Goal: Task Accomplishment & Management: Manage account settings

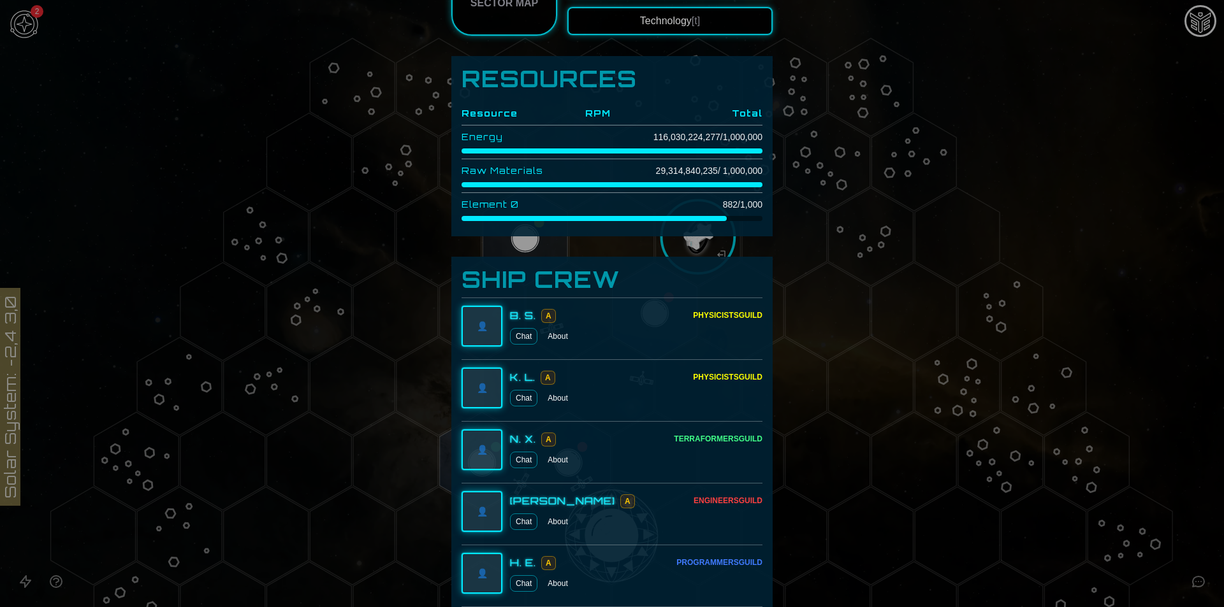
scroll to position [600, 0]
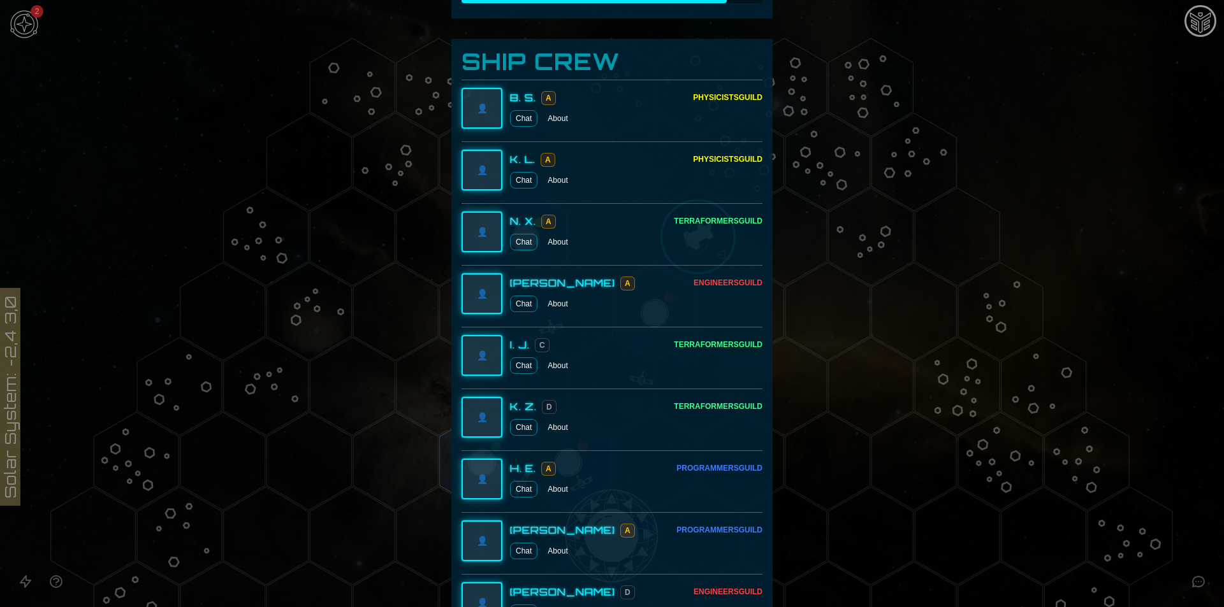
click at [938, 91] on div at bounding box center [612, 303] width 1224 height 607
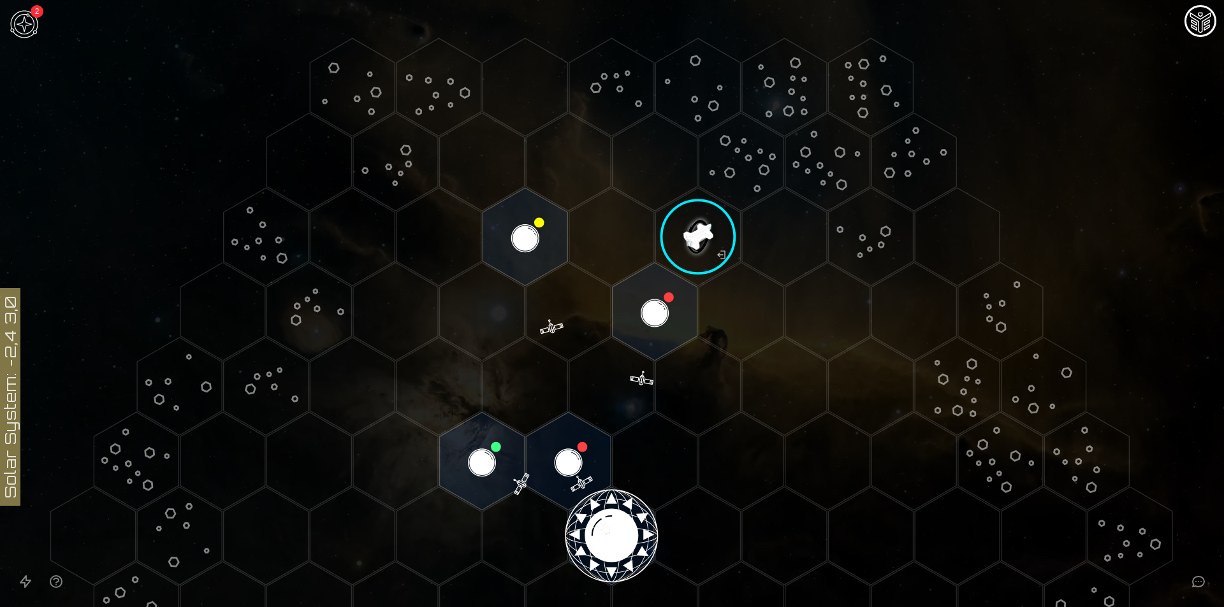
click at [682, 254] on image at bounding box center [698, 237] width 100 height 100
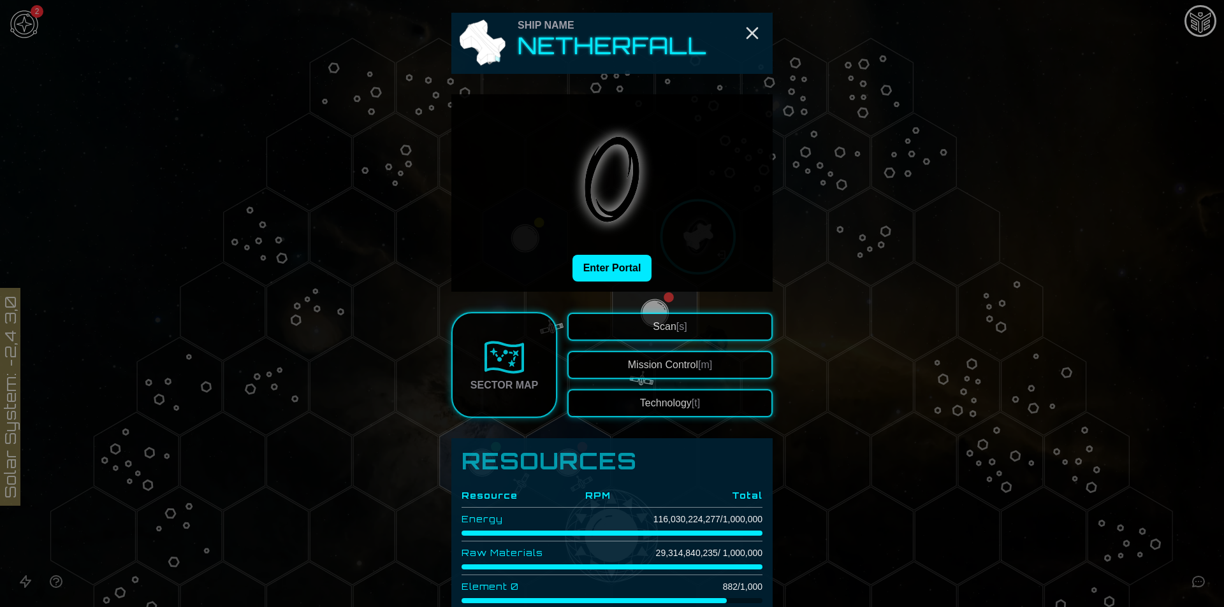
drag, startPoint x: 688, startPoint y: 312, endPoint x: 694, endPoint y: 335, distance: 23.5
click at [694, 337] on button "Scan [s]" at bounding box center [669, 327] width 205 height 28
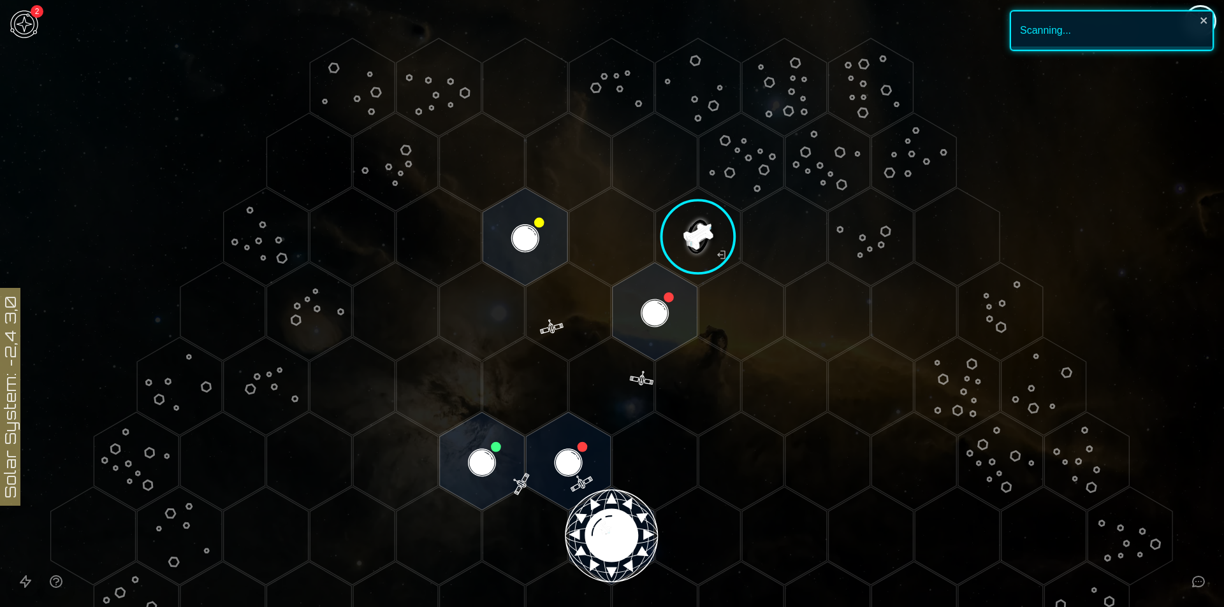
drag, startPoint x: 491, startPoint y: 238, endPoint x: 500, endPoint y: 236, distance: 9.0
click at [500, 236] on polygon "Hex at coordinates 1,-4, clickable" at bounding box center [525, 237] width 85 height 98
click at [500, 236] on image at bounding box center [526, 237] width 100 height 100
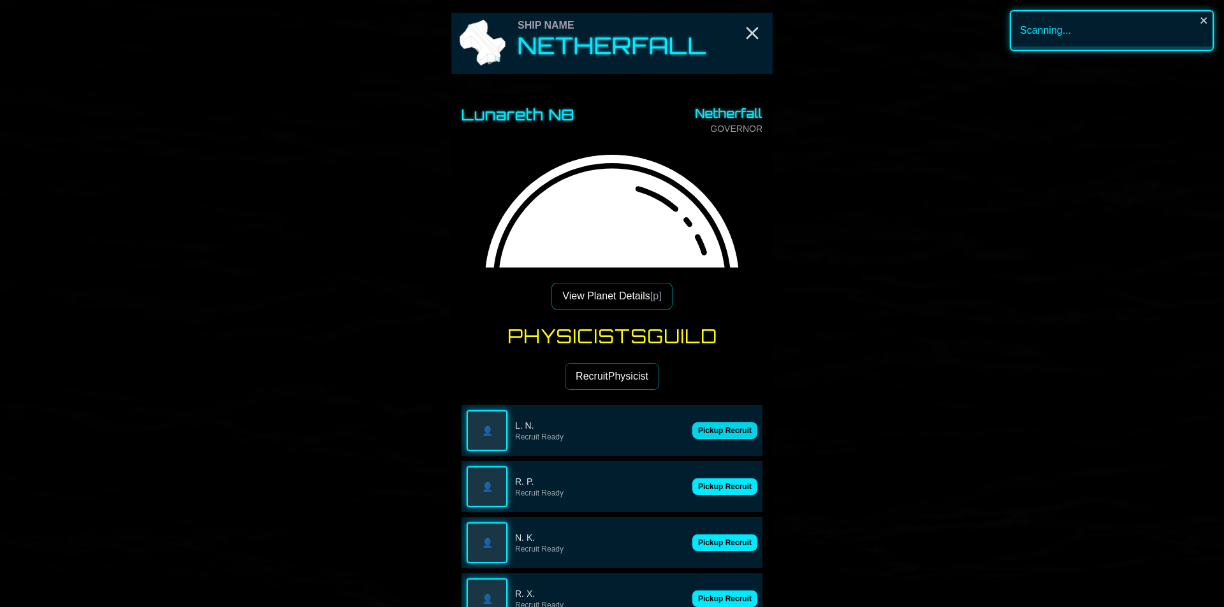
click at [727, 433] on button "Pickup Recruit" at bounding box center [724, 431] width 65 height 17
click at [727, 433] on div "👤 L. N. Recruit Ready" at bounding box center [611, 430] width 301 height 51
click at [727, 479] on button "Pickup Recruit" at bounding box center [724, 487] width 65 height 17
click at [727, 433] on div "👤 R. P. Recruit Ready" at bounding box center [611, 430] width 301 height 51
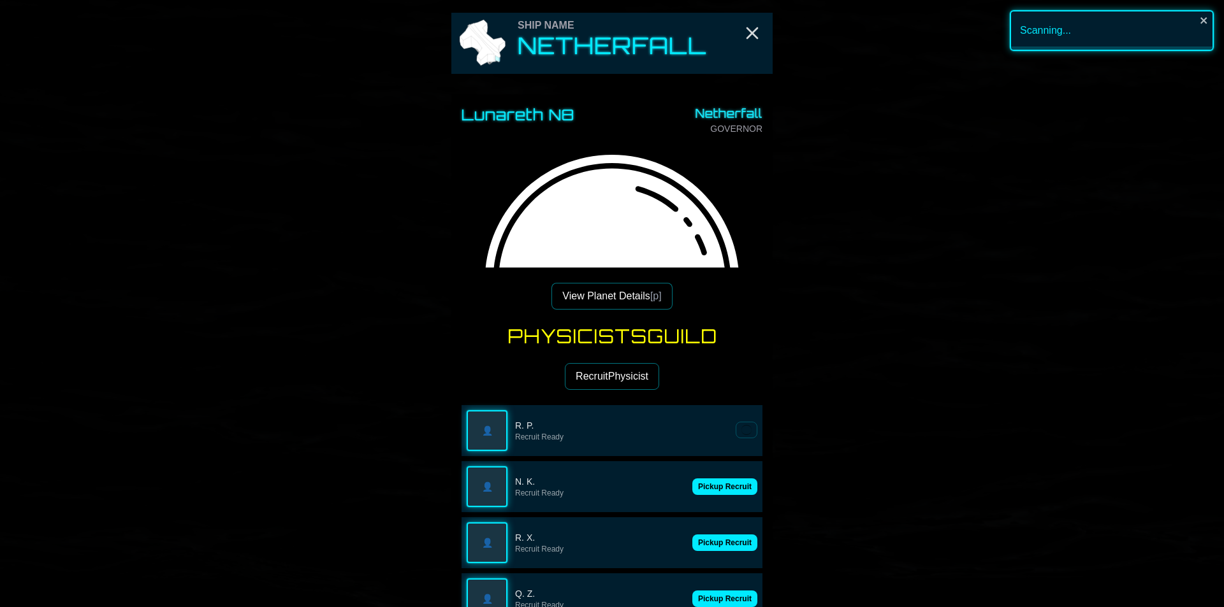
click at [727, 479] on button "Pickup Recruit" at bounding box center [724, 487] width 65 height 17
click at [727, 433] on div "👤 N. K. Recruit Ready" at bounding box center [611, 430] width 301 height 51
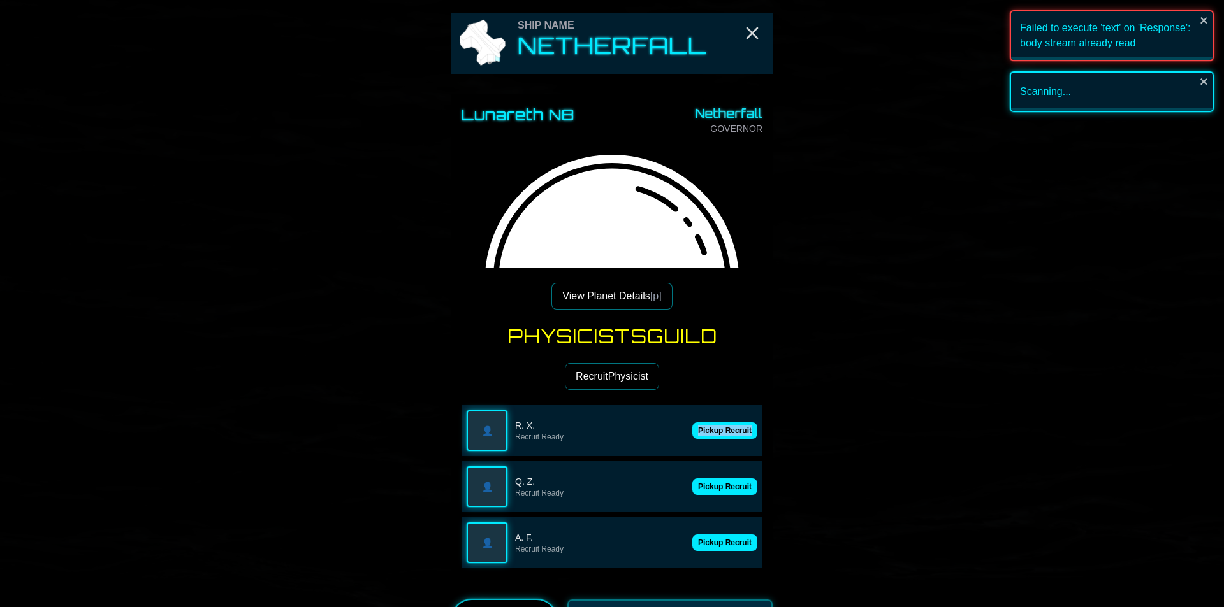
click at [727, 433] on button "Pickup Recruit" at bounding box center [724, 431] width 65 height 17
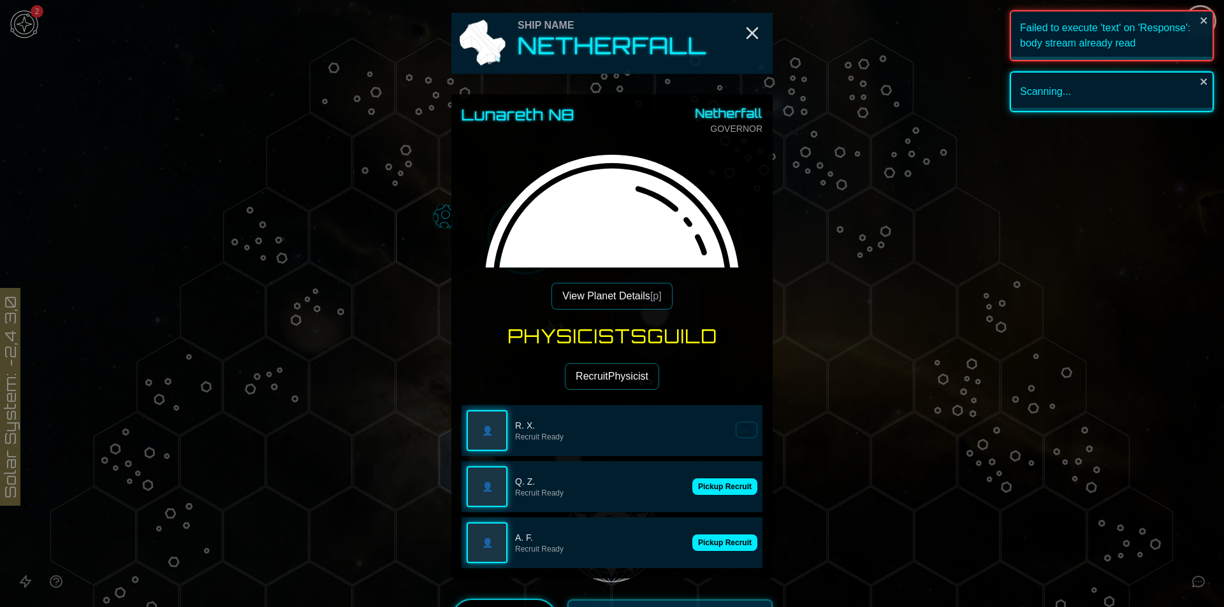
click at [727, 433] on div "👤 R. X. Recruit Ready" at bounding box center [611, 430] width 301 height 51
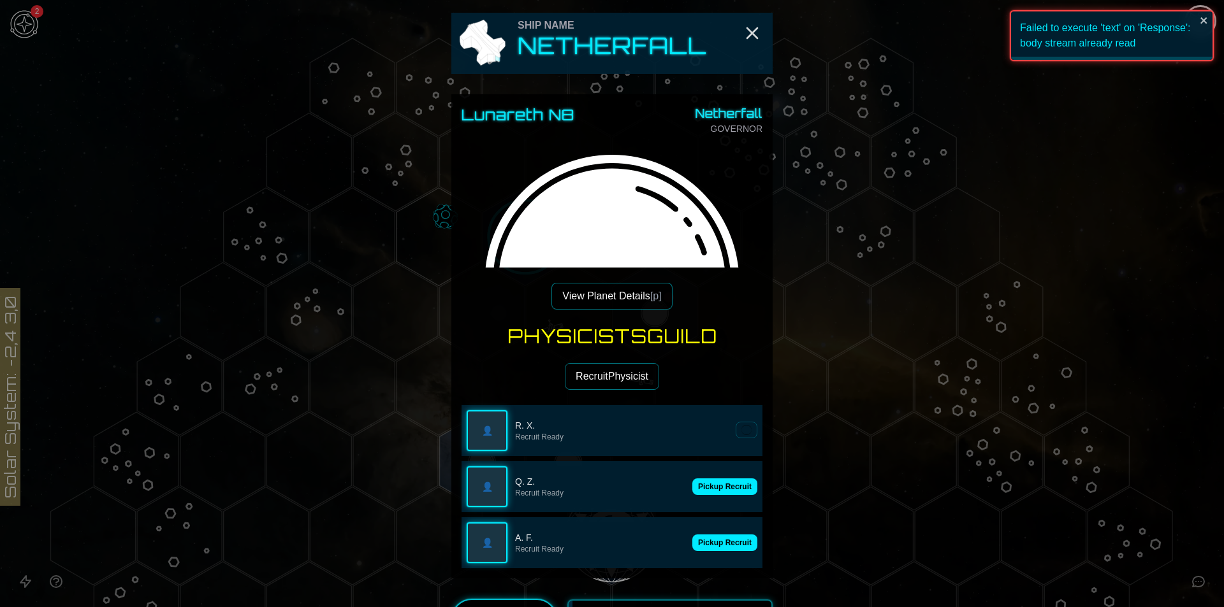
click at [727, 433] on div "👤 R. X. Recruit Ready" at bounding box center [611, 430] width 301 height 51
click at [721, 488] on button "Pickup Recruit" at bounding box center [724, 487] width 65 height 17
click at [722, 429] on button "Pickup Recruit" at bounding box center [724, 431] width 65 height 17
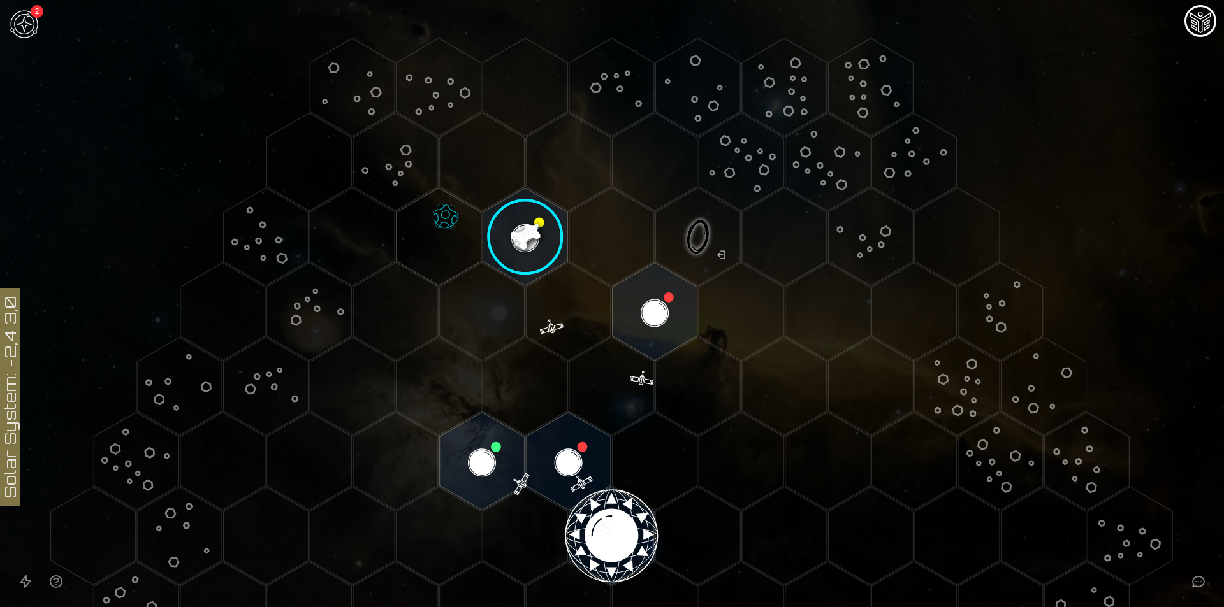
click at [467, 233] on polygon "Hex at coordinates 0,-4, clickable" at bounding box center [438, 237] width 85 height 98
click at [467, 233] on icon at bounding box center [612, 536] width 1224 height 1073
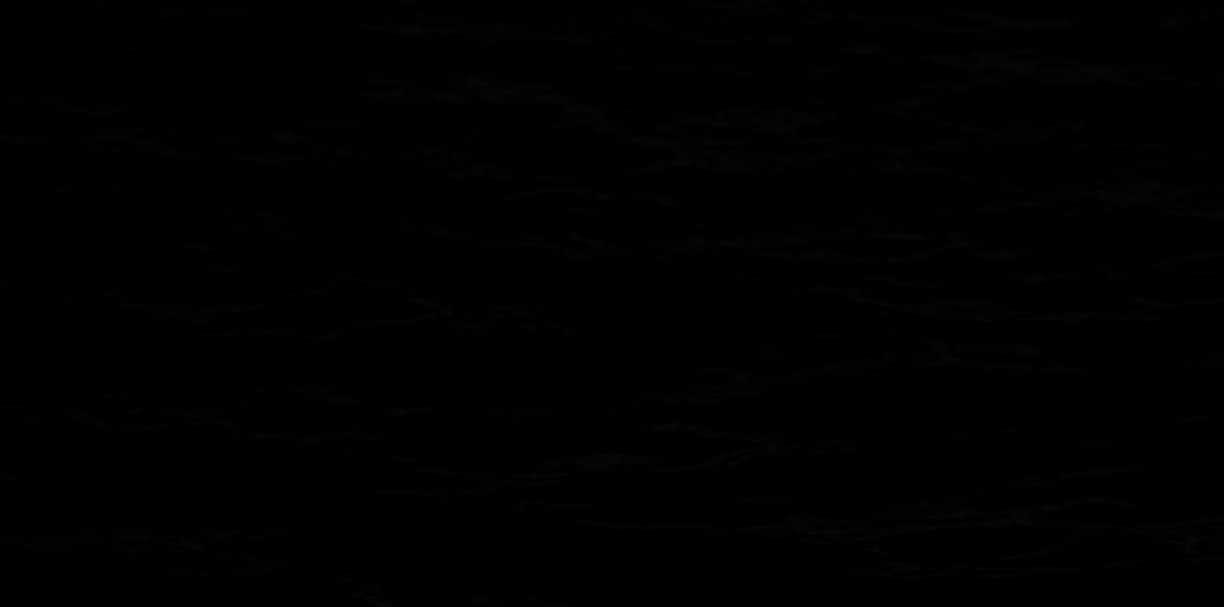
scroll to position [64, 0]
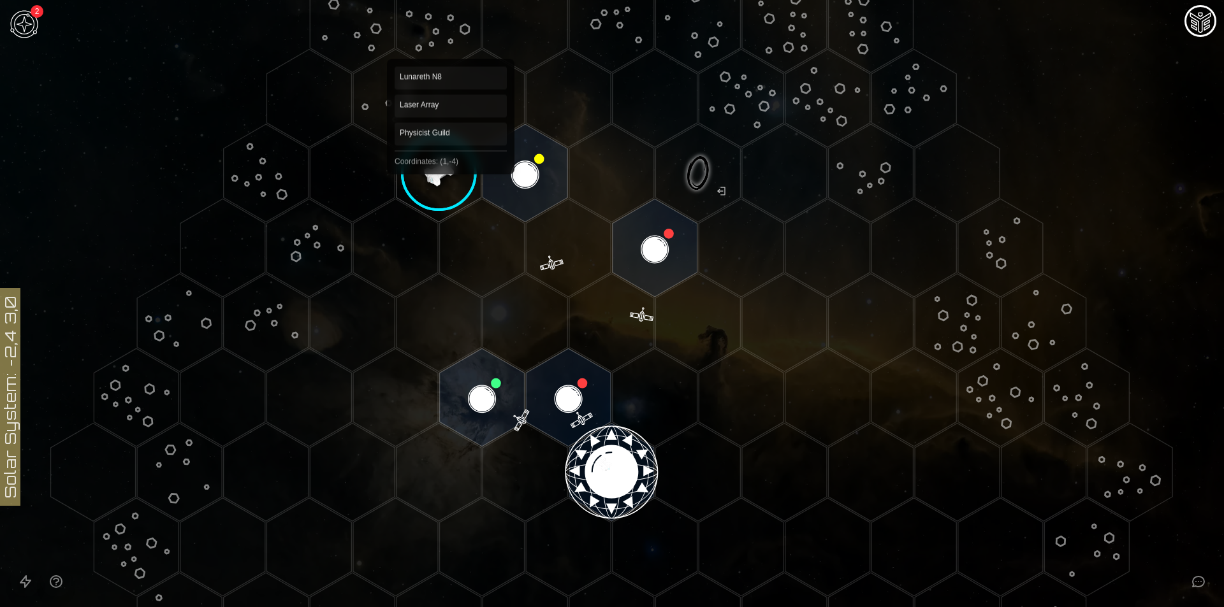
click at [439, 170] on image at bounding box center [443, 178] width 110 height 110
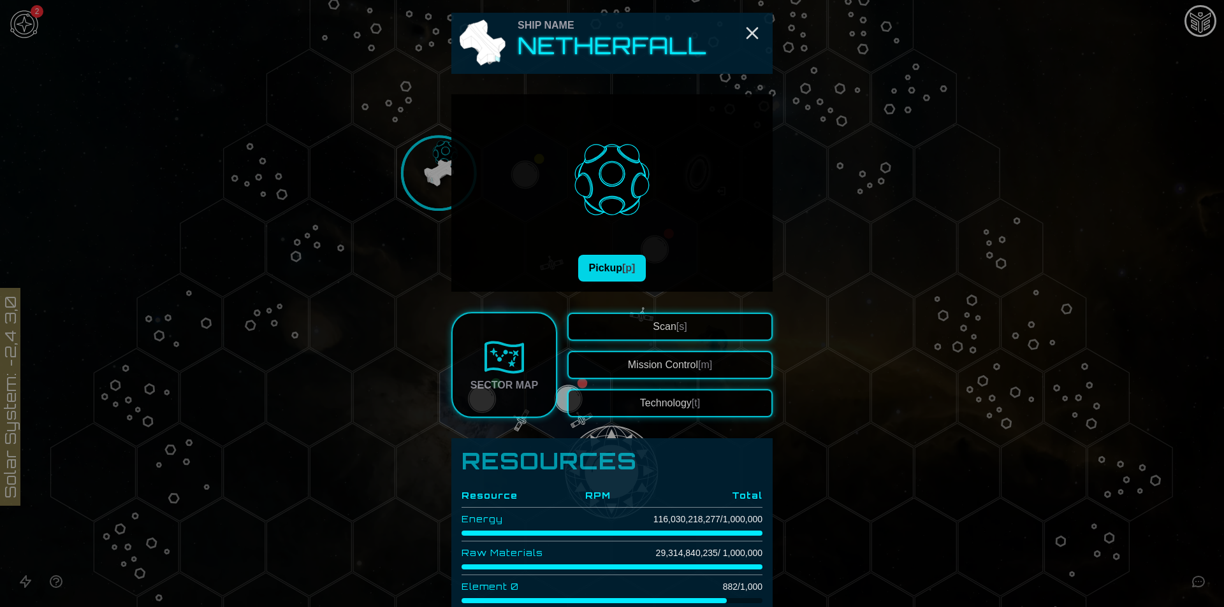
click at [628, 266] on span "[p]" at bounding box center [628, 268] width 13 height 11
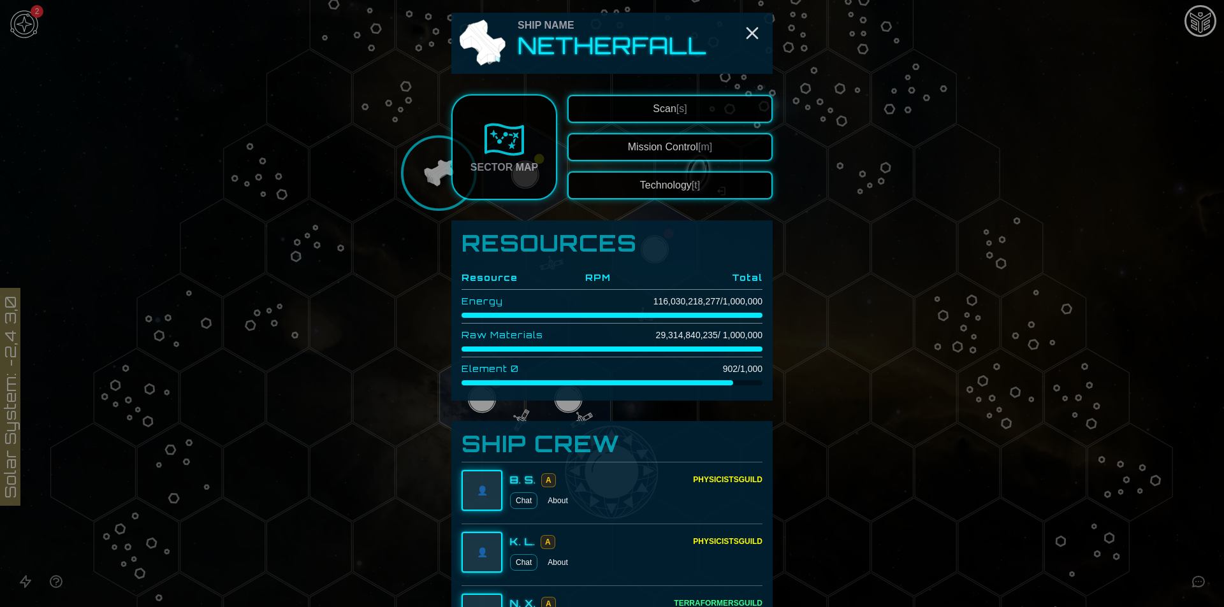
click at [1152, 154] on div at bounding box center [612, 303] width 1224 height 607
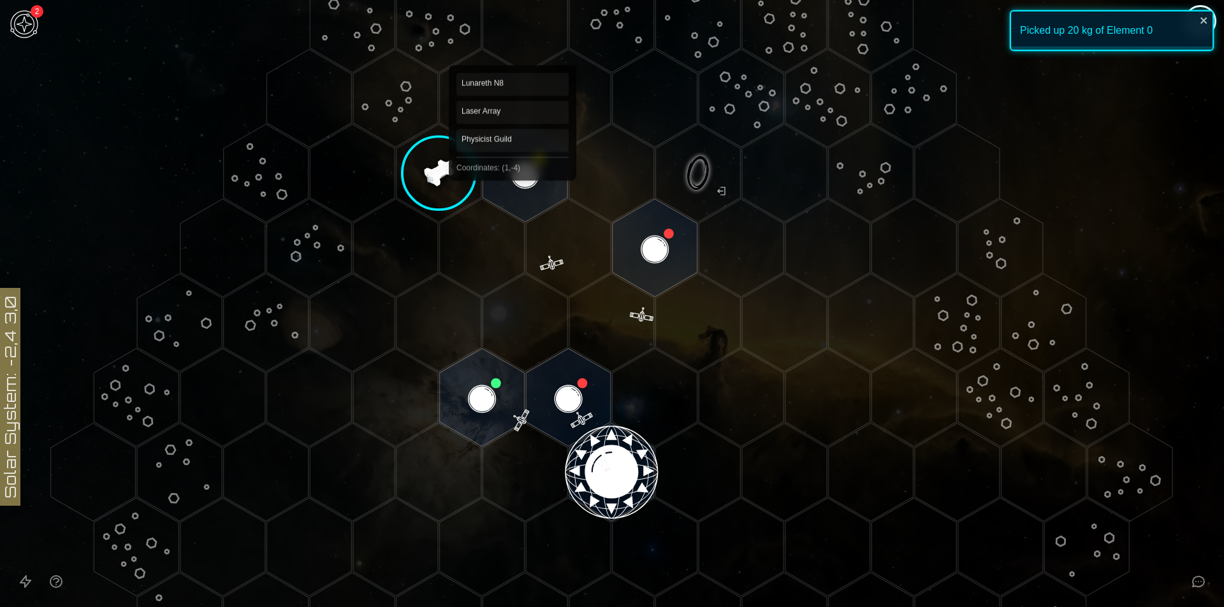
click at [512, 171] on polygon "Hex at coordinates 1,-4, clickable" at bounding box center [525, 173] width 85 height 98
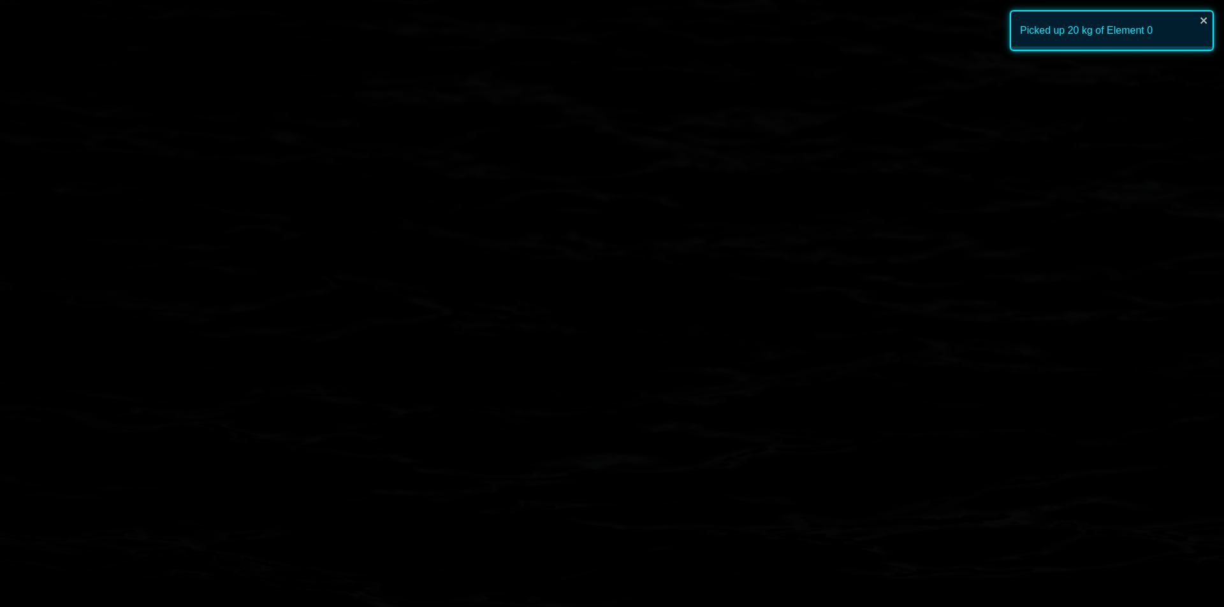
click at [512, 171] on image at bounding box center [526, 173] width 100 height 100
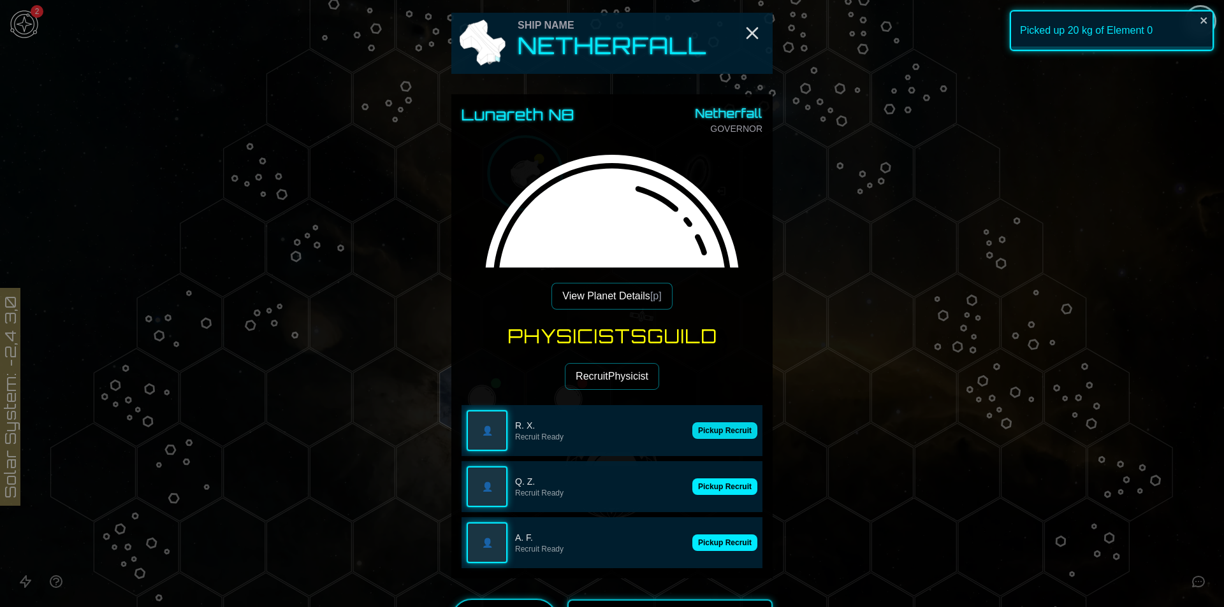
click at [707, 430] on button "Pickup Recruit" at bounding box center [724, 431] width 65 height 17
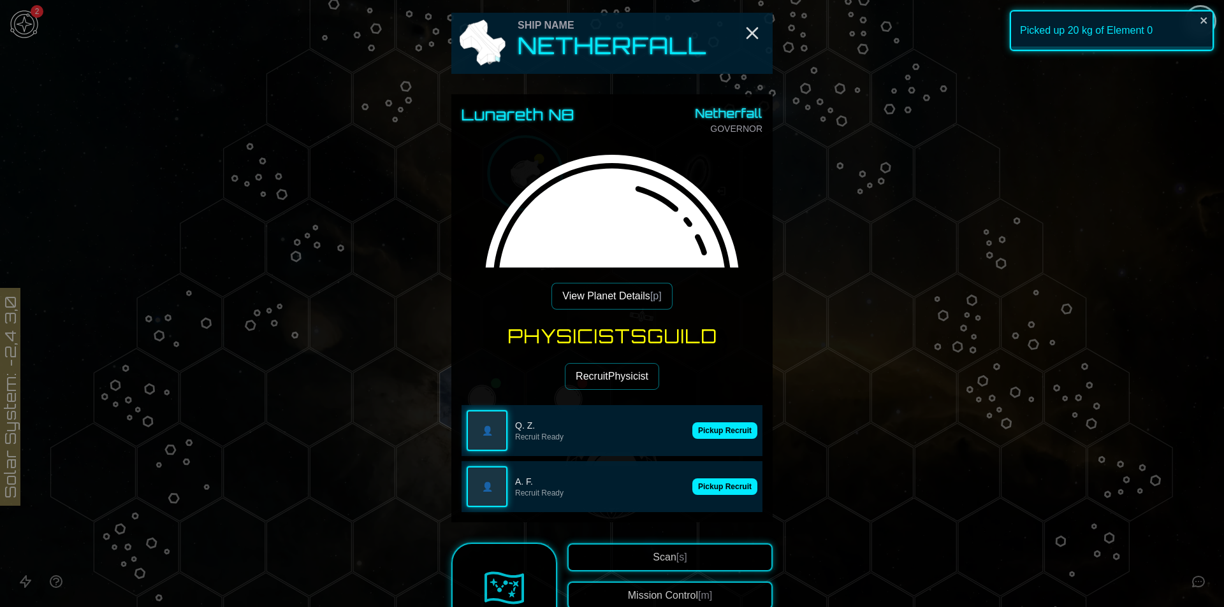
click at [707, 430] on button "Pickup Recruit" at bounding box center [724, 431] width 65 height 17
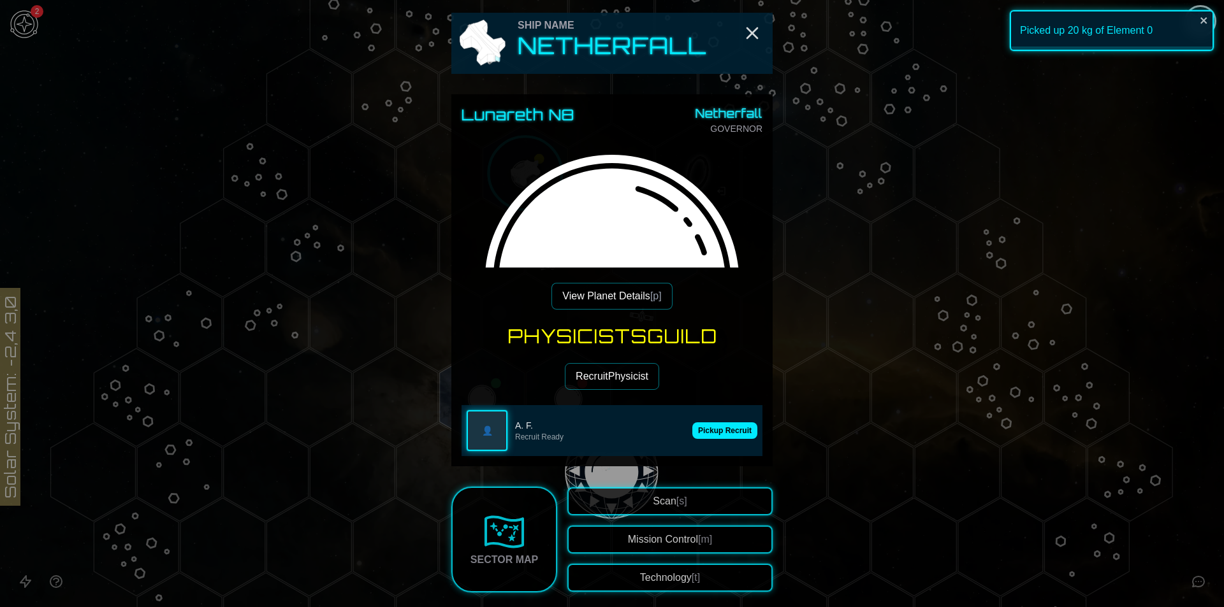
click at [707, 430] on button "Pickup Recruit" at bounding box center [724, 431] width 65 height 17
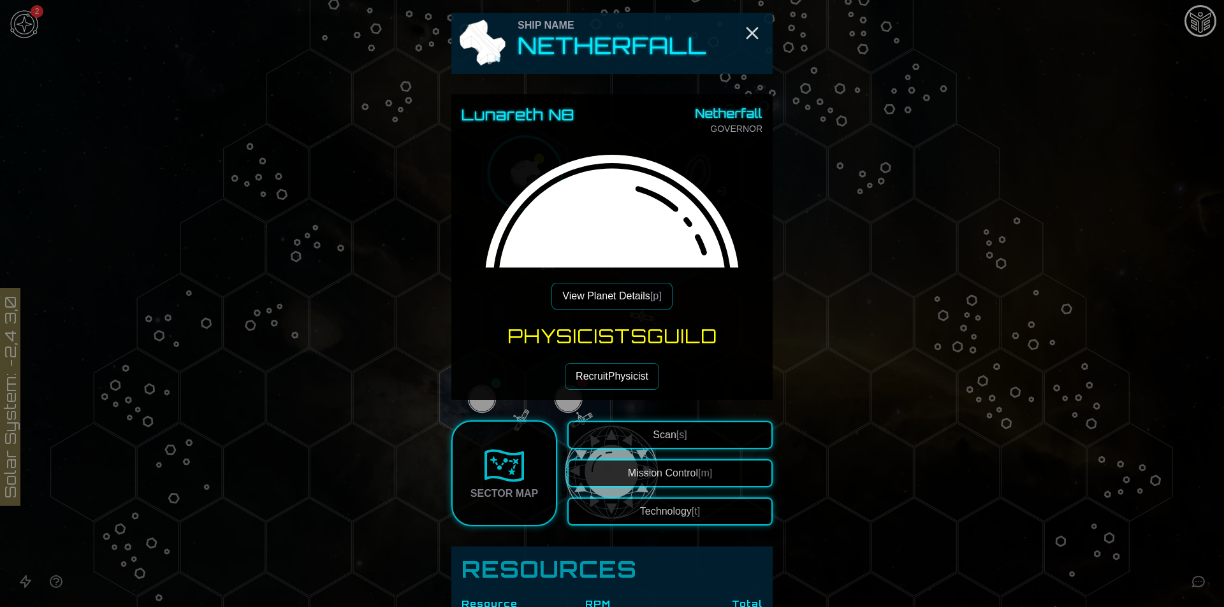
click at [609, 371] on button "Recruit Physicist" at bounding box center [612, 376] width 94 height 27
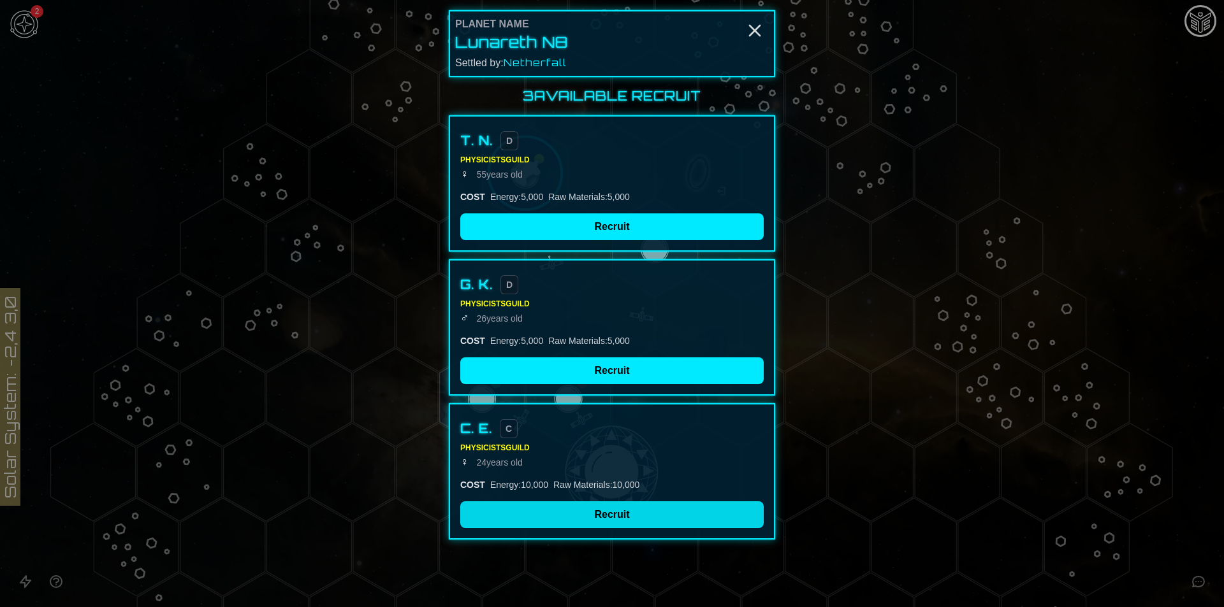
click at [626, 519] on button "Recruit" at bounding box center [611, 515] width 303 height 27
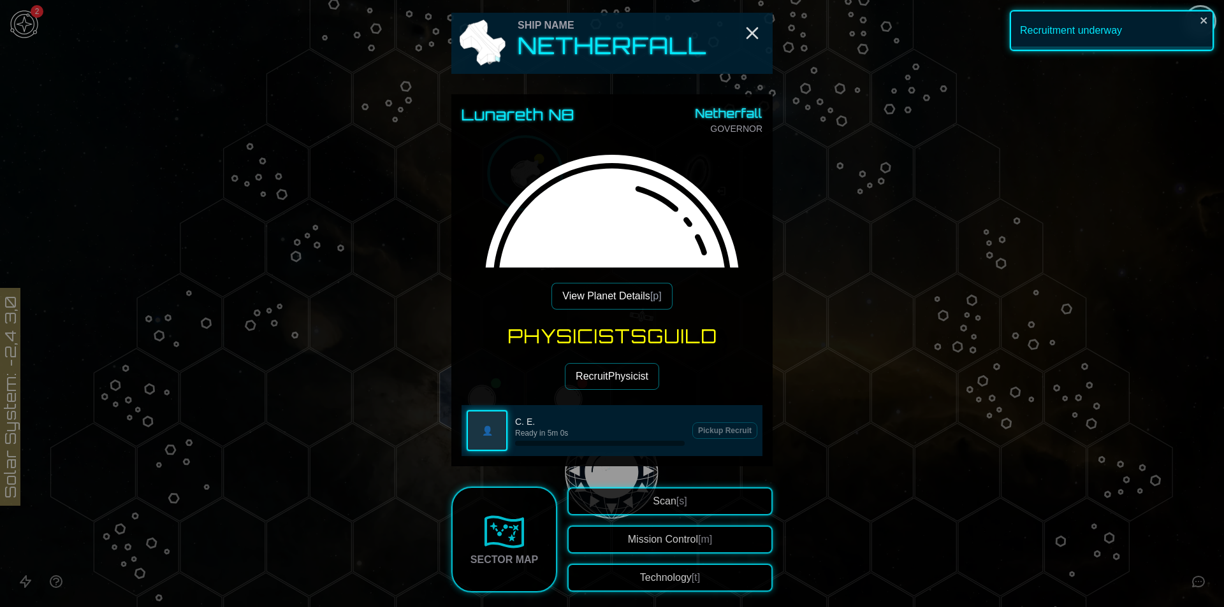
click at [611, 372] on button "Recruit Physicist" at bounding box center [612, 376] width 94 height 27
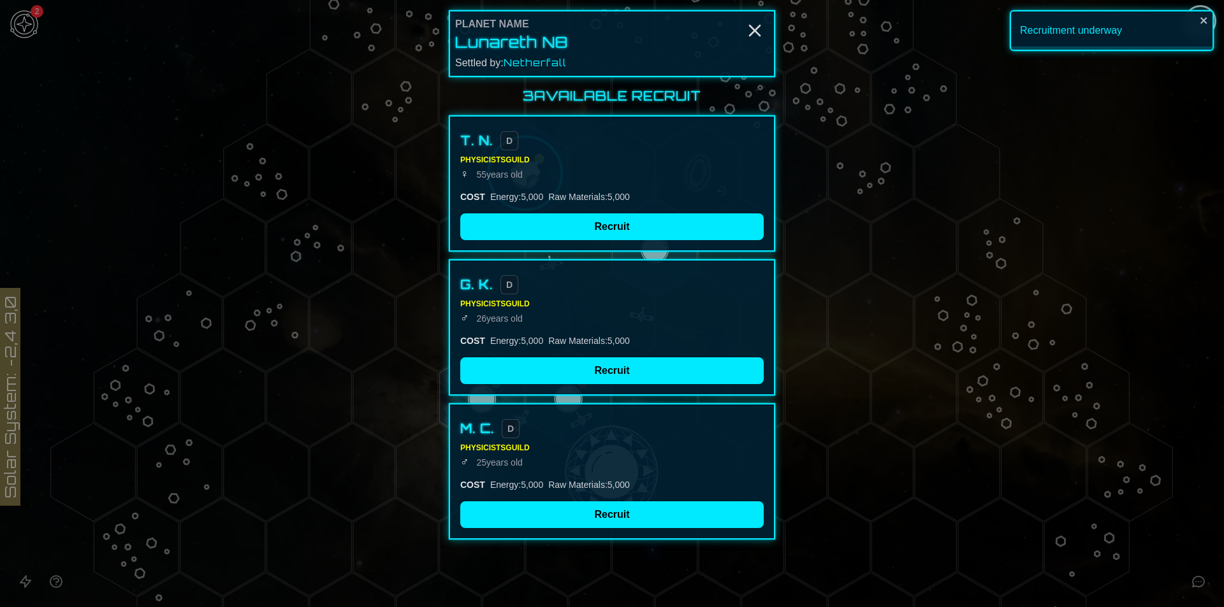
drag, startPoint x: 608, startPoint y: 381, endPoint x: 738, endPoint y: 450, distance: 147.4
click at [608, 380] on button "Recruit" at bounding box center [611, 371] width 303 height 27
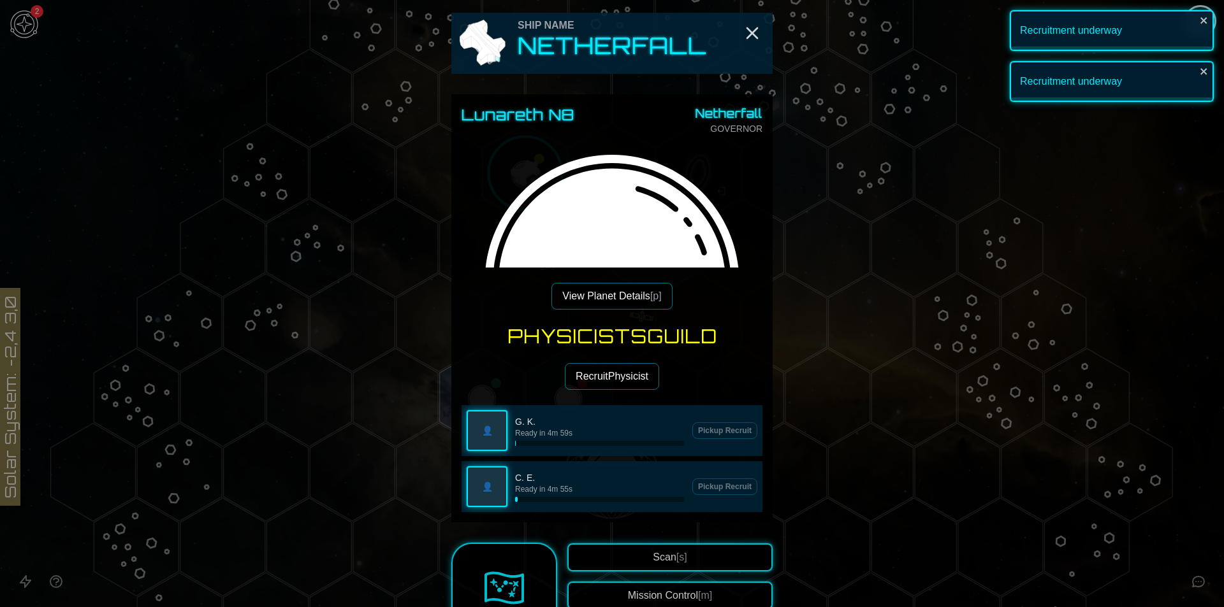
click at [599, 294] on button "View Planet Details [p]" at bounding box center [611, 296] width 120 height 27
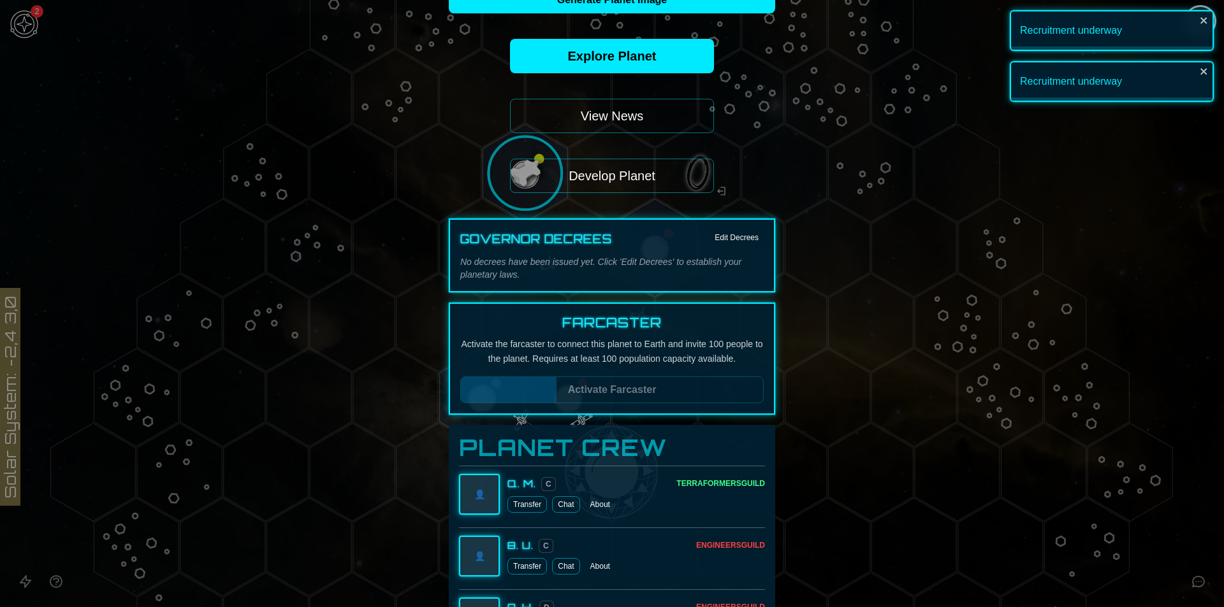
scroll to position [191, 0]
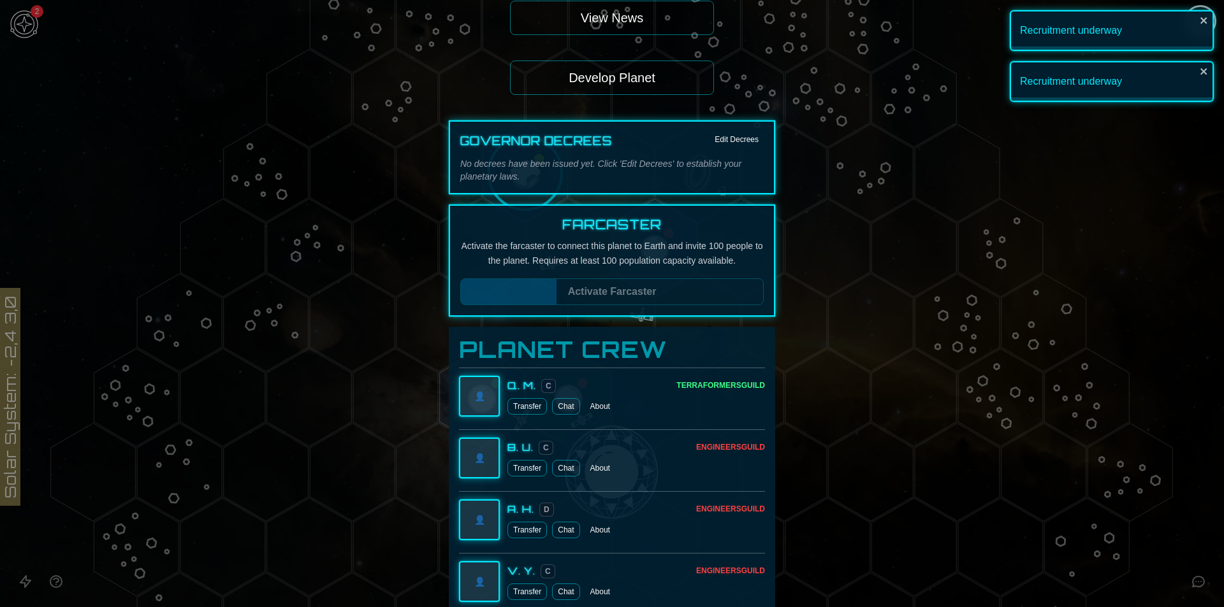
click at [1105, 318] on div at bounding box center [612, 303] width 1224 height 607
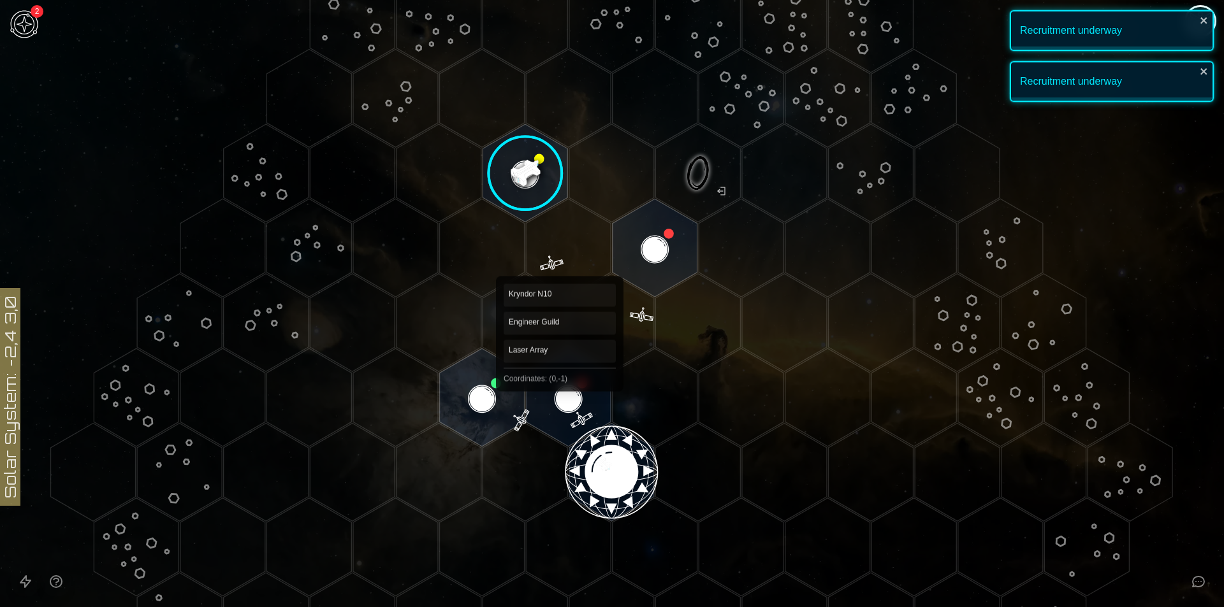
click at [551, 386] on polygon "Hex at coordinates 0,-1, clickable" at bounding box center [568, 398] width 85 height 98
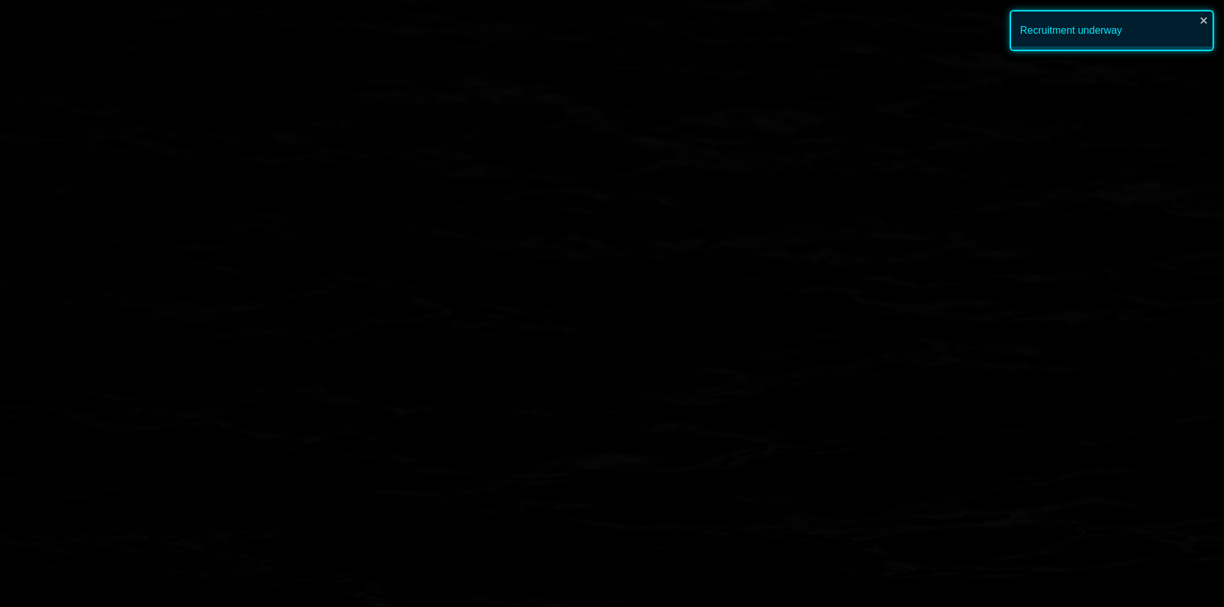
click at [551, 386] on image at bounding box center [568, 398] width 100 height 100
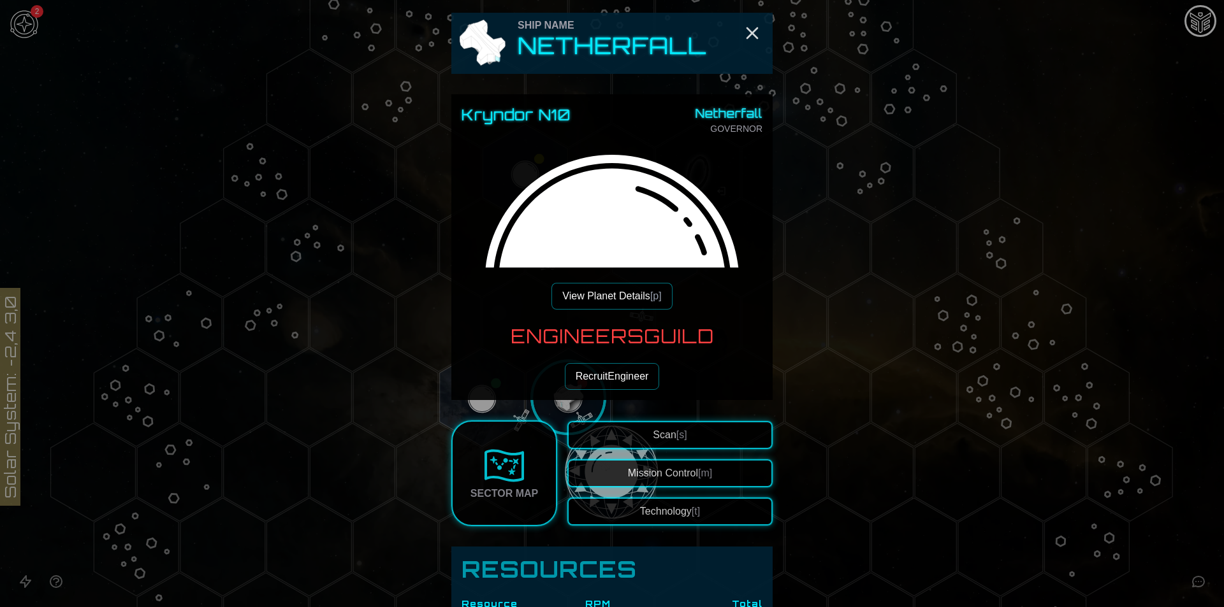
click at [636, 390] on div "Kryndor N10 Netherfall GOVERNOR View Planet Details [p] Engineers Guild Recruit…" at bounding box center [611, 247] width 321 height 306
click at [634, 383] on button "Recruit Engineer" at bounding box center [612, 376] width 95 height 27
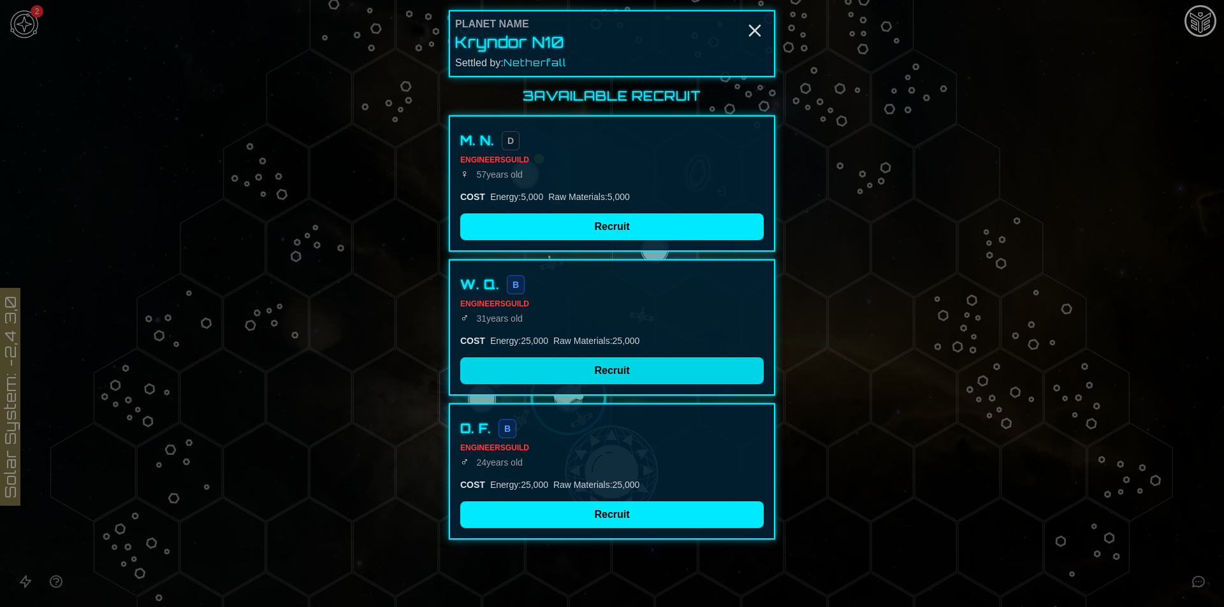
click at [635, 374] on button "Recruit" at bounding box center [611, 371] width 303 height 27
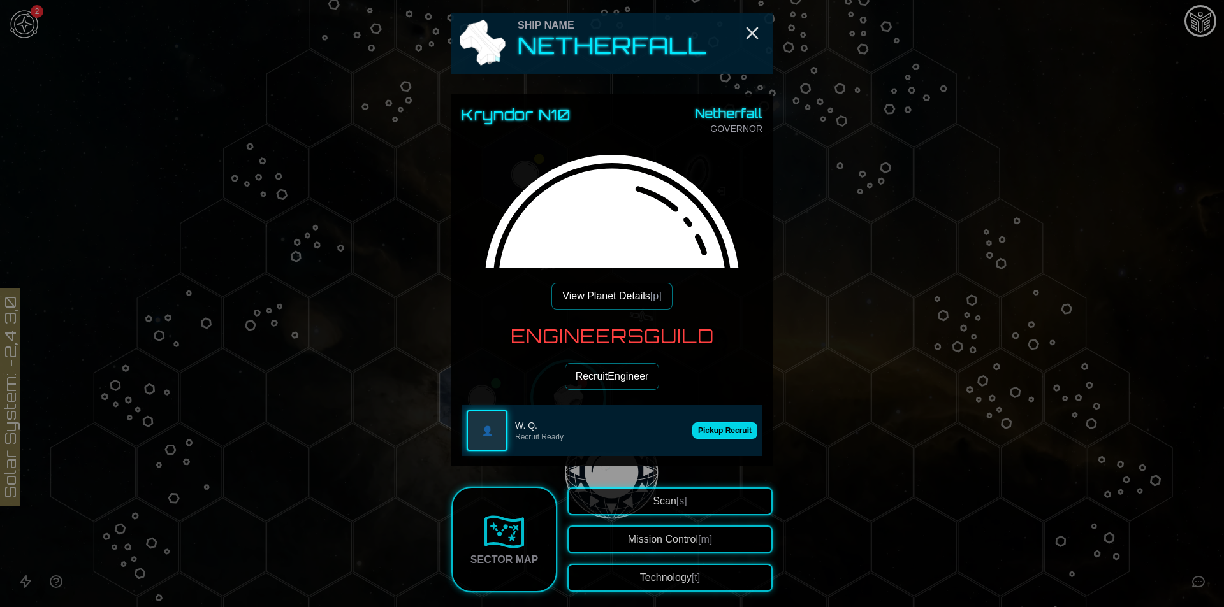
click at [720, 428] on button "Pickup Recruit" at bounding box center [724, 431] width 65 height 17
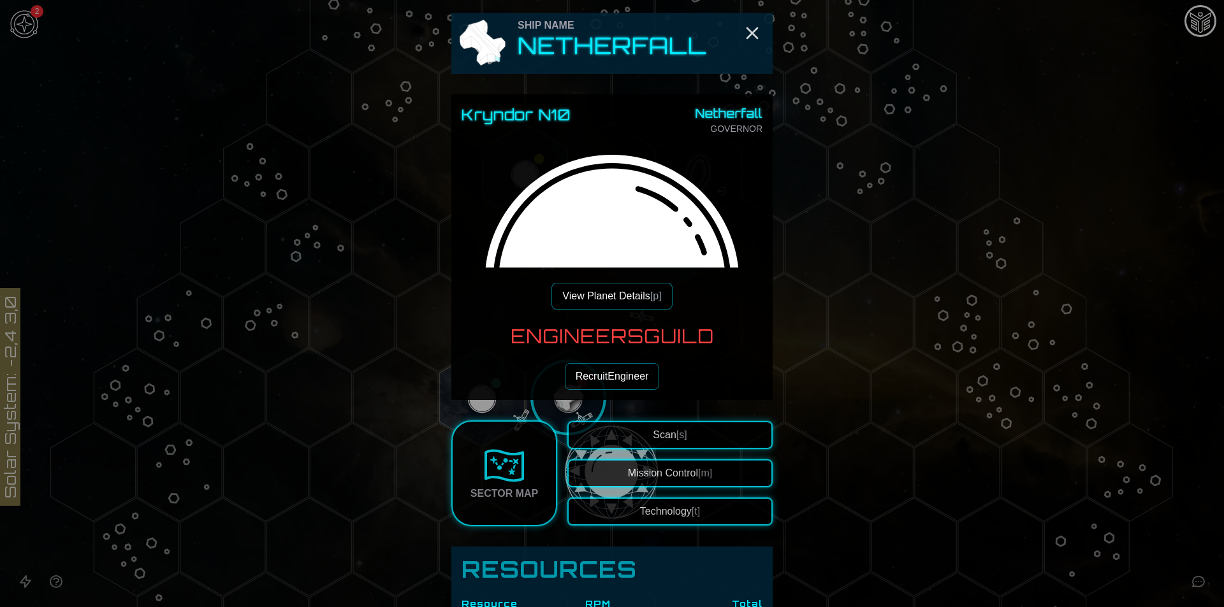
click at [578, 395] on div "Kryndor N10 Netherfall GOVERNOR View Planet Details [p] Engineers Guild Recruit…" at bounding box center [611, 247] width 321 height 306
click at [577, 387] on button "Recruit Engineer" at bounding box center [612, 376] width 95 height 27
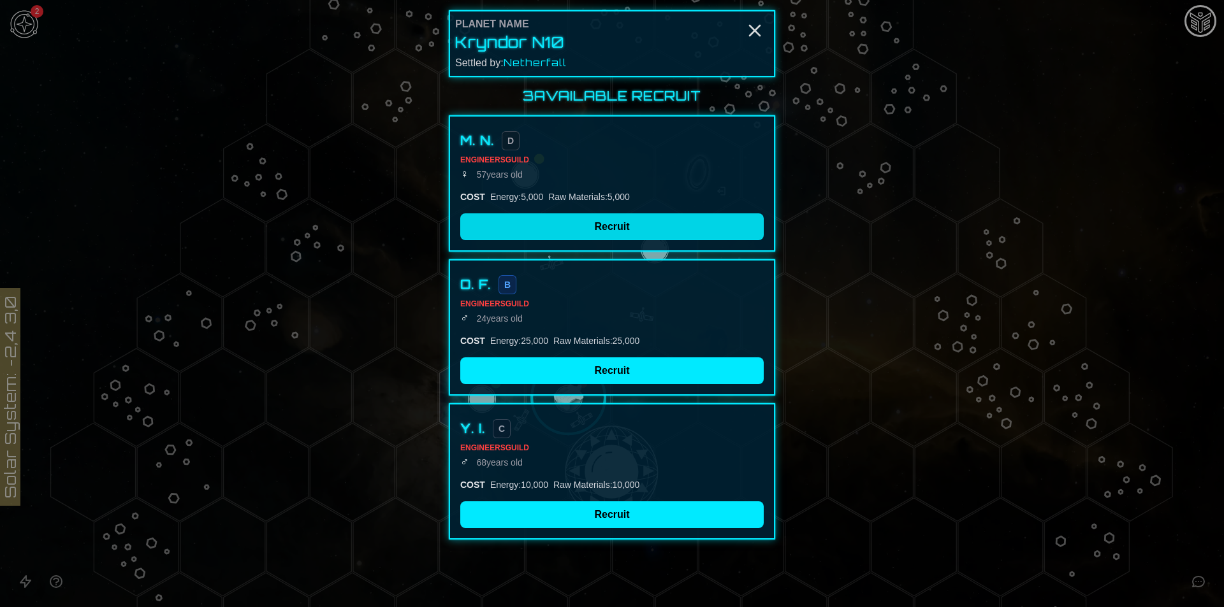
drag, startPoint x: 563, startPoint y: 217, endPoint x: 563, endPoint y: 226, distance: 8.3
click at [563, 217] on button "Recruit" at bounding box center [611, 227] width 303 height 27
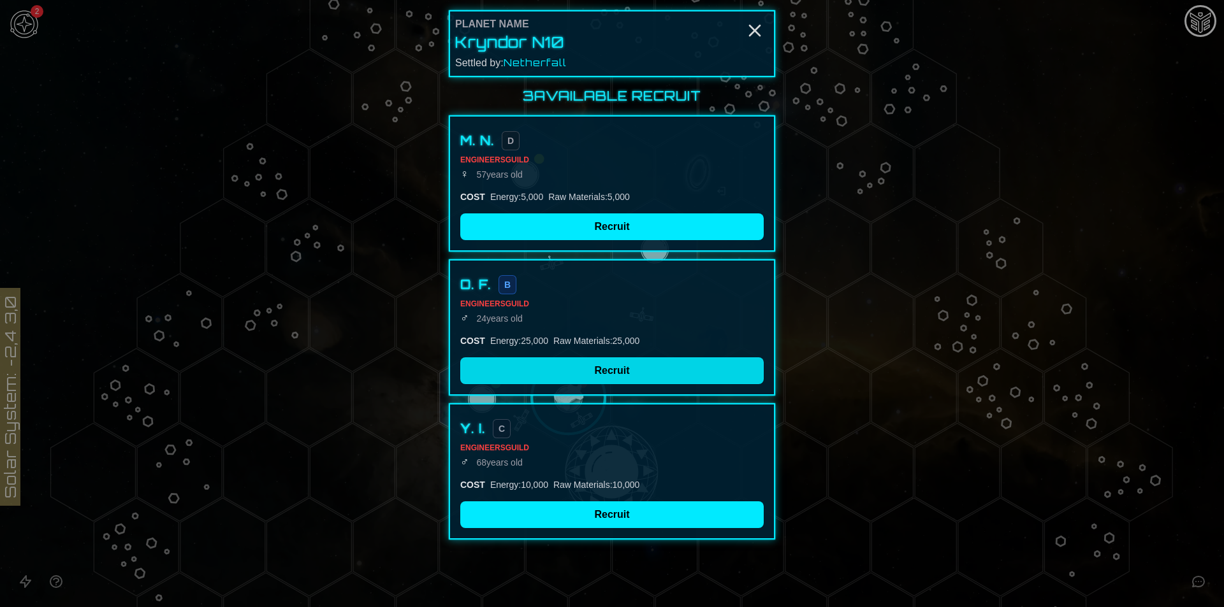
click at [602, 370] on button "Recruit" at bounding box center [611, 371] width 303 height 27
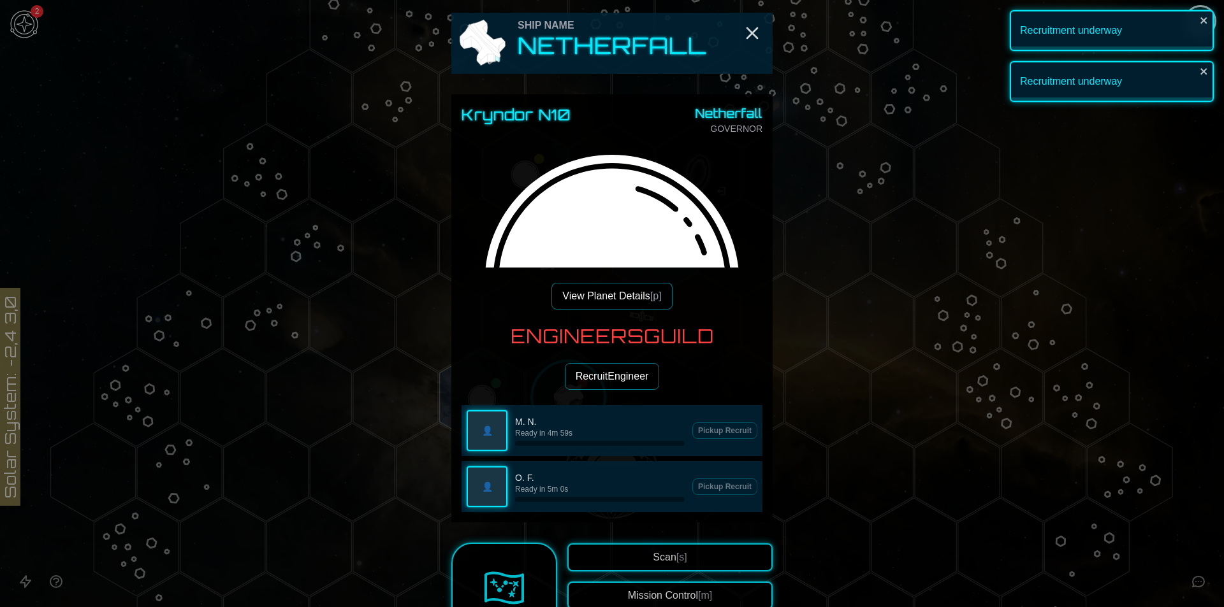
click at [614, 370] on button "Recruit Engineer" at bounding box center [612, 376] width 95 height 27
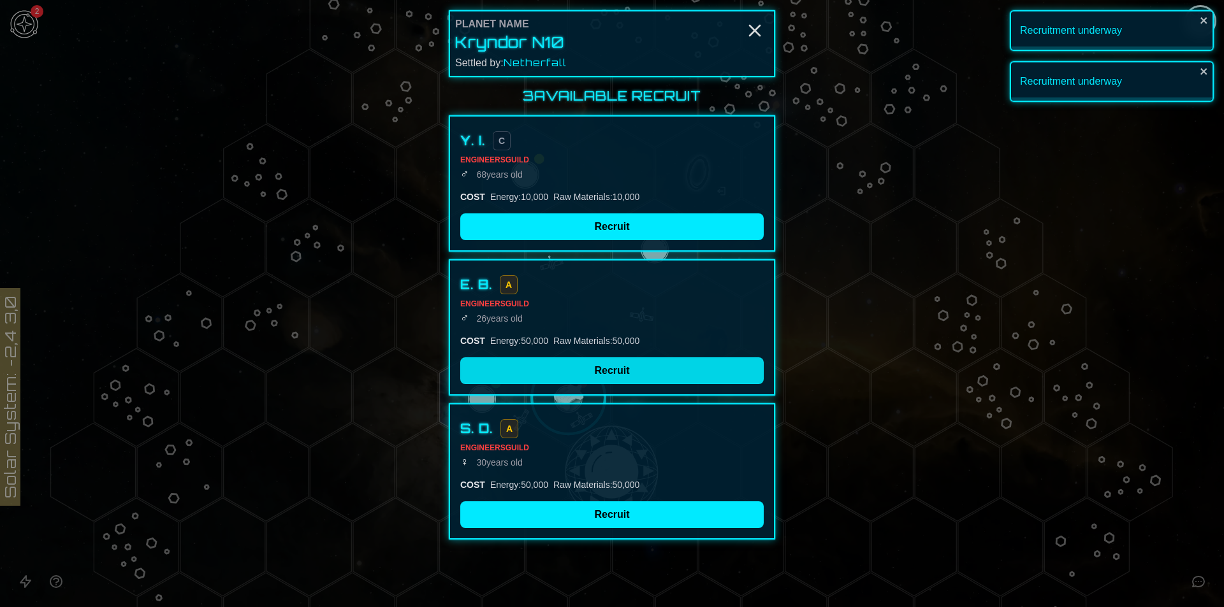
click at [588, 361] on button "Recruit" at bounding box center [611, 371] width 303 height 27
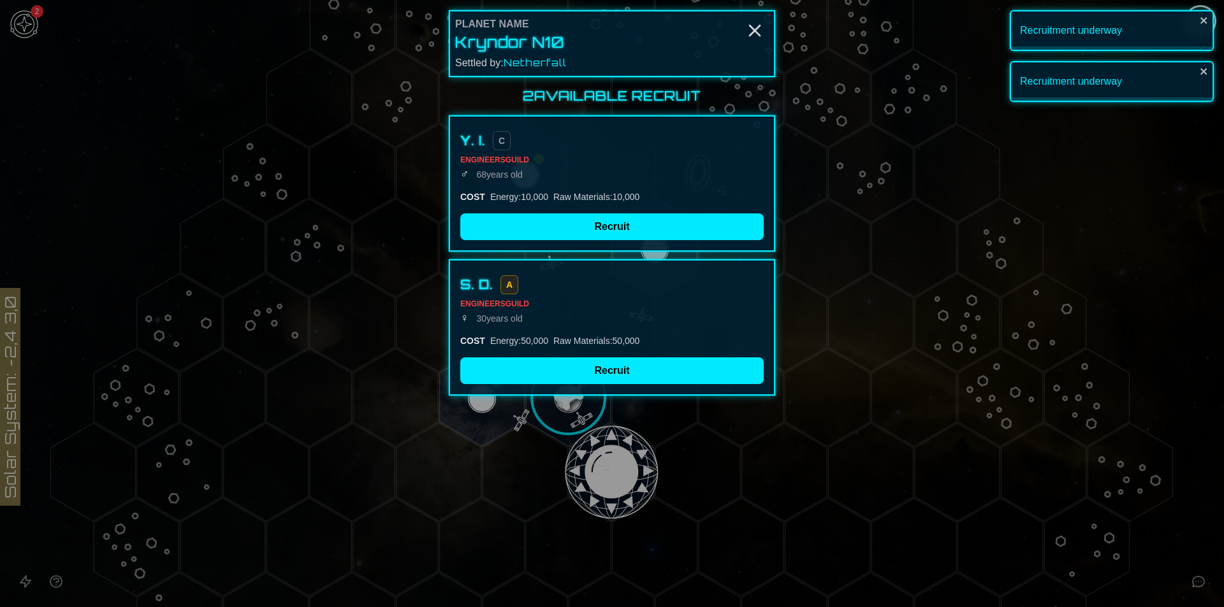
click at [628, 534] on div at bounding box center [612, 303] width 1224 height 607
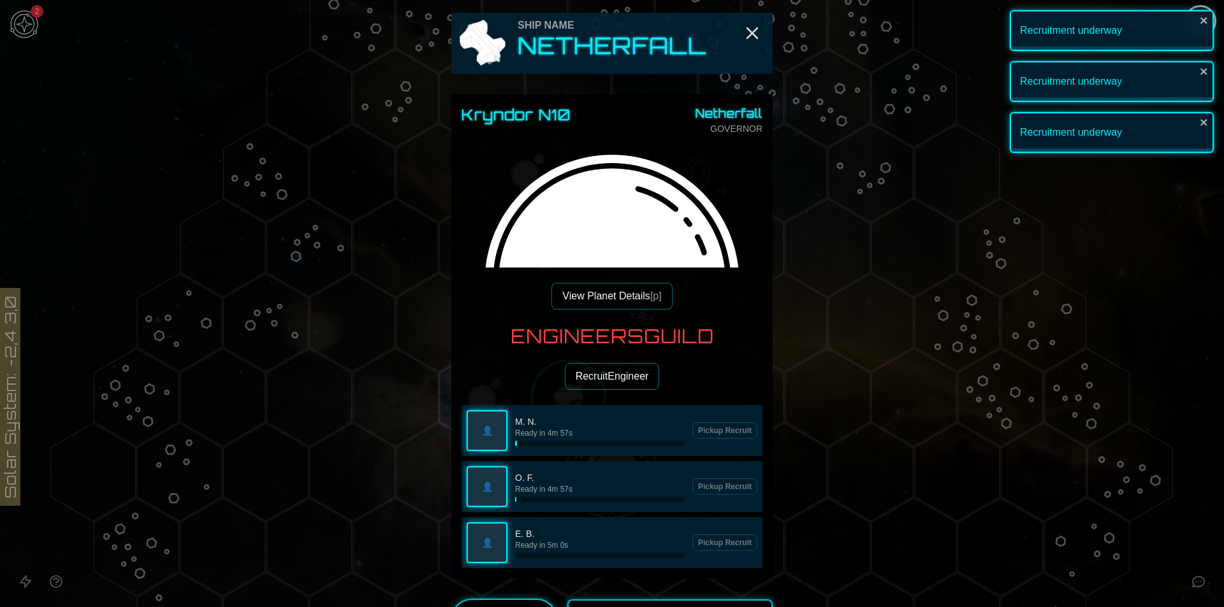
click at [592, 379] on button "Recruit Engineer" at bounding box center [612, 376] width 95 height 27
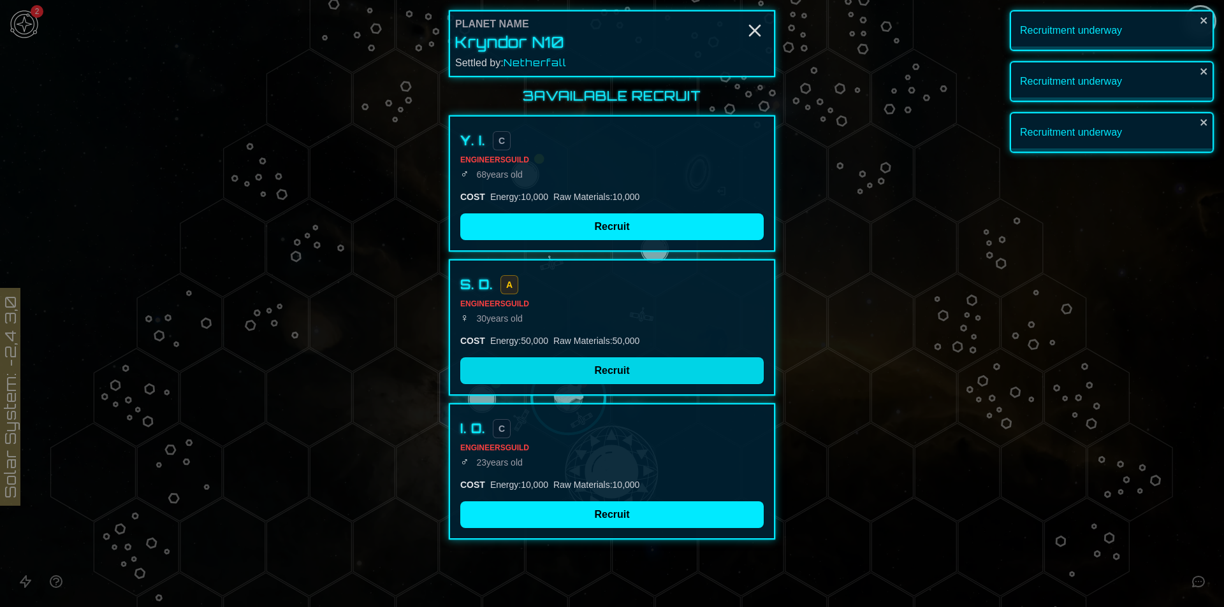
click at [590, 381] on button "Recruit" at bounding box center [611, 371] width 303 height 27
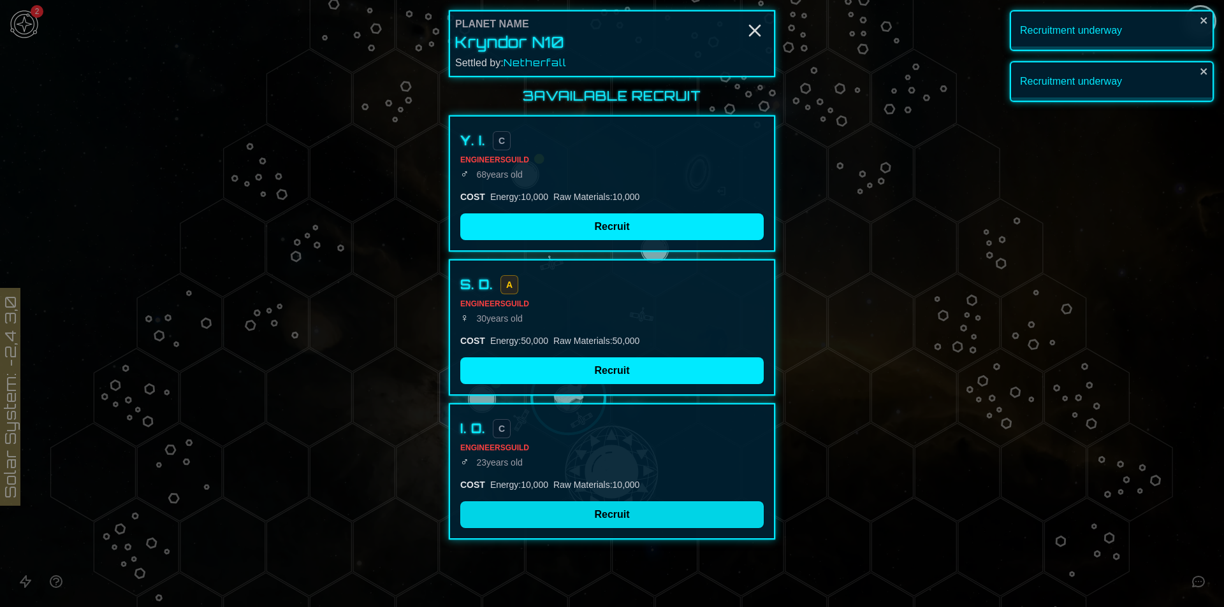
click at [596, 512] on div "Planet Name Kryndor N10 Settled by: Netherfall 3 Available Recruit Y. I. C Engi…" at bounding box center [612, 303] width 1224 height 607
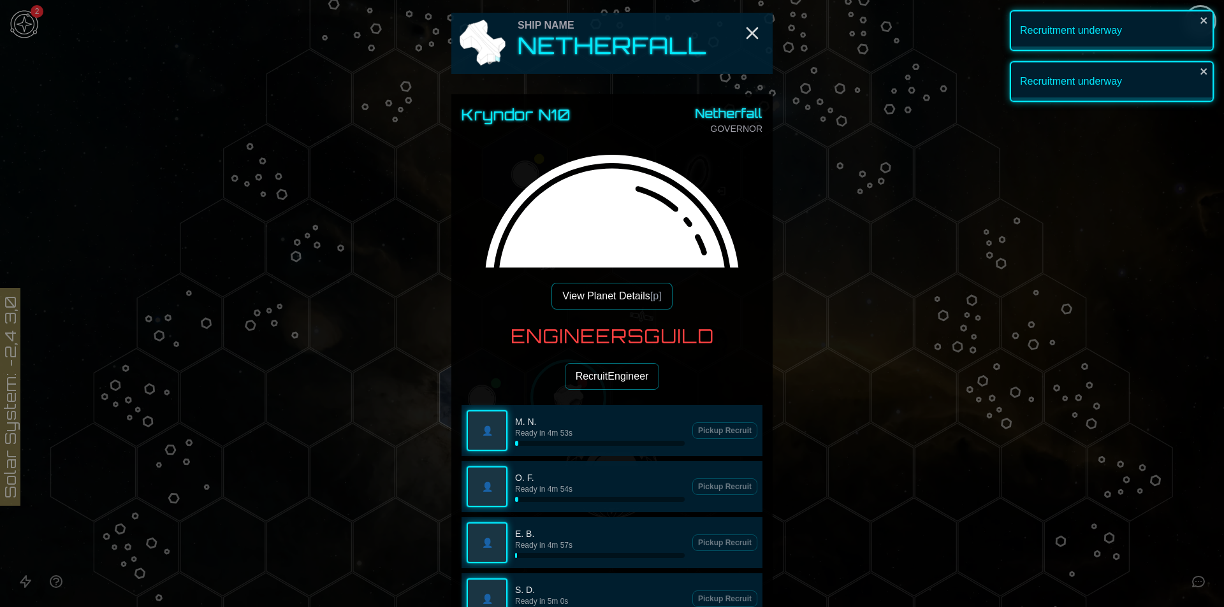
click at [597, 388] on button "Recruit Engineer" at bounding box center [612, 376] width 95 height 27
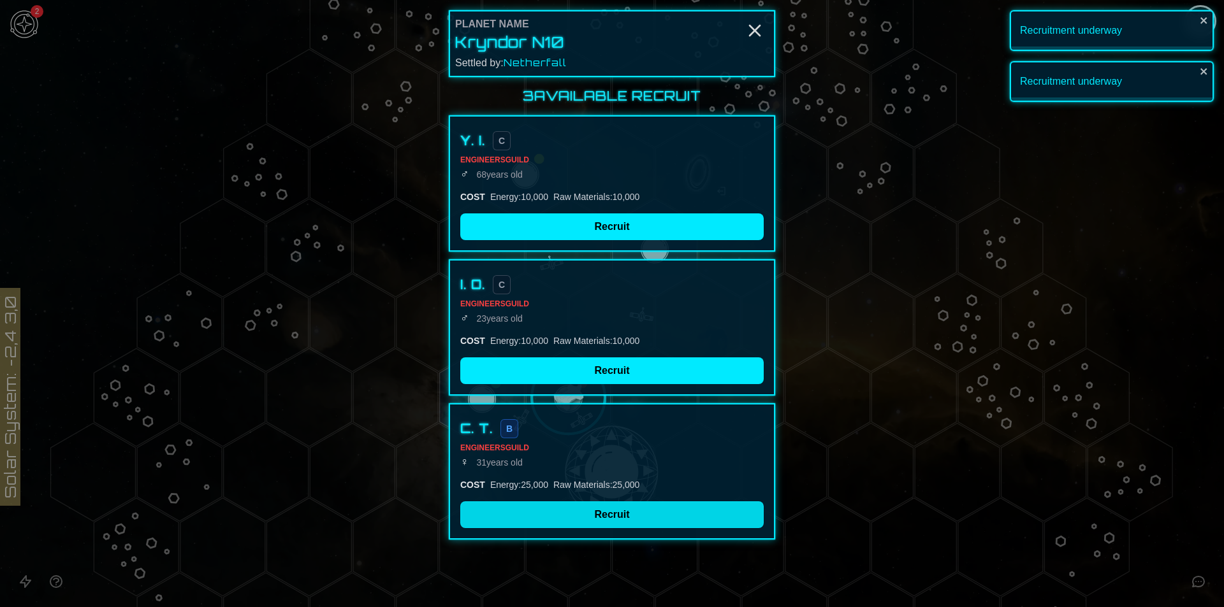
click at [604, 514] on button "Recruit" at bounding box center [611, 515] width 303 height 27
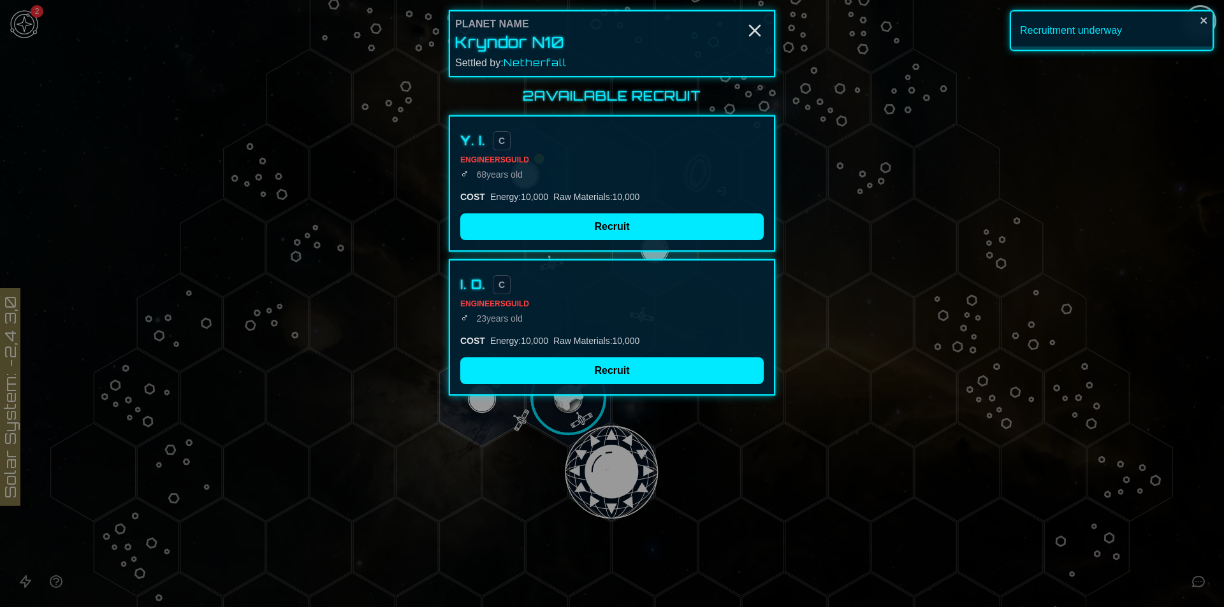
click at [1115, 203] on div at bounding box center [612, 303] width 1224 height 607
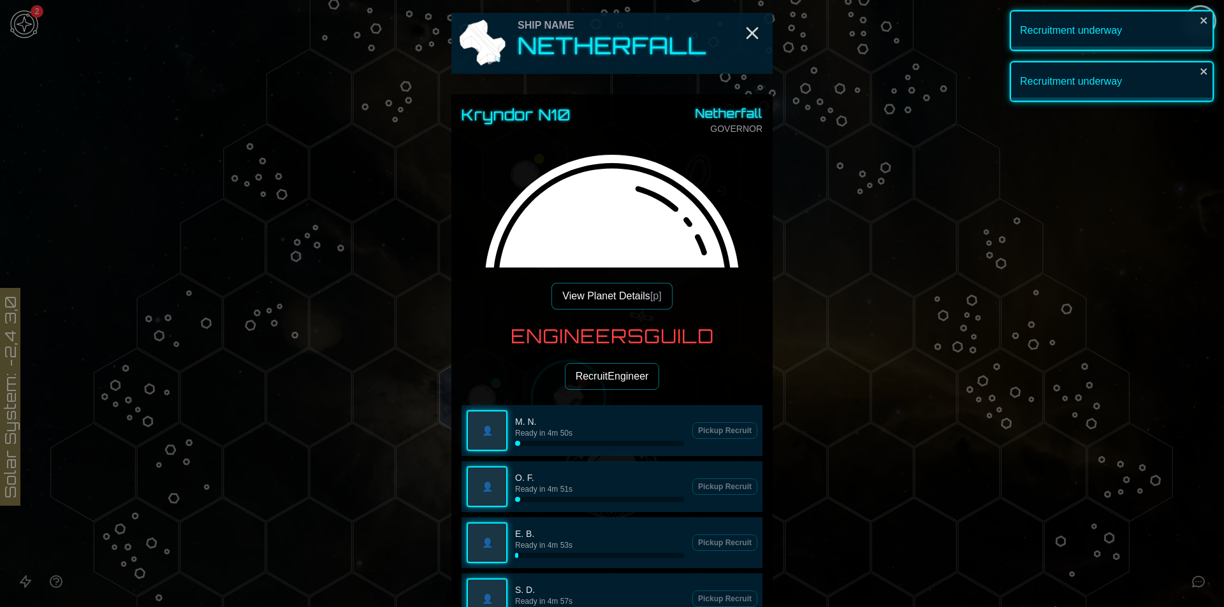
click at [1214, 297] on div at bounding box center [612, 303] width 1224 height 607
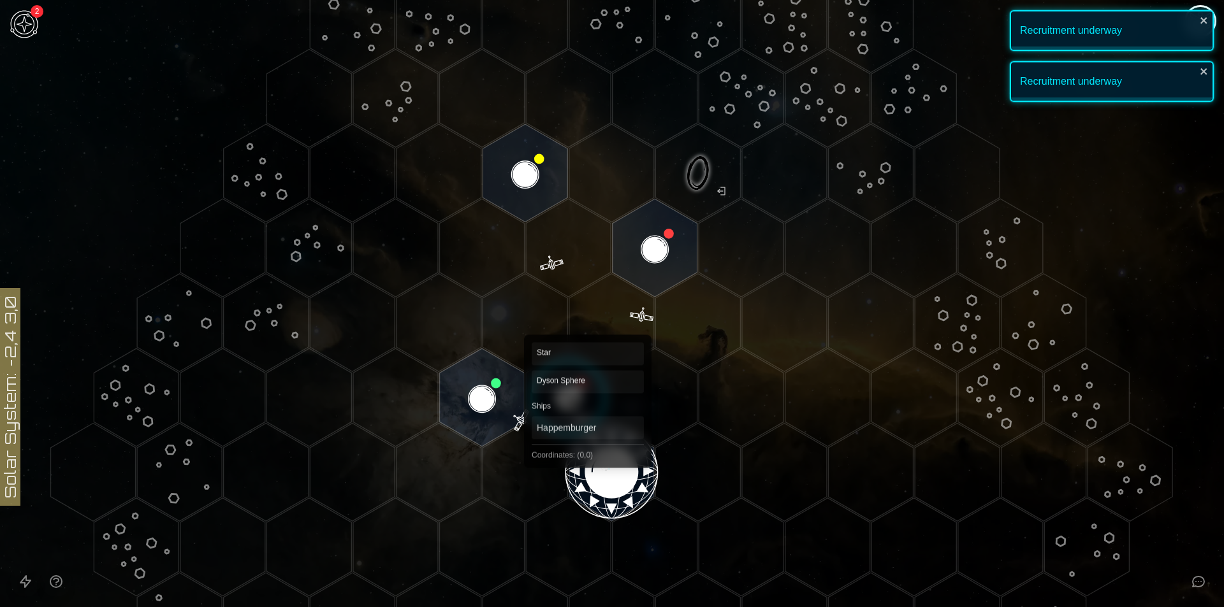
click at [588, 449] on polygon "Hex at coordinates 0,0, clickable" at bounding box center [611, 472] width 85 height 98
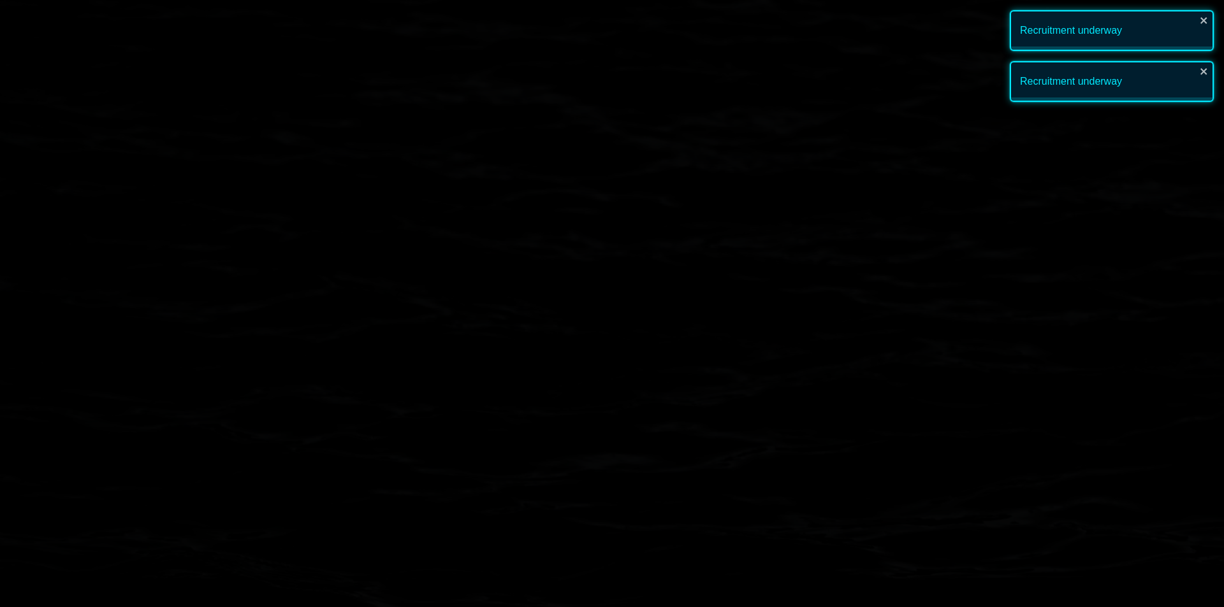
click at [606, 448] on image at bounding box center [612, 473] width 100 height 100
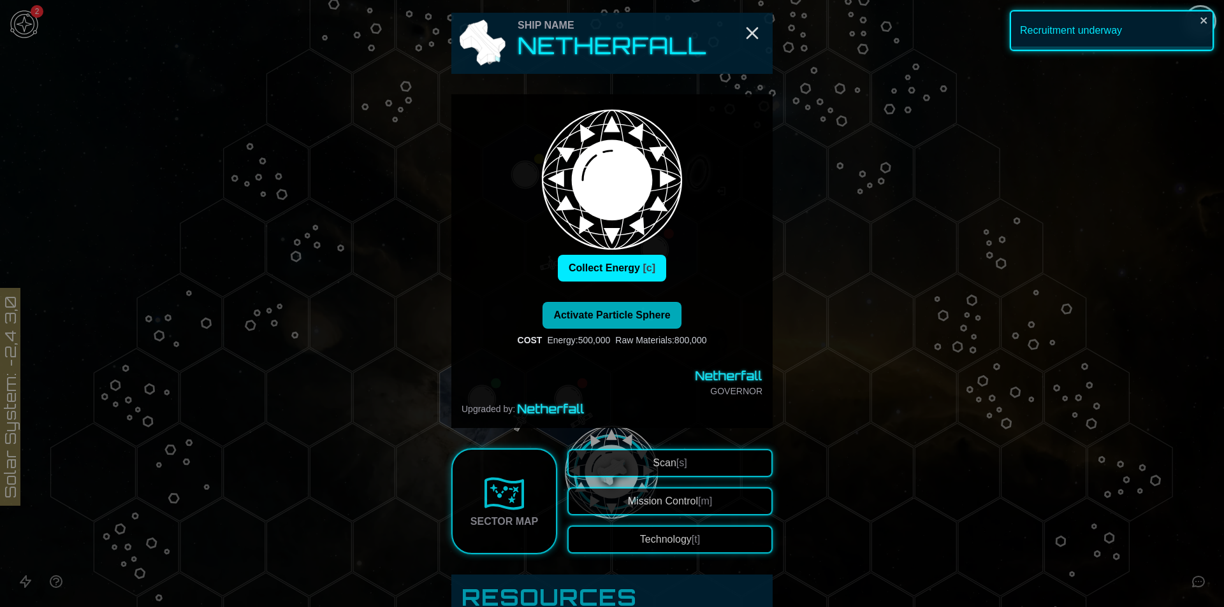
click at [624, 309] on button "Activate Particle Sphere" at bounding box center [611, 315] width 138 height 27
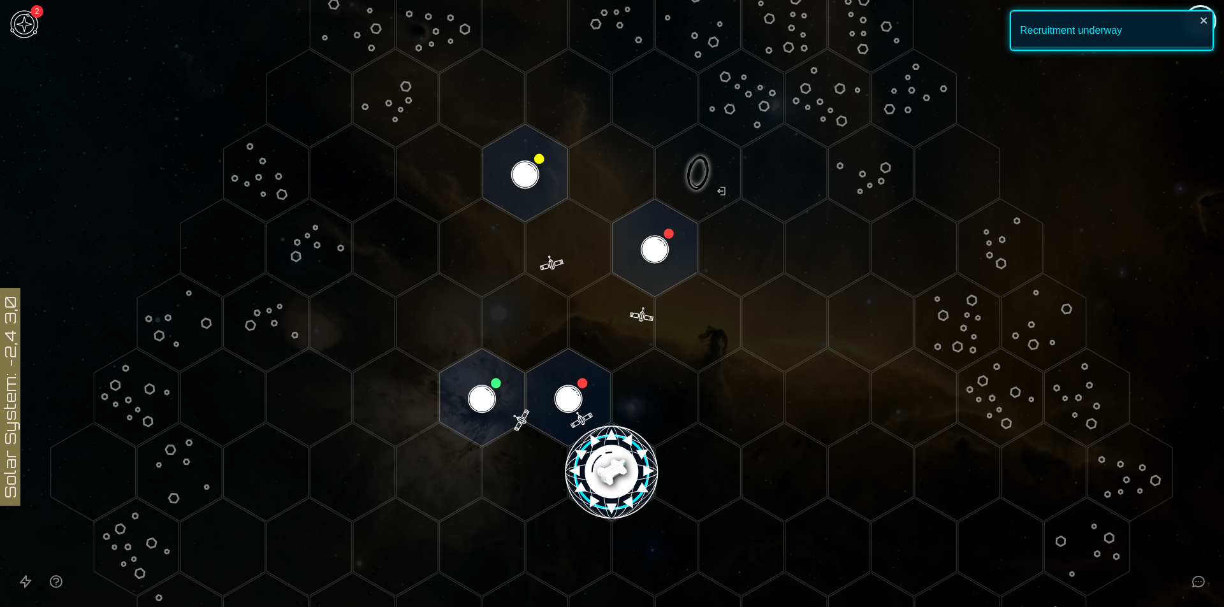
click at [618, 468] on image at bounding box center [612, 473] width 100 height 100
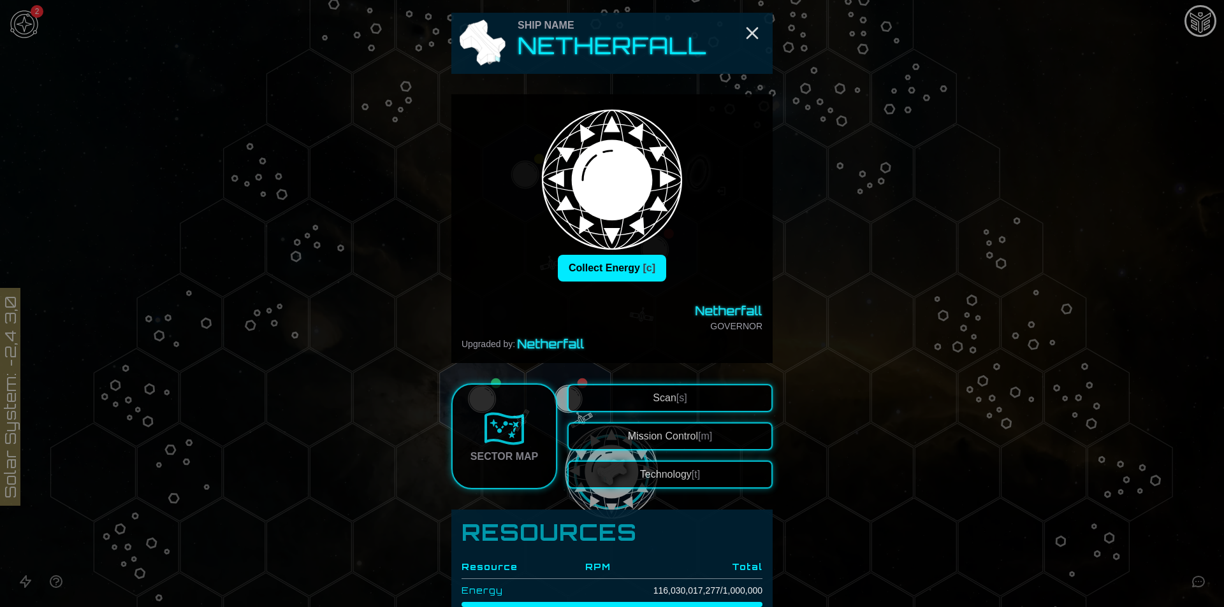
scroll to position [319, 0]
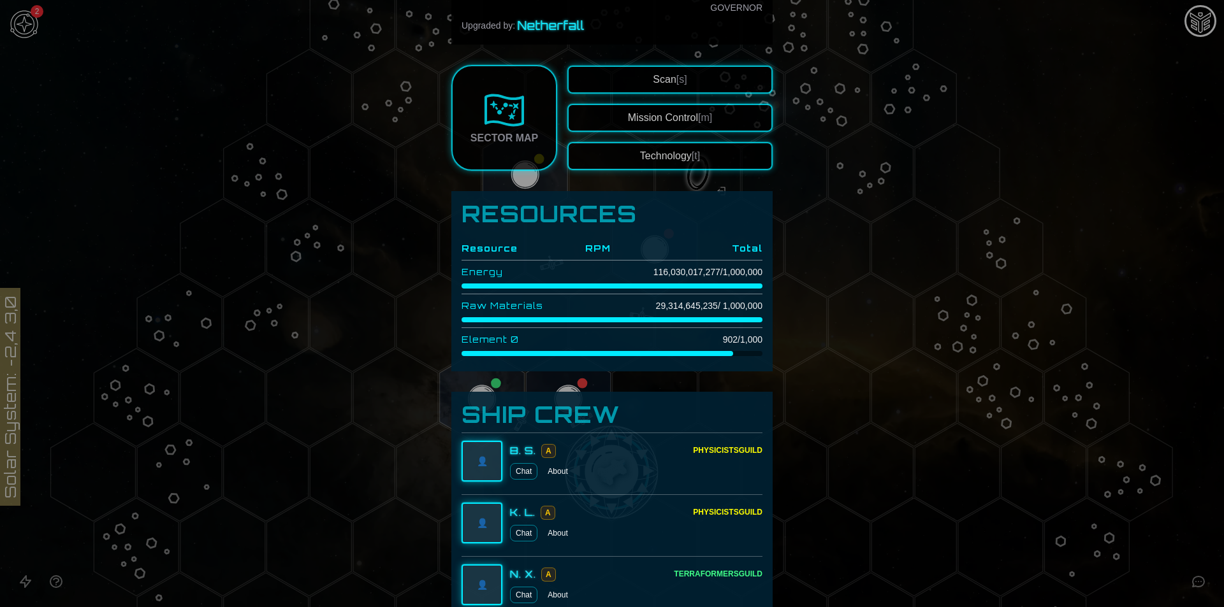
click at [730, 342] on td "902 / 1,000" at bounding box center [687, 340] width 152 height 24
click at [732, 336] on td "944 / 1,000" at bounding box center [687, 340] width 152 height 24
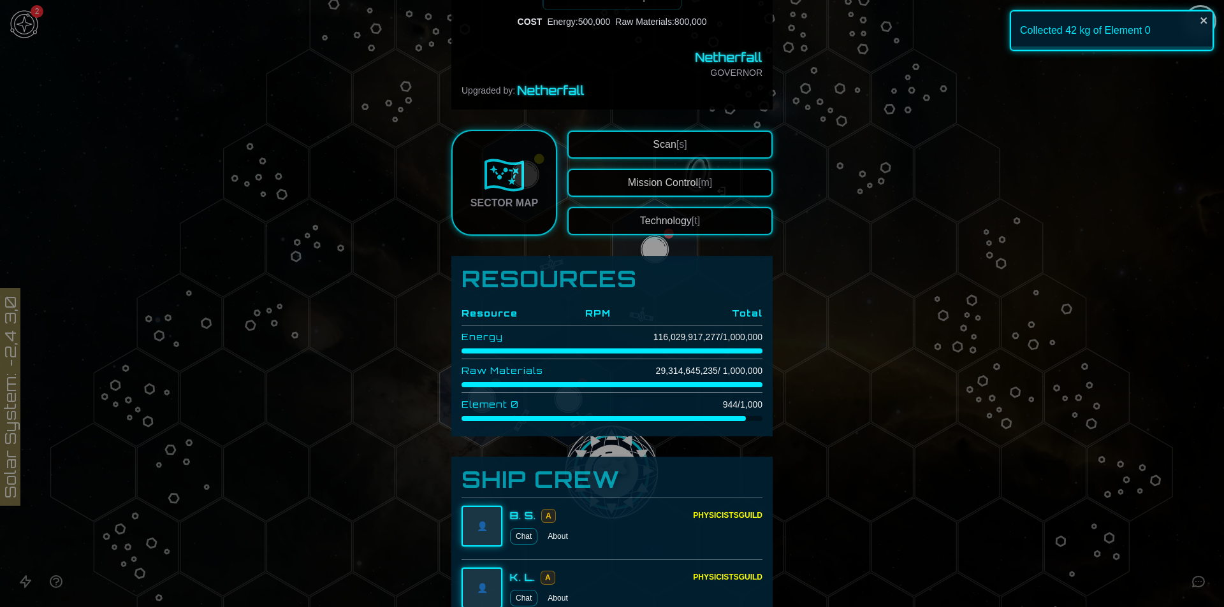
scroll to position [0, 0]
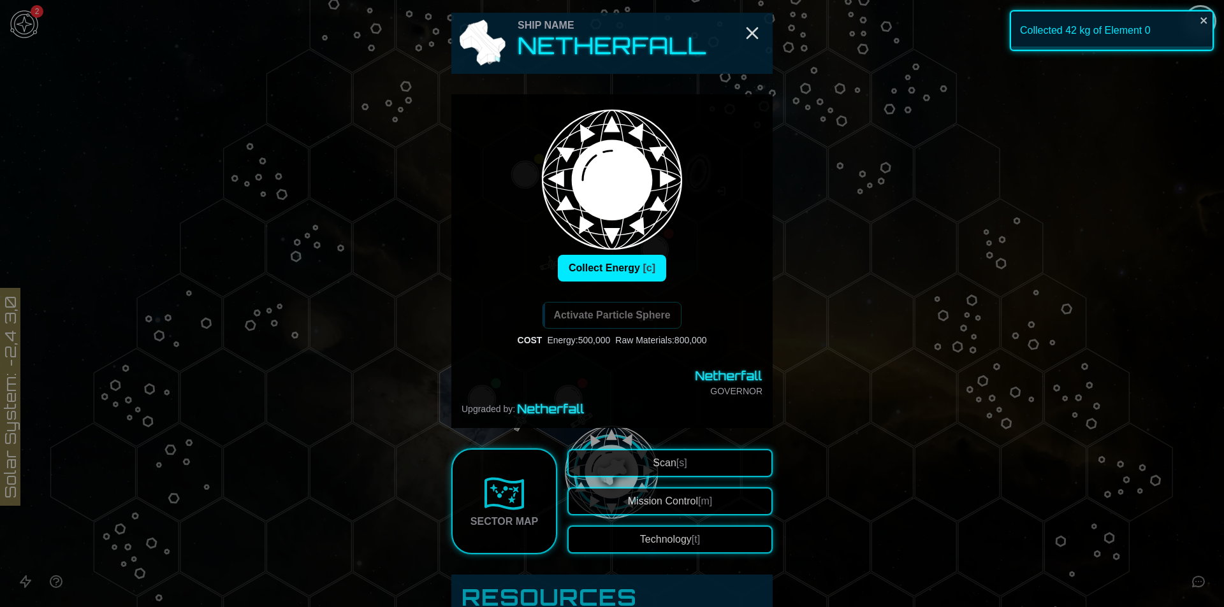
click at [1158, 238] on div at bounding box center [612, 303] width 1224 height 607
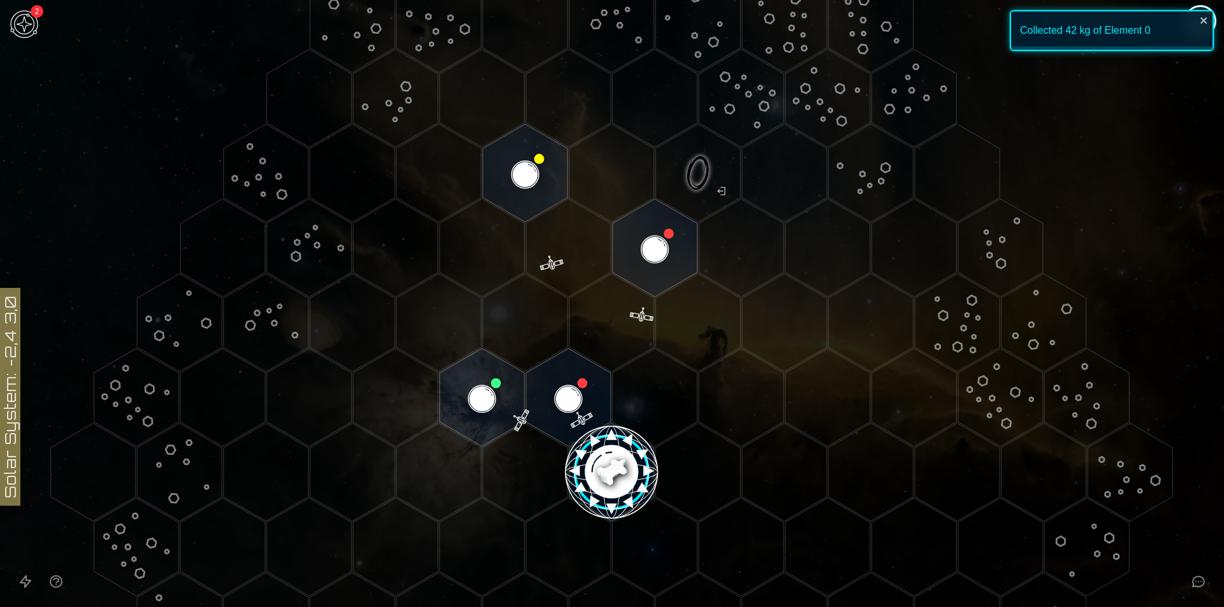
click at [588, 462] on image at bounding box center [612, 473] width 100 height 100
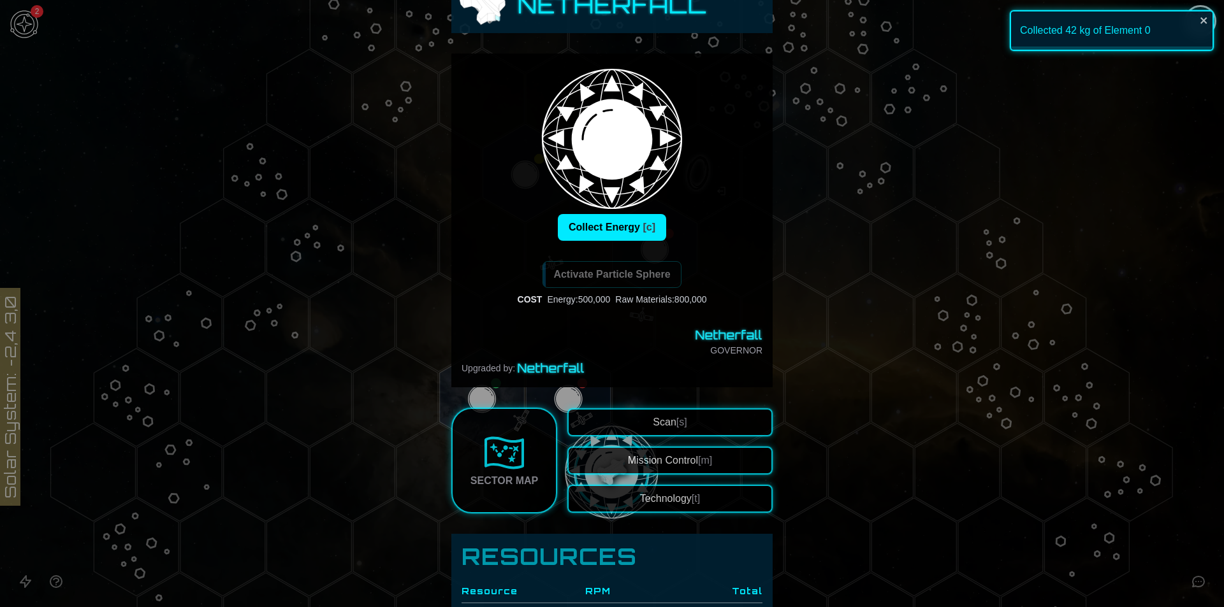
scroll to position [64, 0]
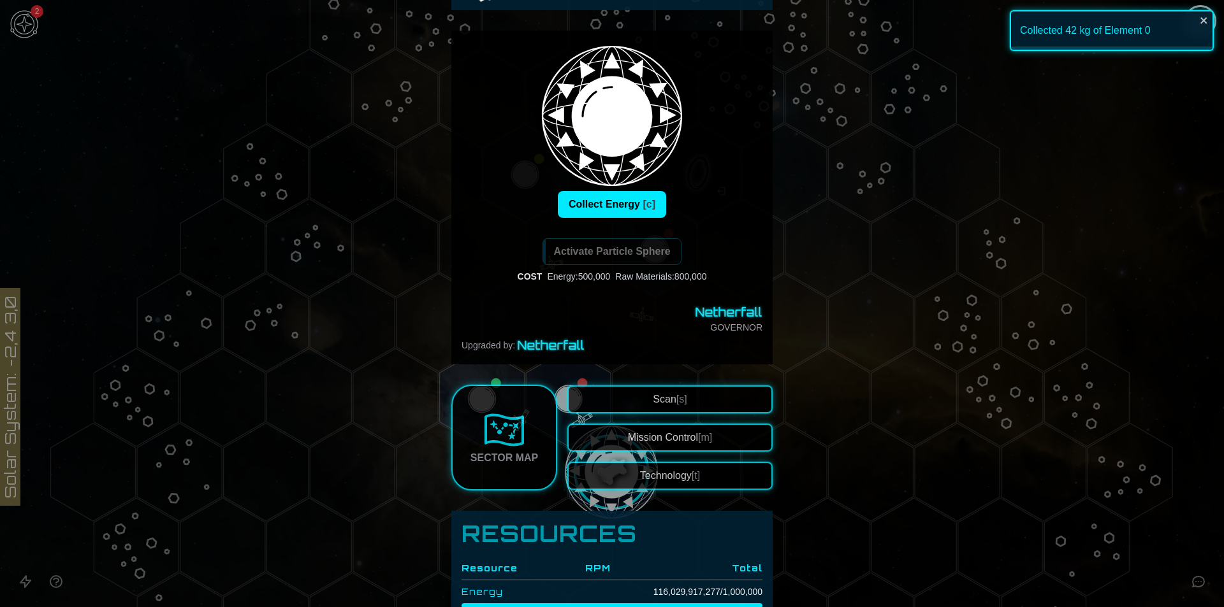
click at [670, 465] on button "Technology [t]" at bounding box center [669, 476] width 205 height 28
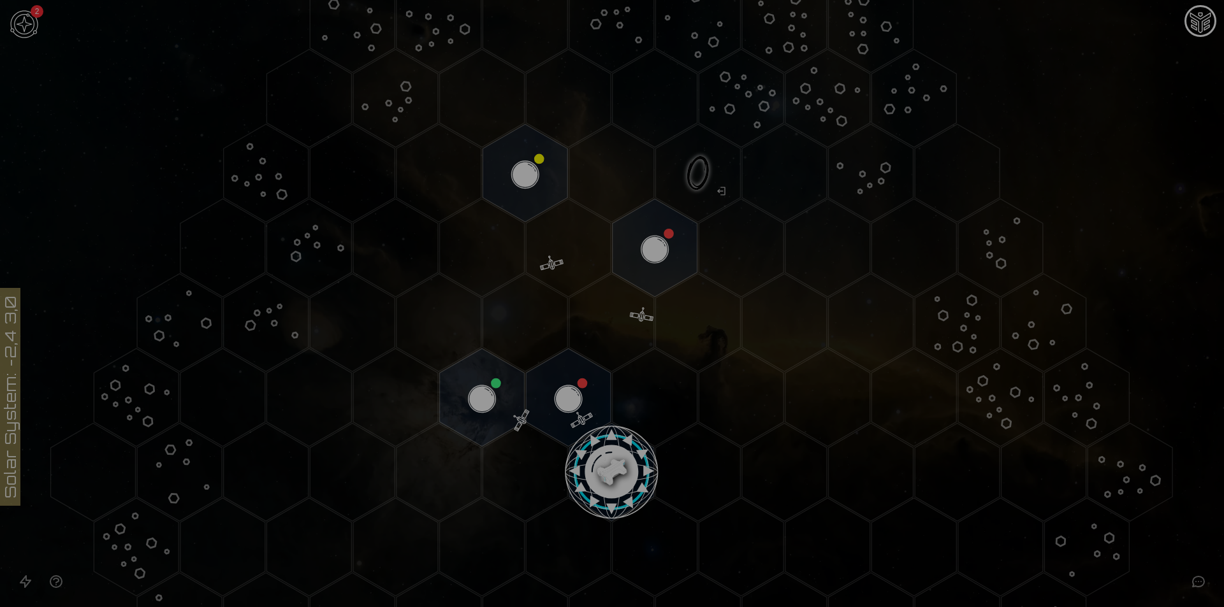
click at [803, 234] on button "Drones" at bounding box center [752, 232] width 270 height 36
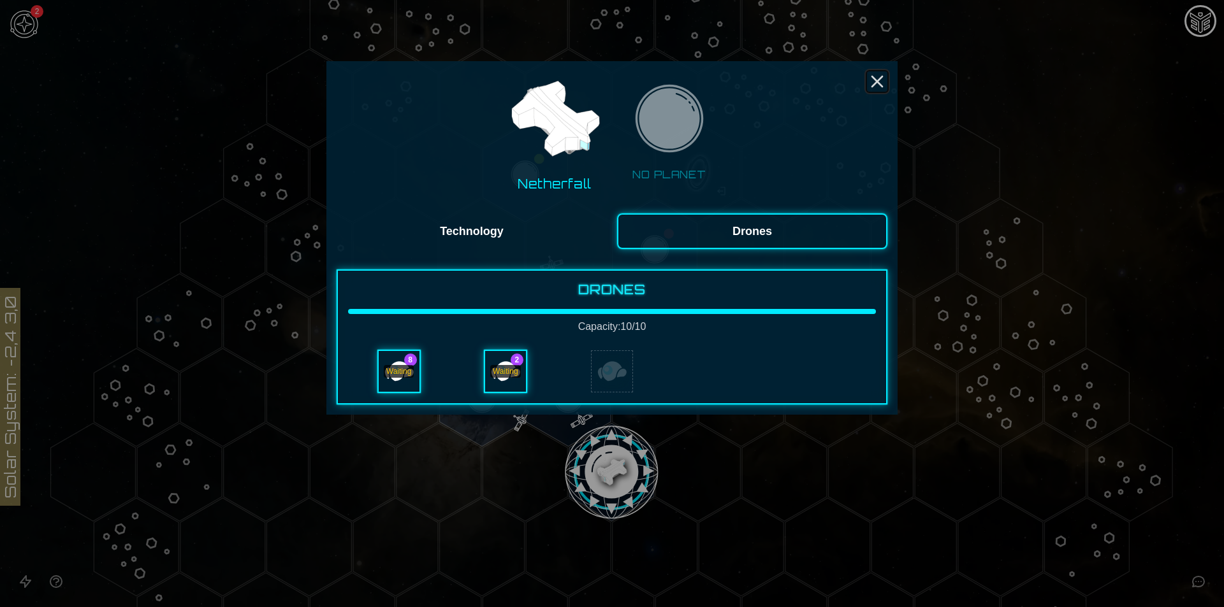
click at [884, 91] on icon "Close" at bounding box center [877, 81] width 20 height 20
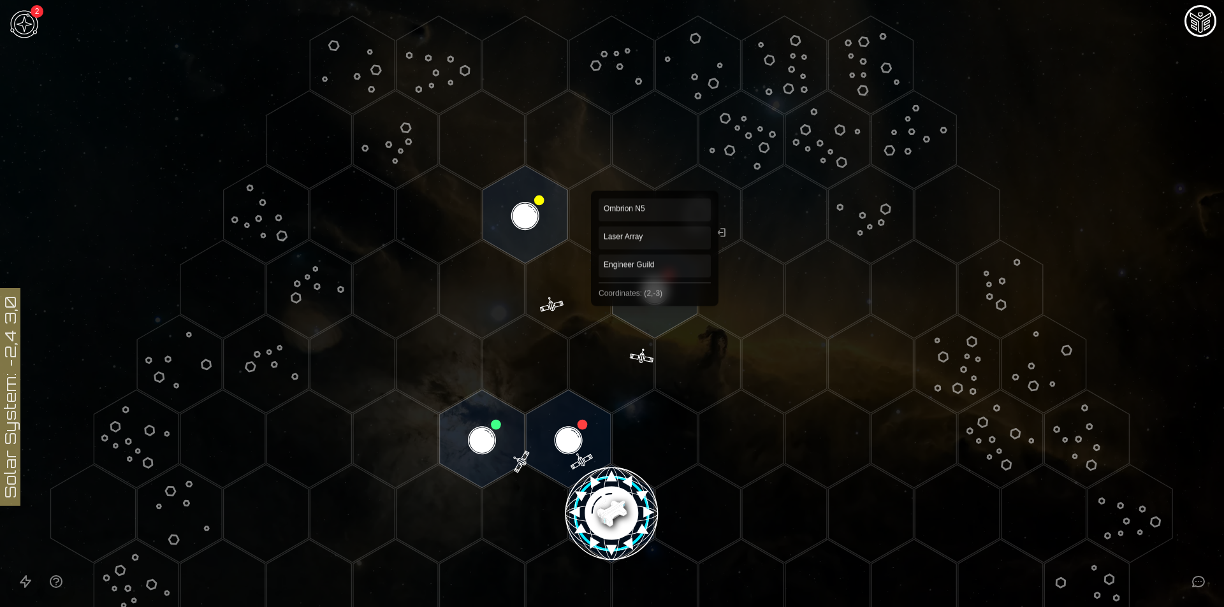
scroll to position [0, 0]
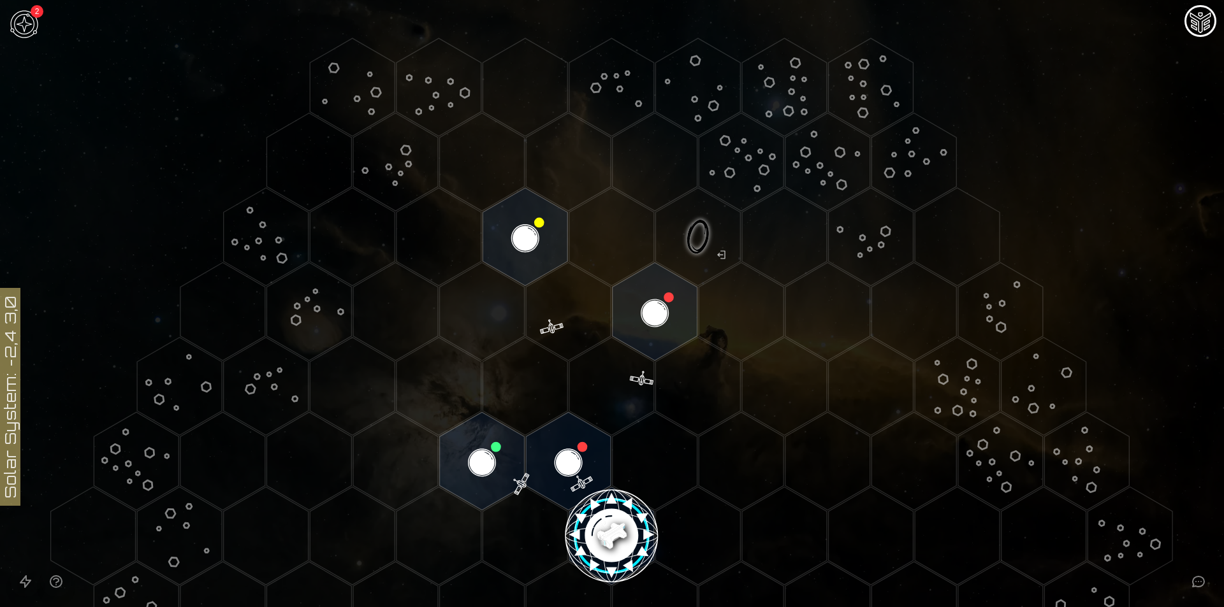
click at [597, 528] on image at bounding box center [612, 536] width 100 height 100
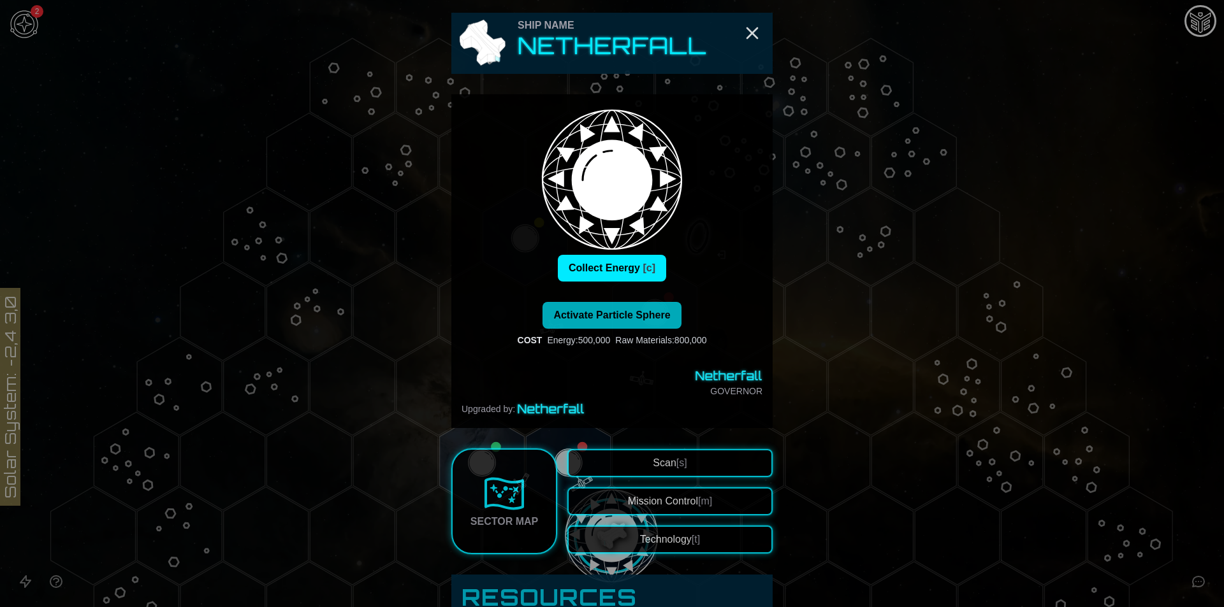
click at [630, 309] on button "Activate Particle Sphere" at bounding box center [611, 315] width 138 height 27
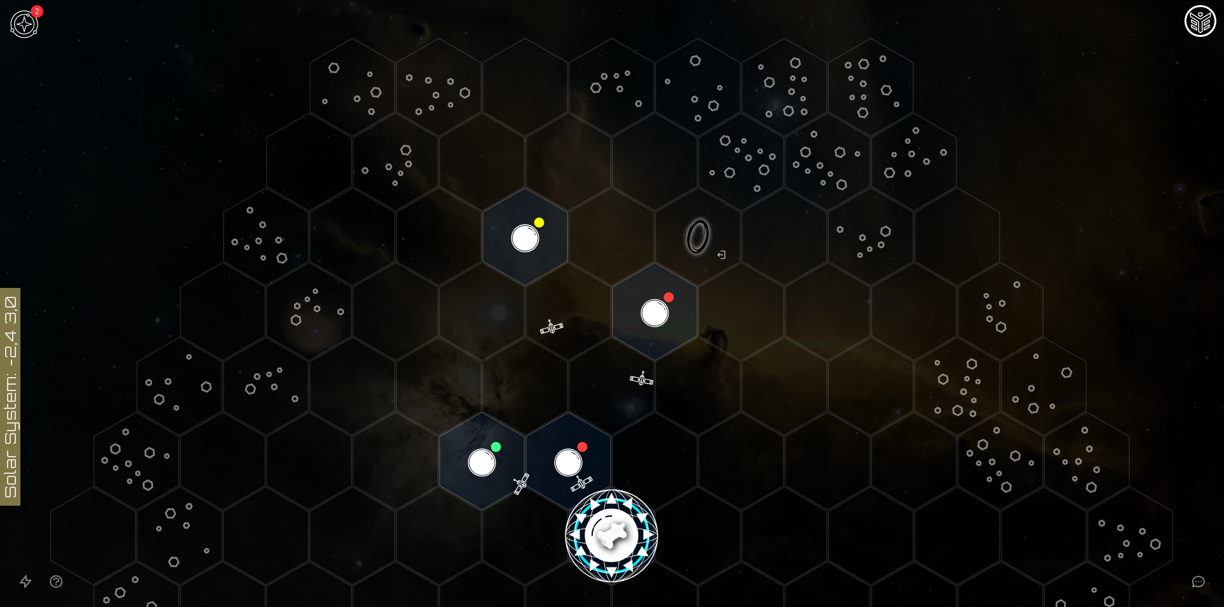
click at [602, 522] on image at bounding box center [612, 536] width 100 height 100
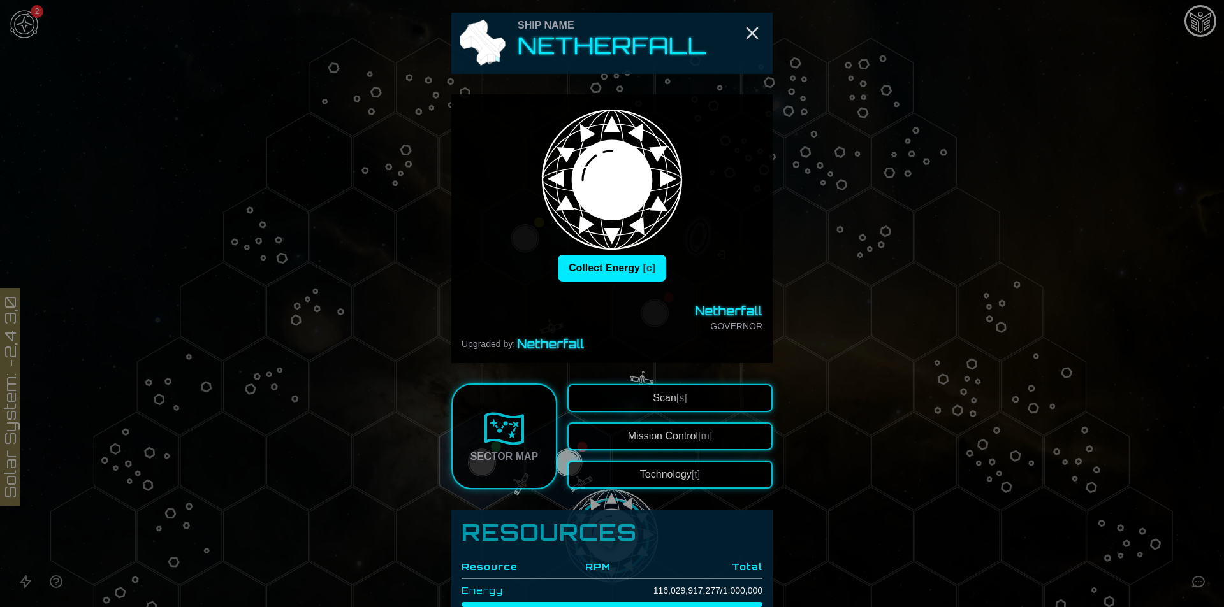
scroll to position [255, 0]
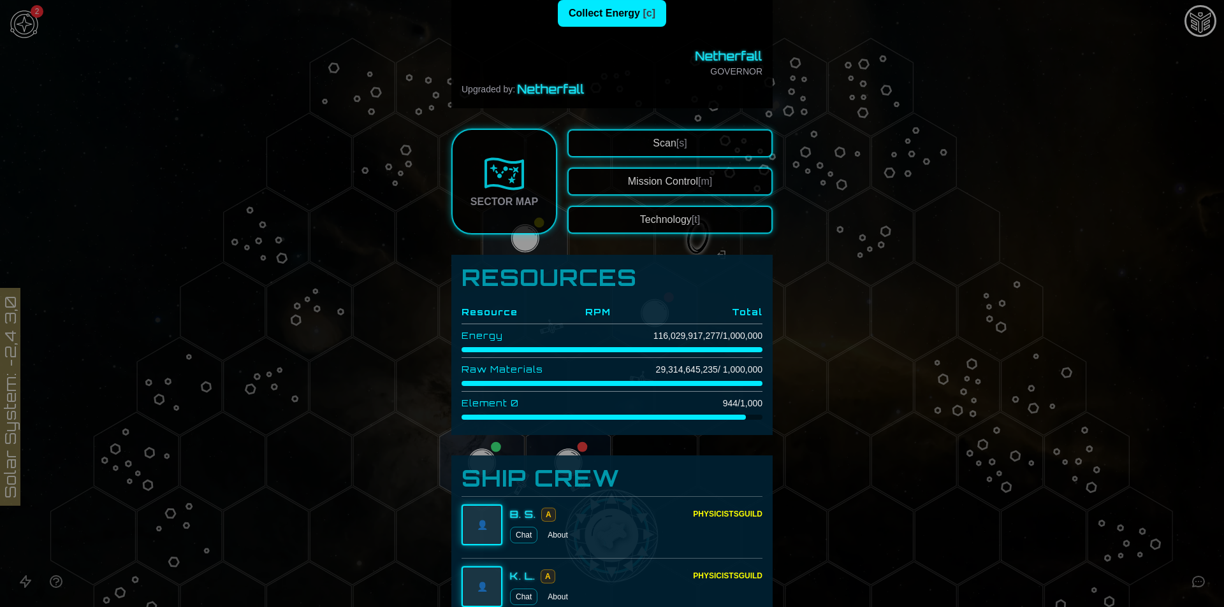
click at [715, 404] on td "944 / 1,000" at bounding box center [687, 404] width 152 height 24
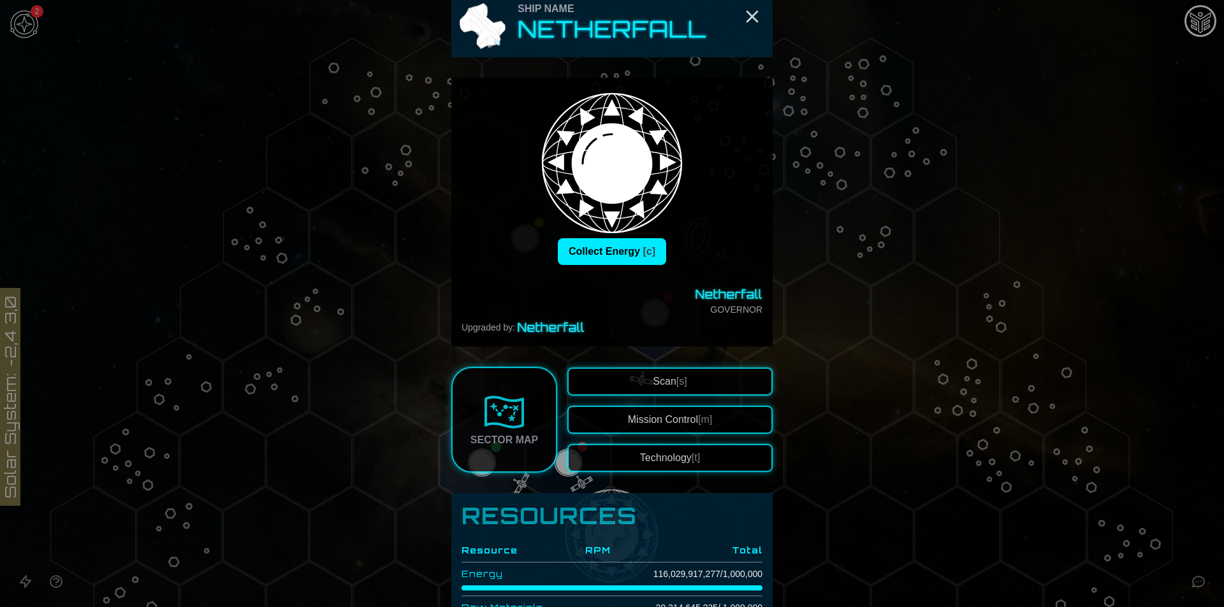
scroll to position [0, 0]
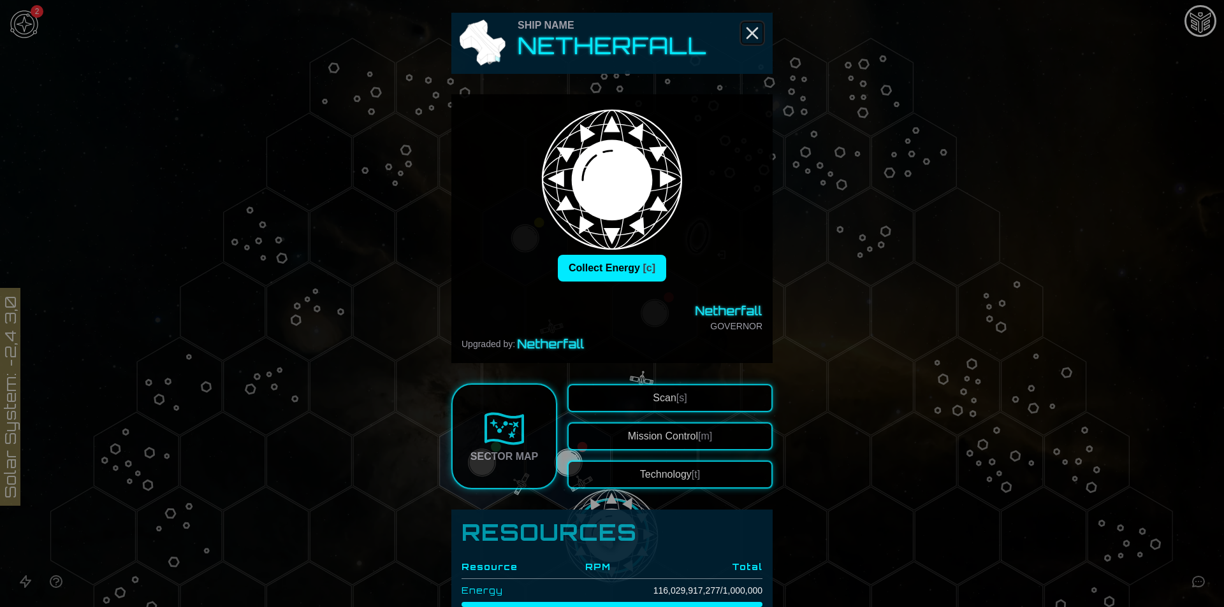
click at [752, 33] on icon "Close" at bounding box center [752, 33] width 20 height 20
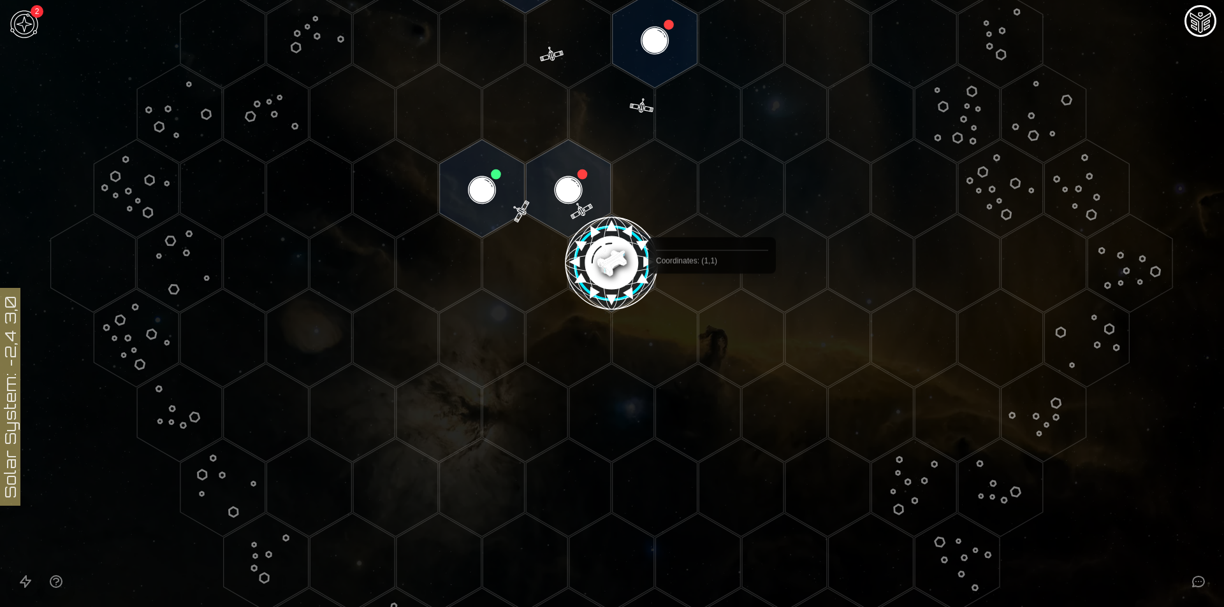
scroll to position [319, 0]
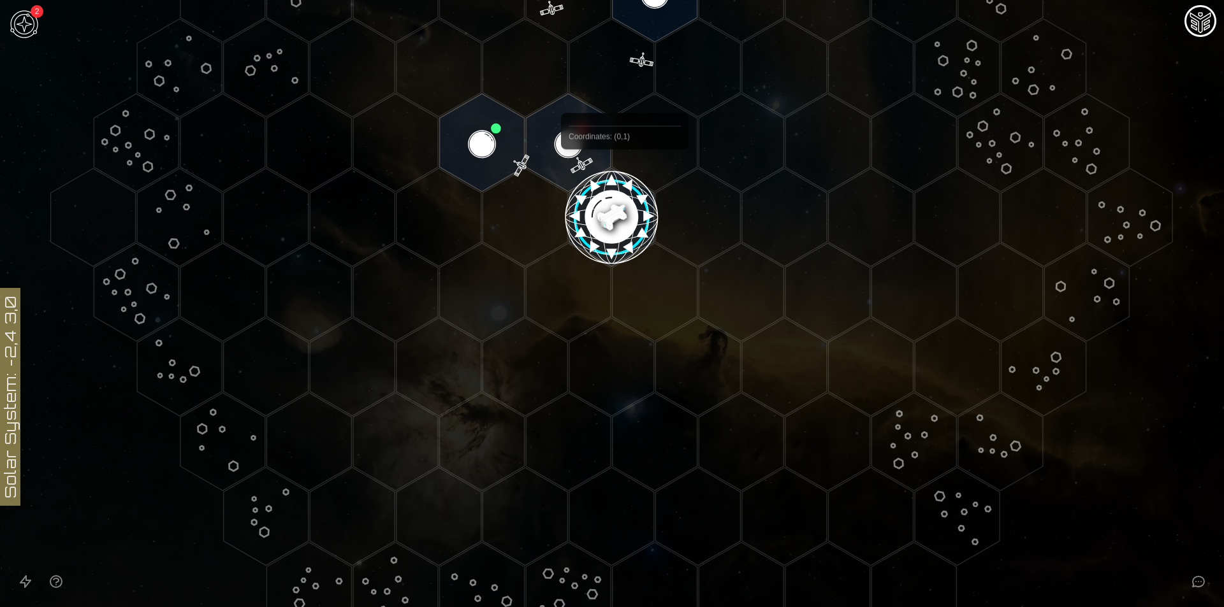
click at [610, 178] on image at bounding box center [612, 218] width 100 height 100
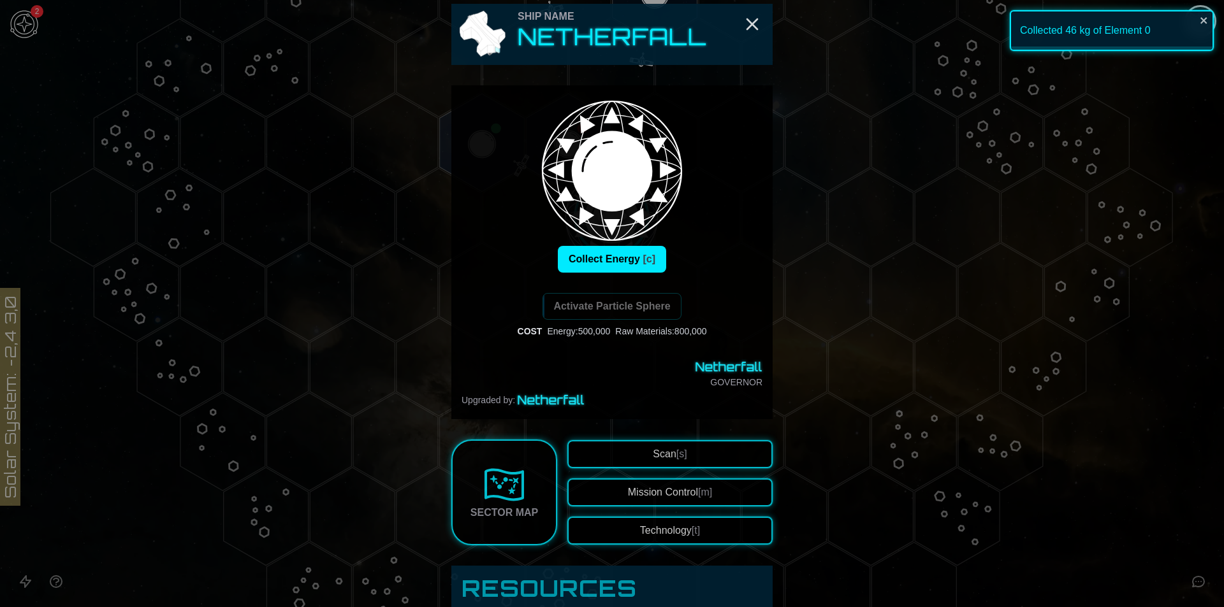
scroll to position [0, 0]
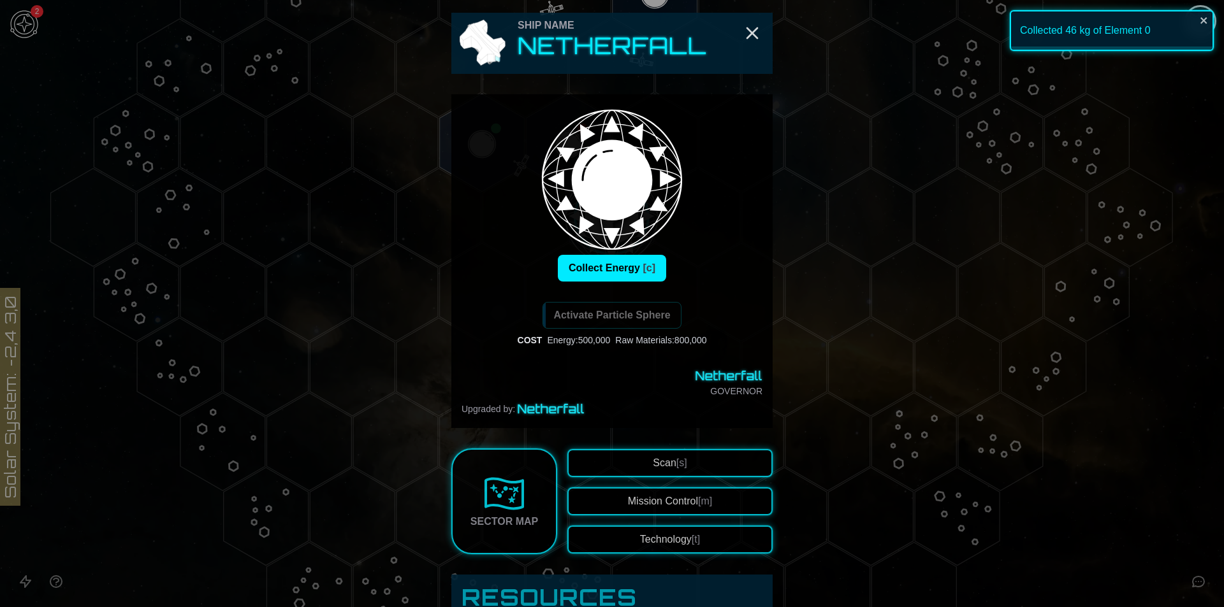
click at [750, 22] on div "Ship Name Netherfall" at bounding box center [611, 43] width 321 height 61
click at [749, 31] on line "Close" at bounding box center [752, 33] width 10 height 10
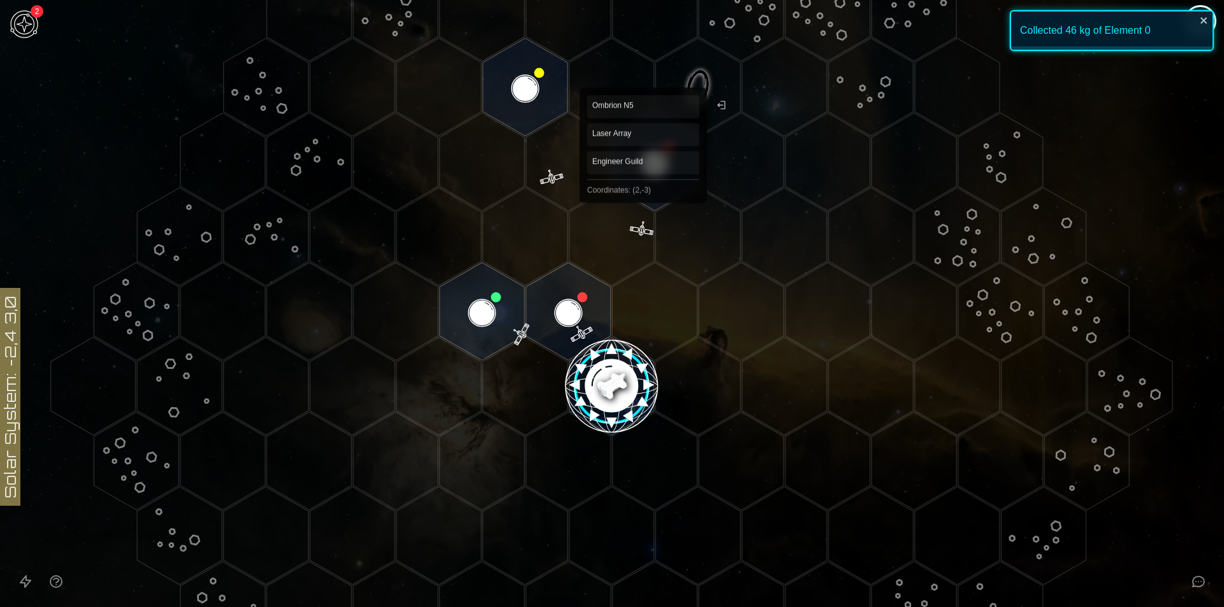
scroll to position [127, 0]
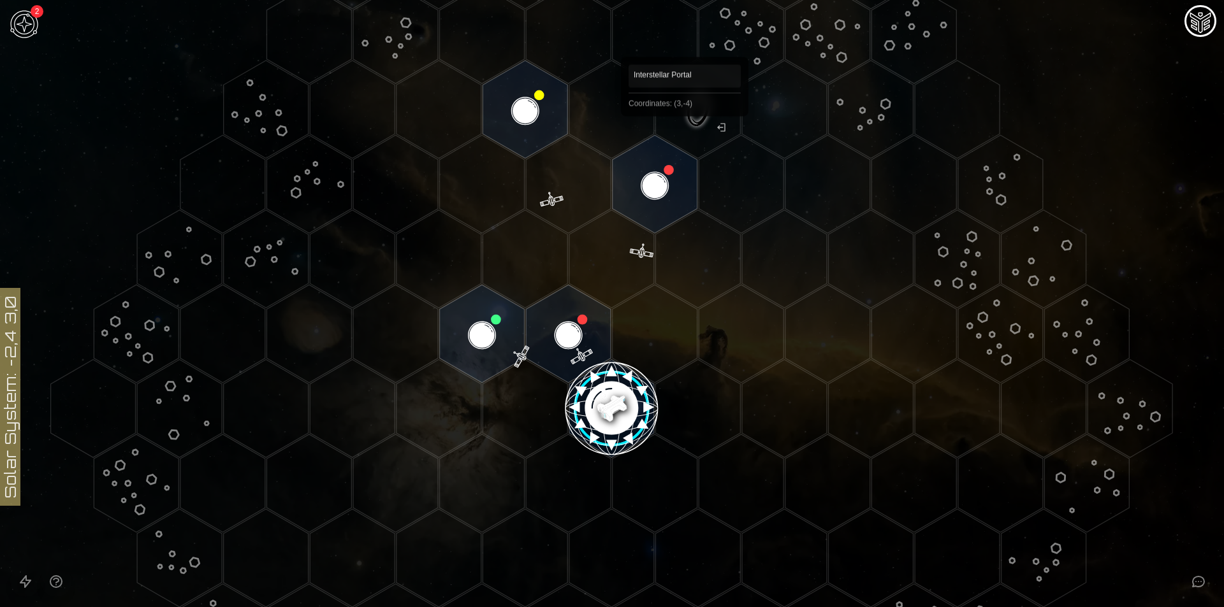
click at [696, 120] on polygon "Hex at coordinates 3,-4, clickable" at bounding box center [697, 110] width 85 height 98
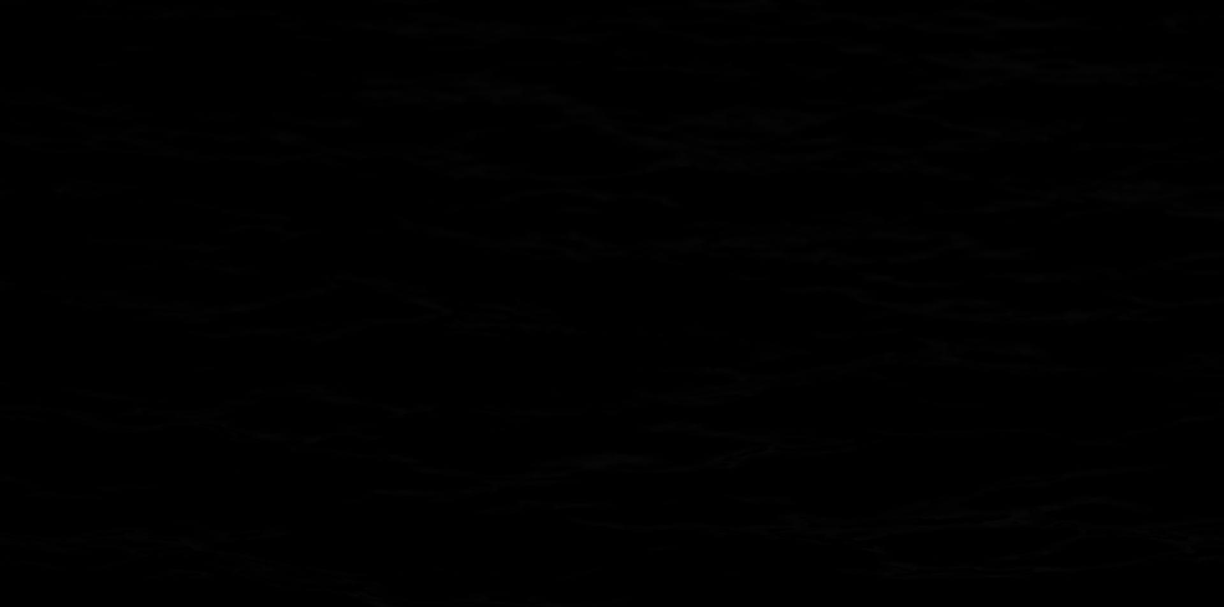
click at [696, 120] on icon at bounding box center [612, 409] width 1224 height 1073
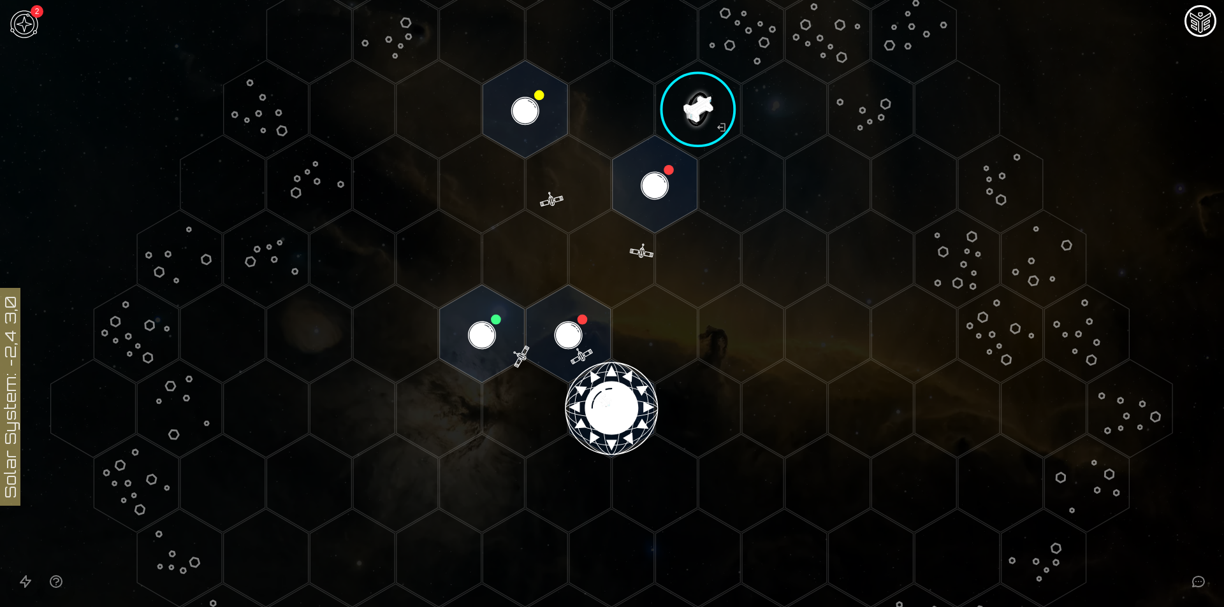
click at [694, 93] on image at bounding box center [698, 109] width 100 height 100
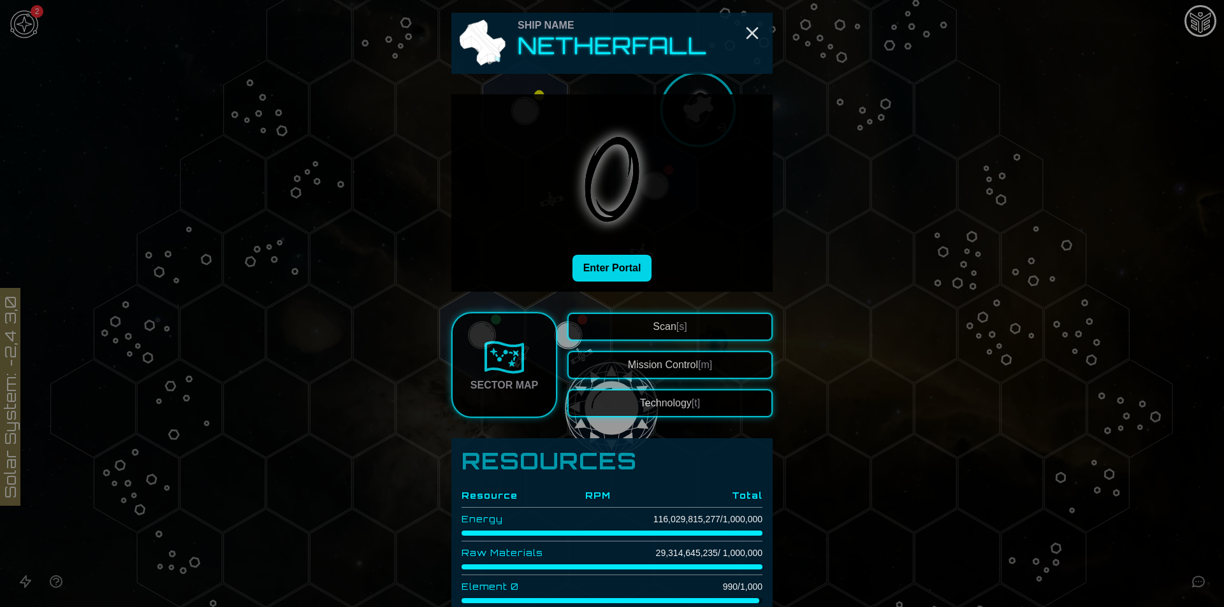
click at [618, 260] on button "Enter Portal" at bounding box center [612, 268] width 80 height 27
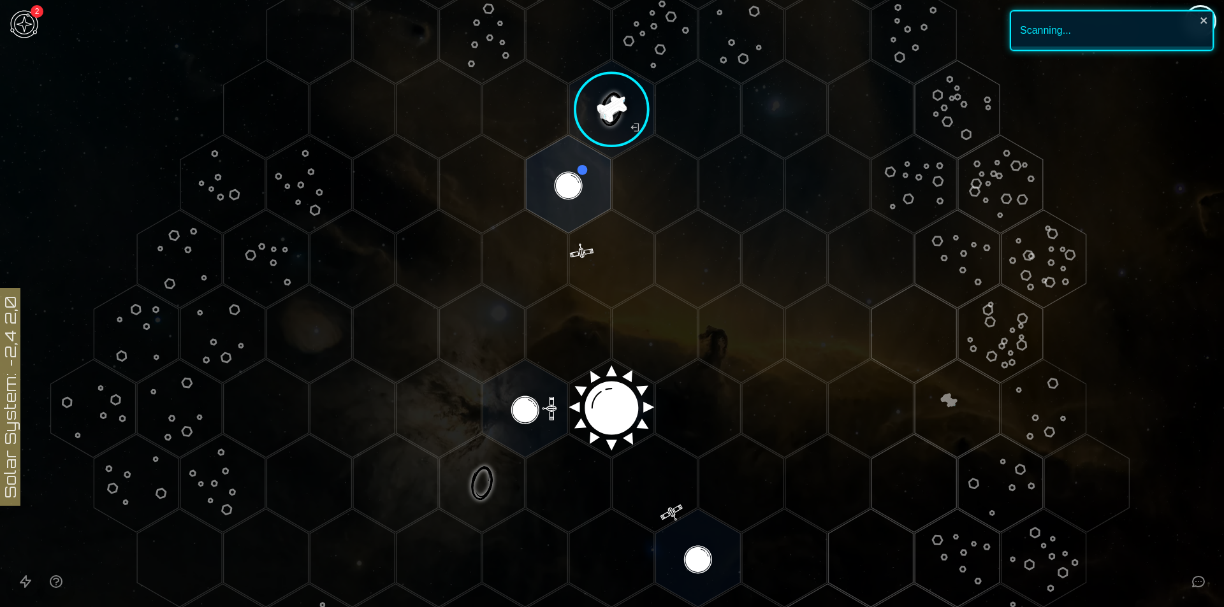
click at [33, 578] on icon "Open accessible navigation interface" at bounding box center [25, 581] width 15 height 15
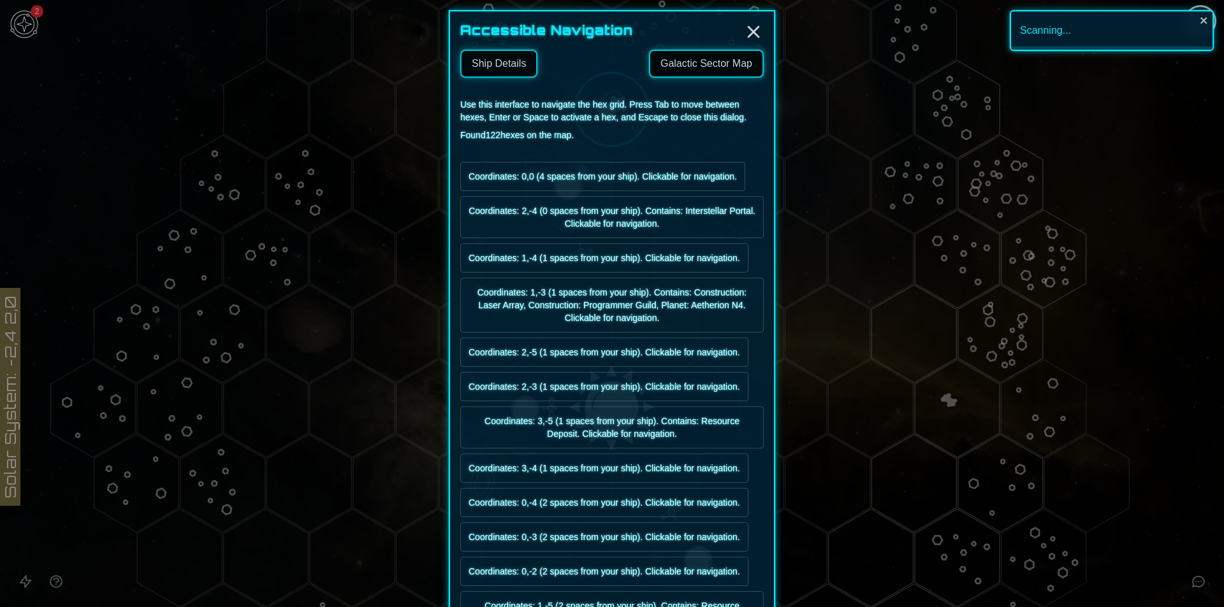
click at [493, 66] on button "Ship Details" at bounding box center [498, 64] width 77 height 28
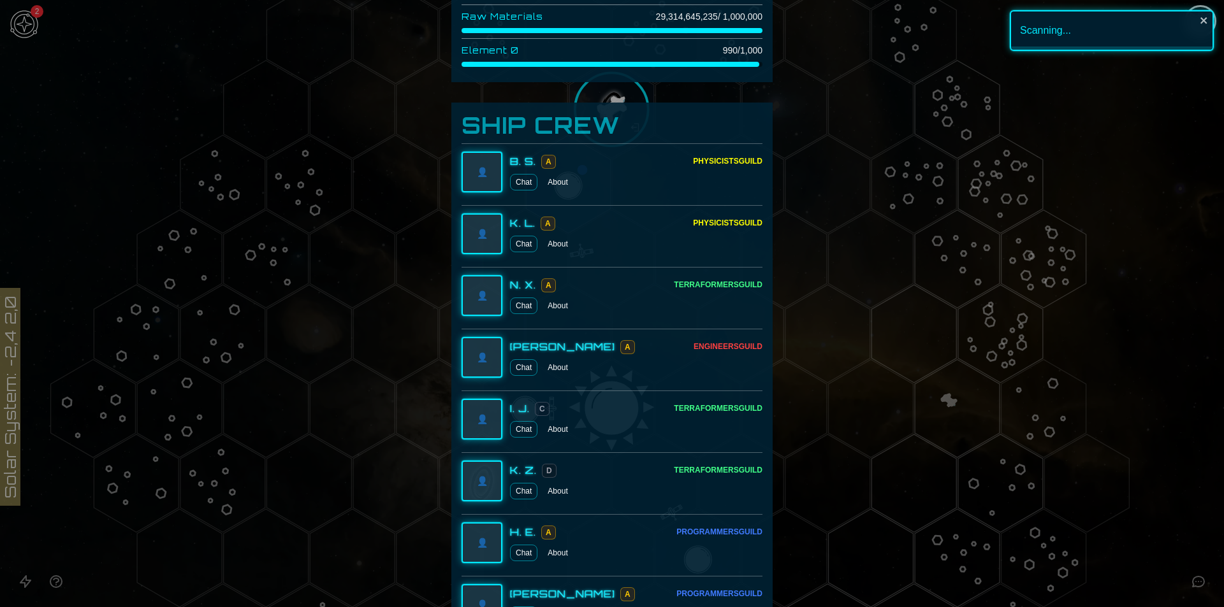
scroll to position [537, 0]
click at [1104, 167] on div at bounding box center [612, 303] width 1224 height 607
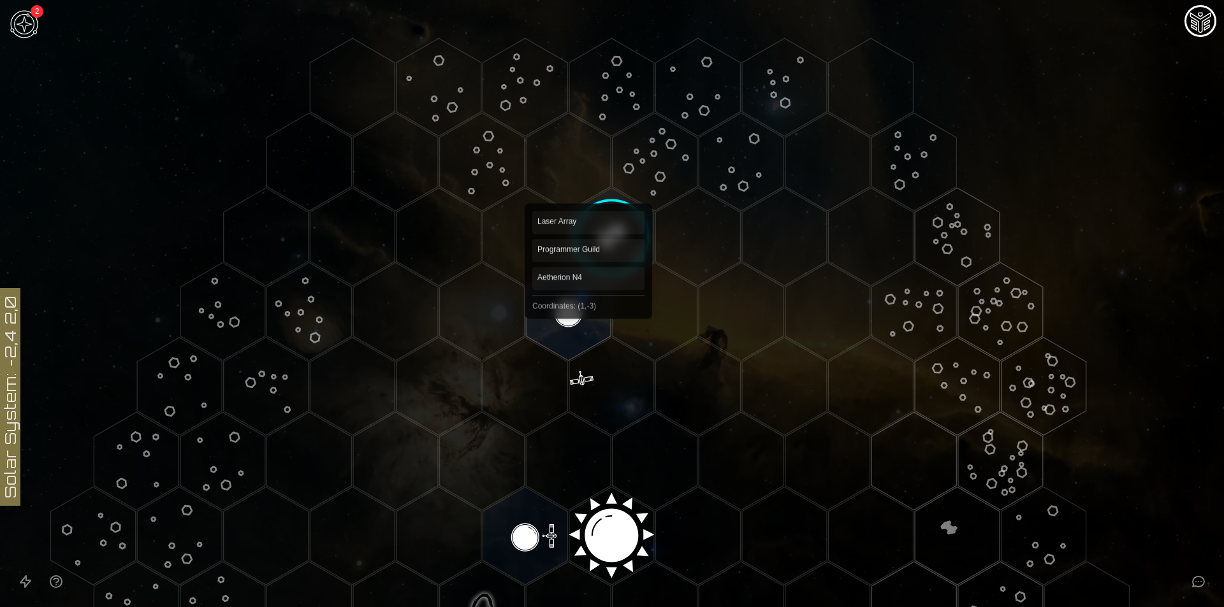
scroll to position [319, 0]
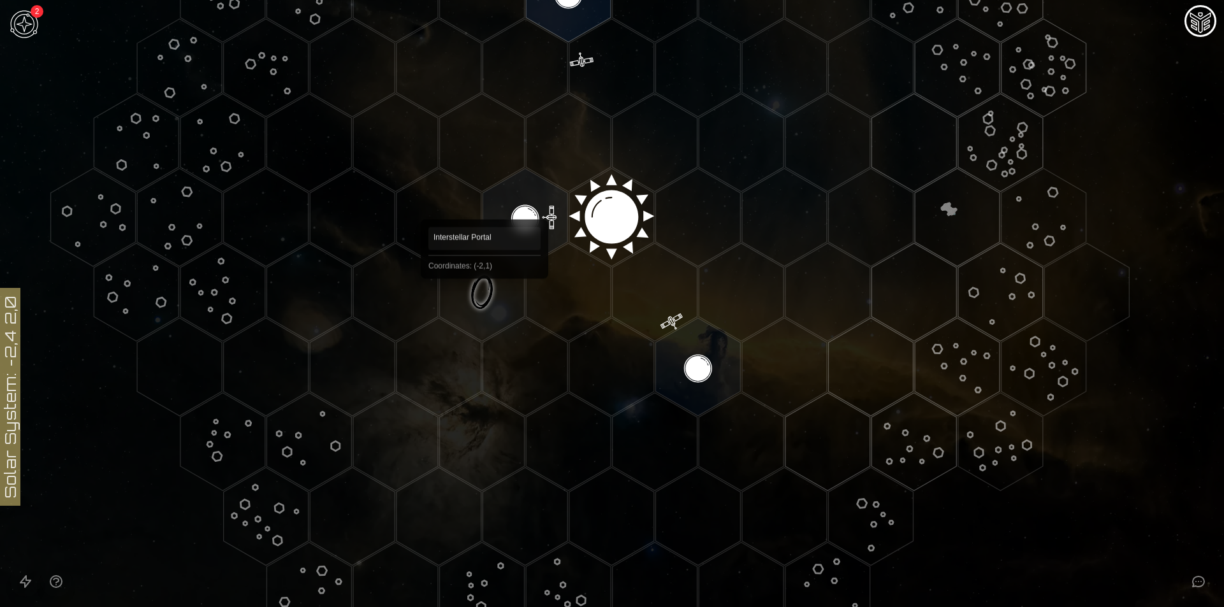
click at [484, 297] on polygon "Hex at coordinates -2,1, clickable" at bounding box center [482, 292] width 85 height 98
click at [493, 296] on image at bounding box center [482, 292] width 100 height 100
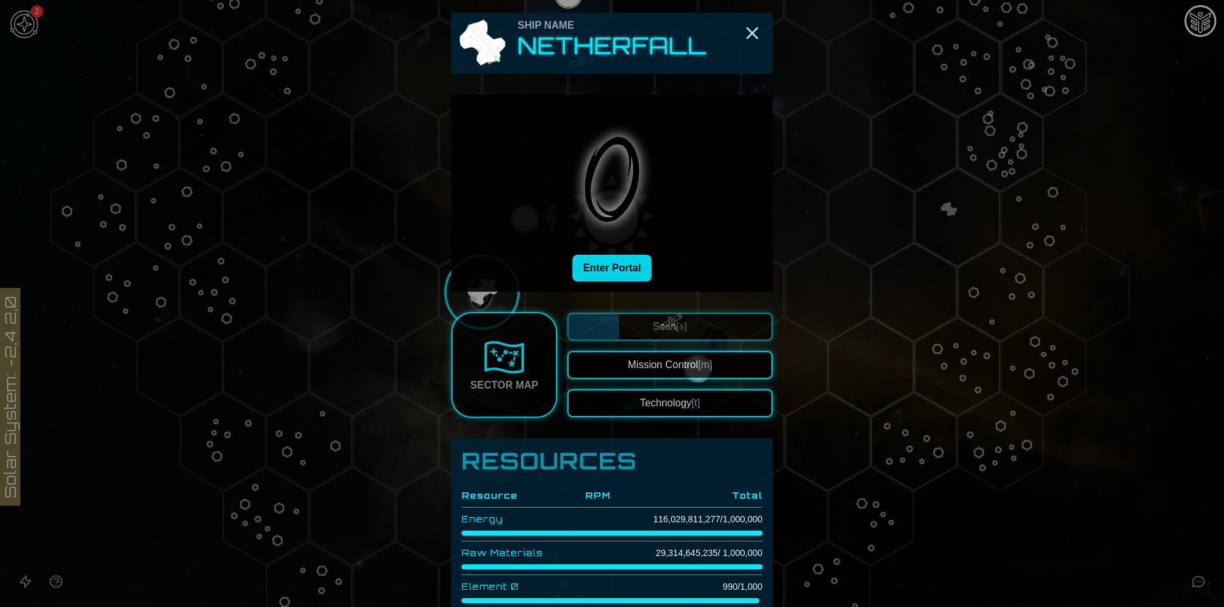
click at [630, 266] on button "Enter Portal" at bounding box center [612, 268] width 80 height 27
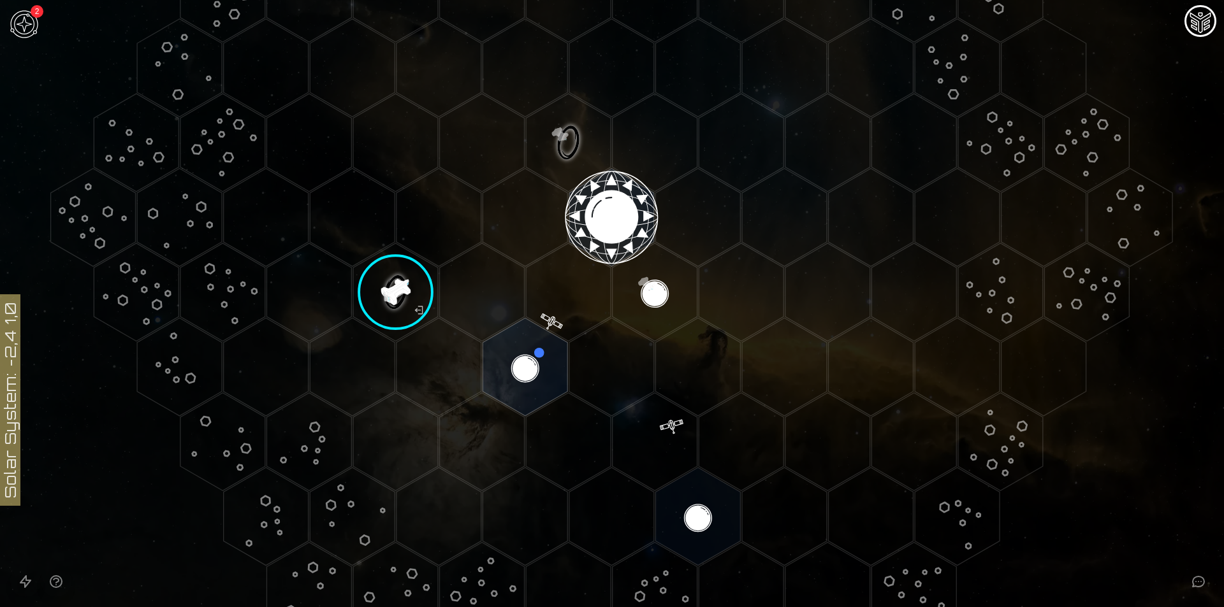
click at [411, 301] on image at bounding box center [395, 292] width 100 height 100
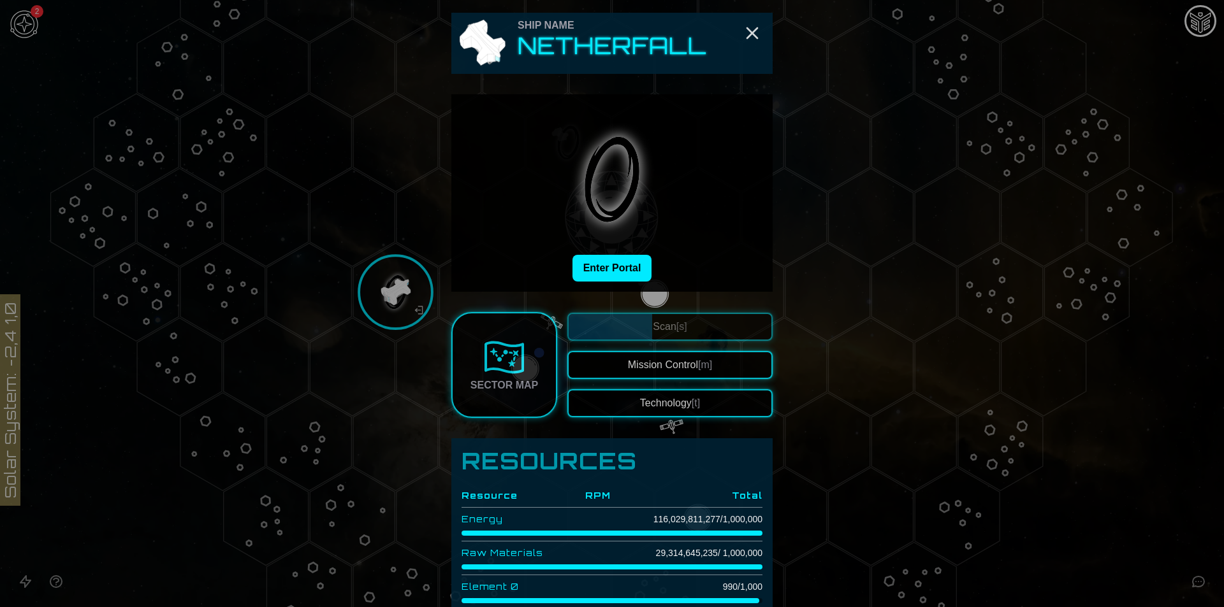
click at [1174, 315] on div at bounding box center [612, 303] width 1224 height 607
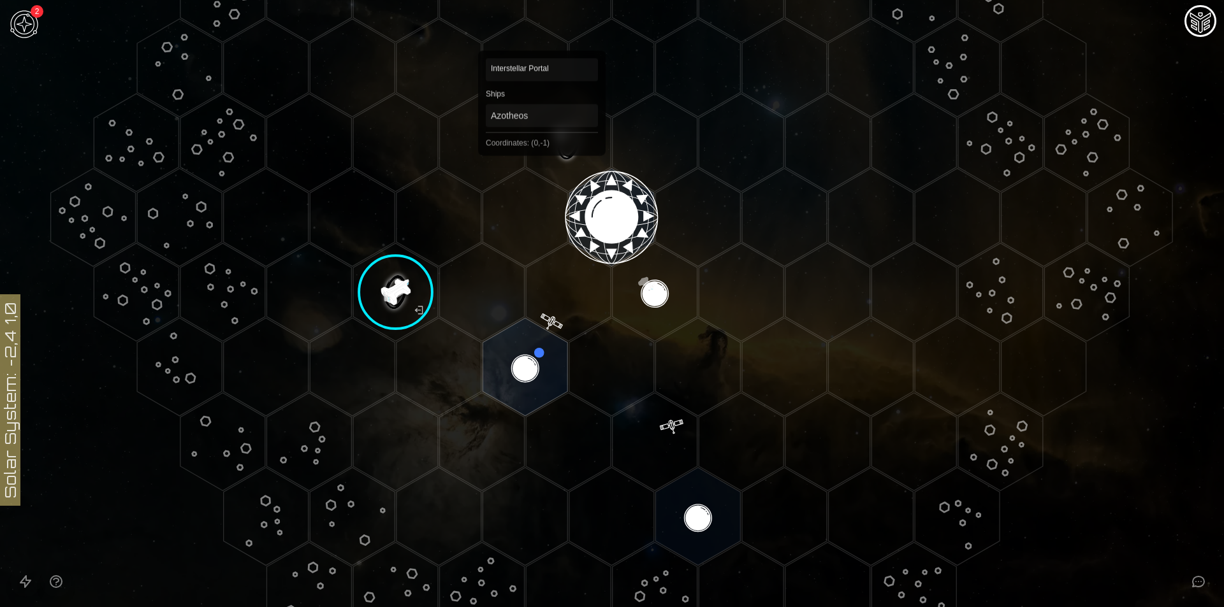
click at [559, 167] on polygon "Hex at coordinates 0,-1, clickable" at bounding box center [568, 143] width 85 height 98
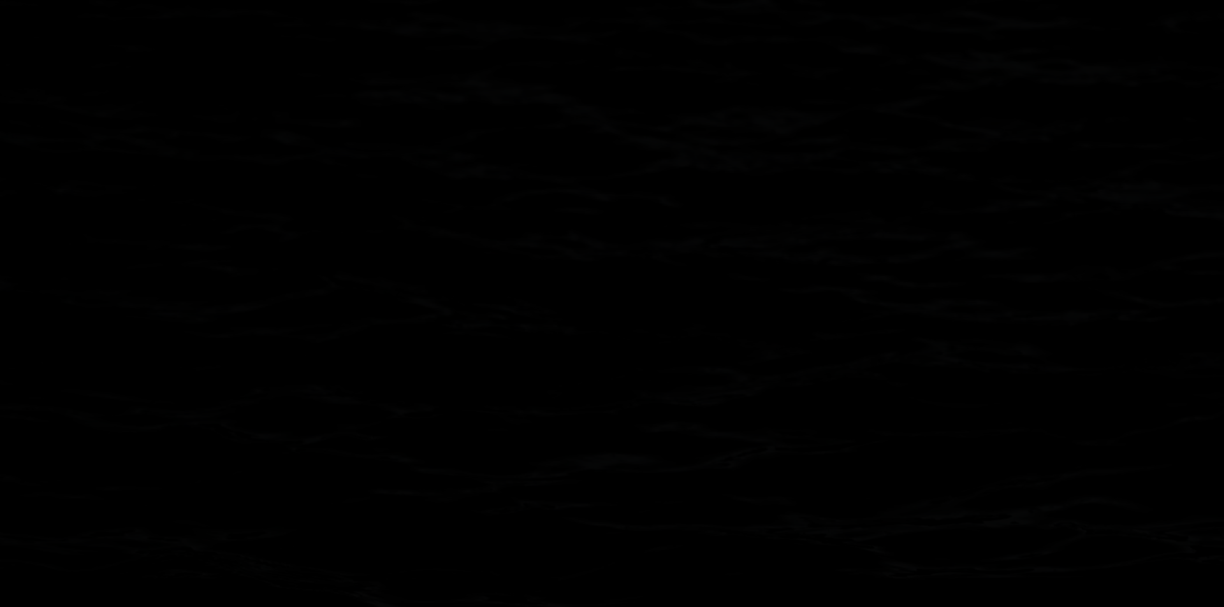
click at [559, 167] on image at bounding box center [568, 143] width 100 height 100
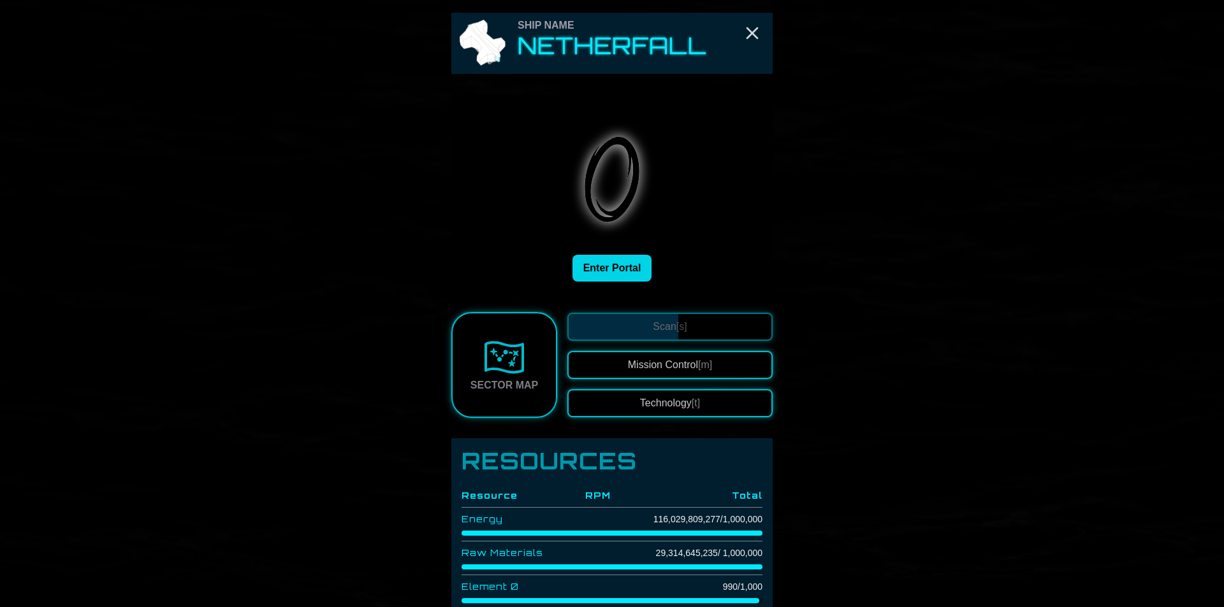
click at [619, 280] on button "Enter Portal" at bounding box center [612, 268] width 80 height 27
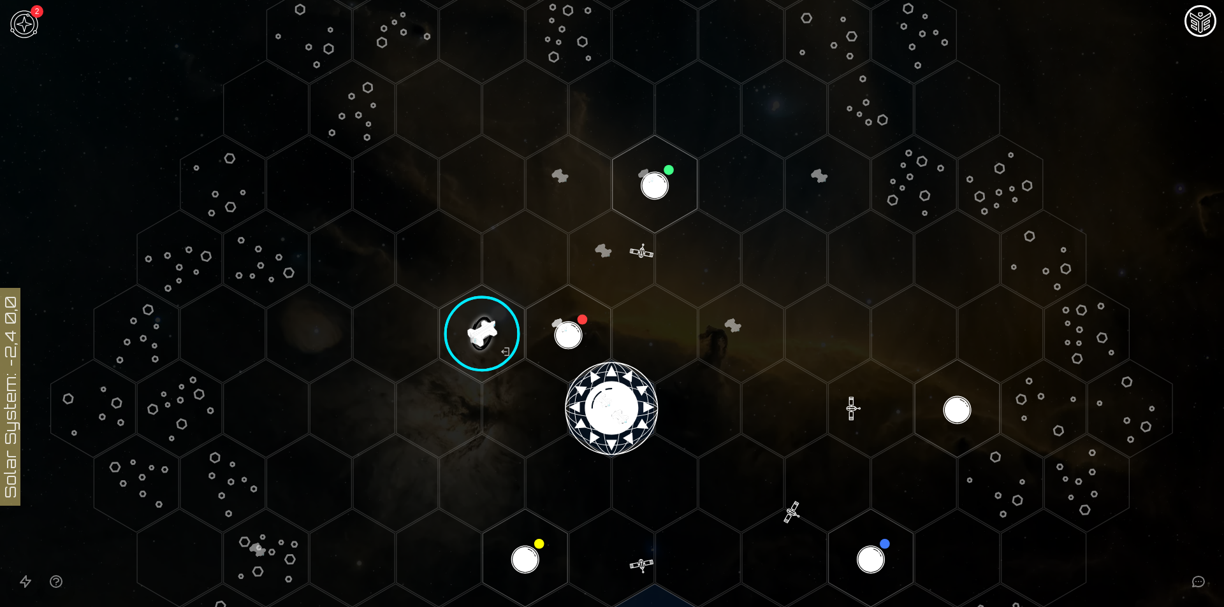
click at [1159, 89] on icon at bounding box center [612, 409] width 1224 height 1073
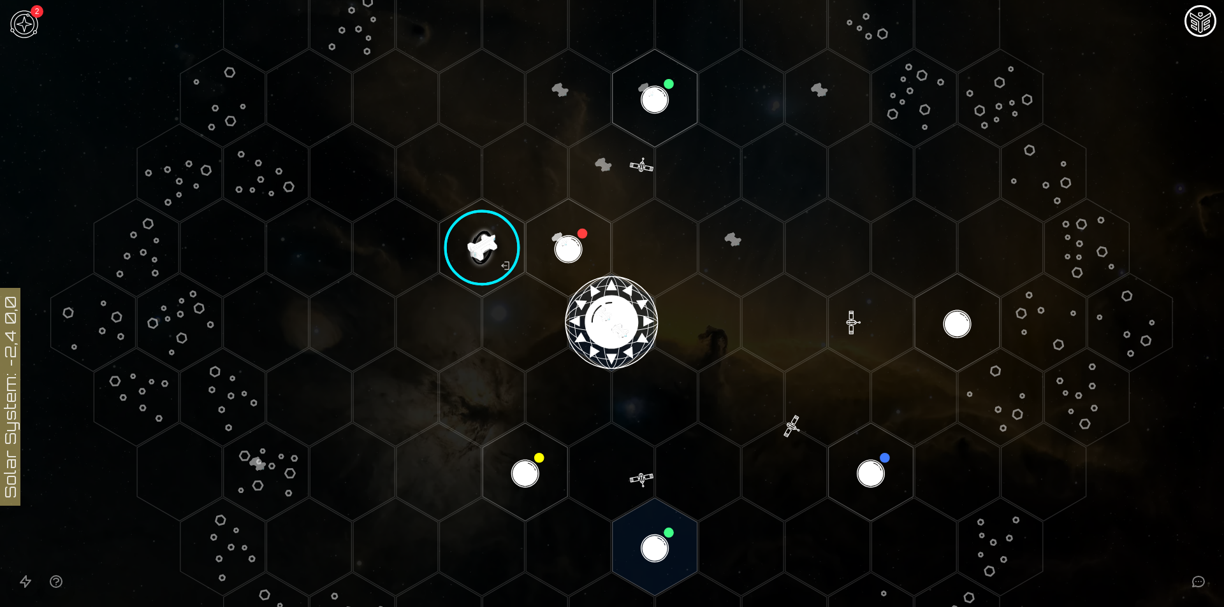
scroll to position [191, 0]
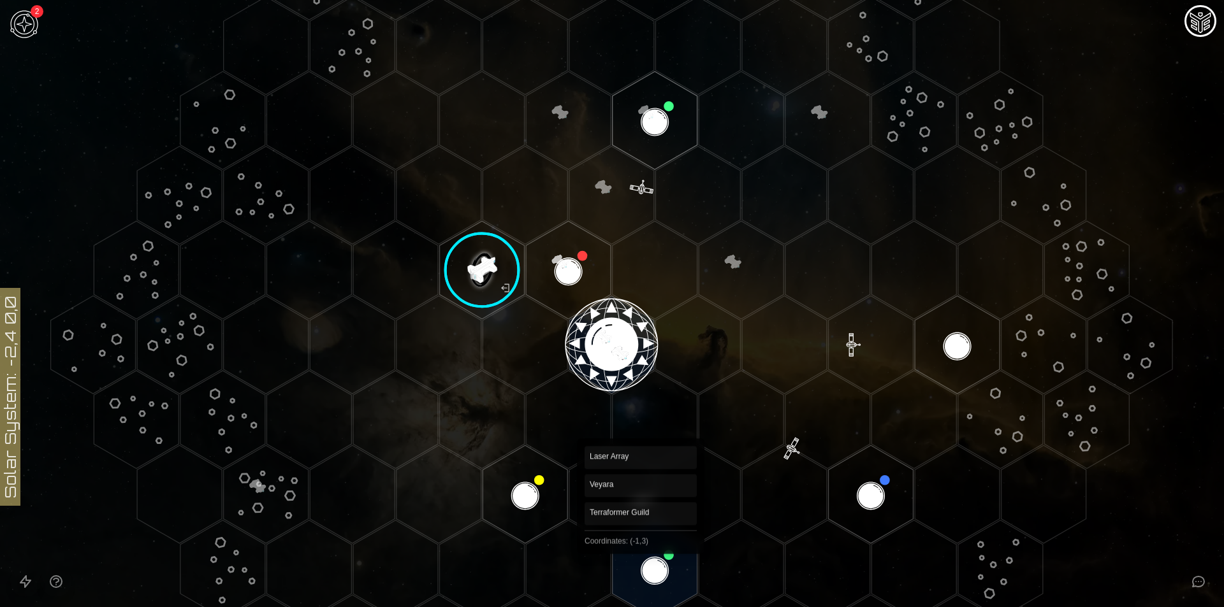
click at [641, 544] on polygon "Hex at coordinates -1,3, clickable" at bounding box center [655, 570] width 85 height 98
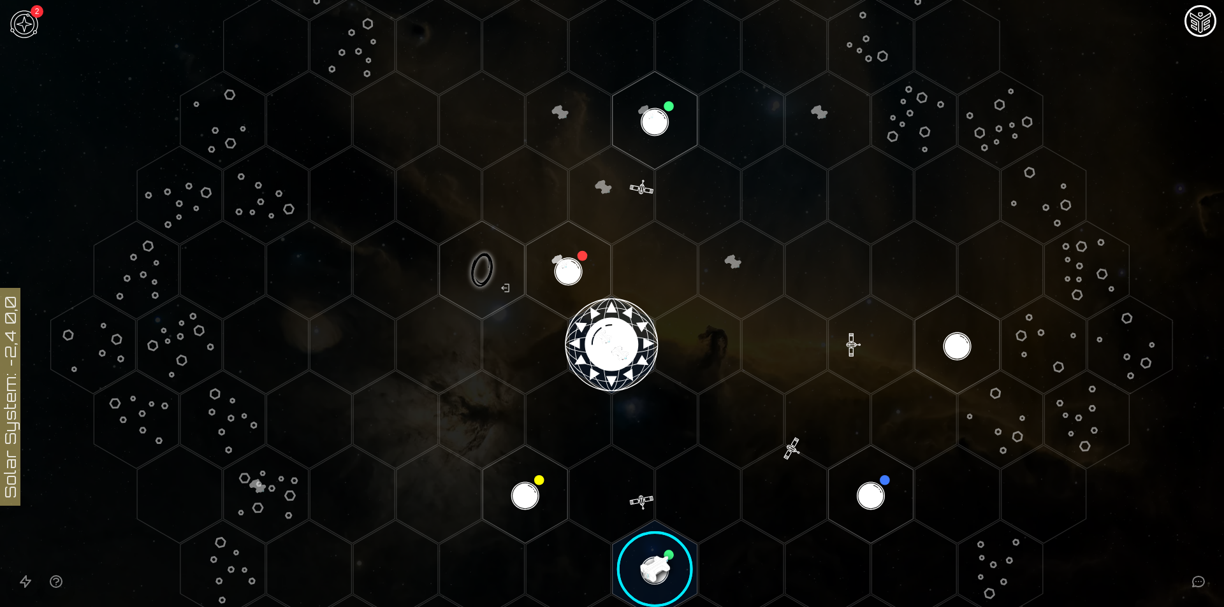
click at [644, 545] on image at bounding box center [655, 569] width 100 height 100
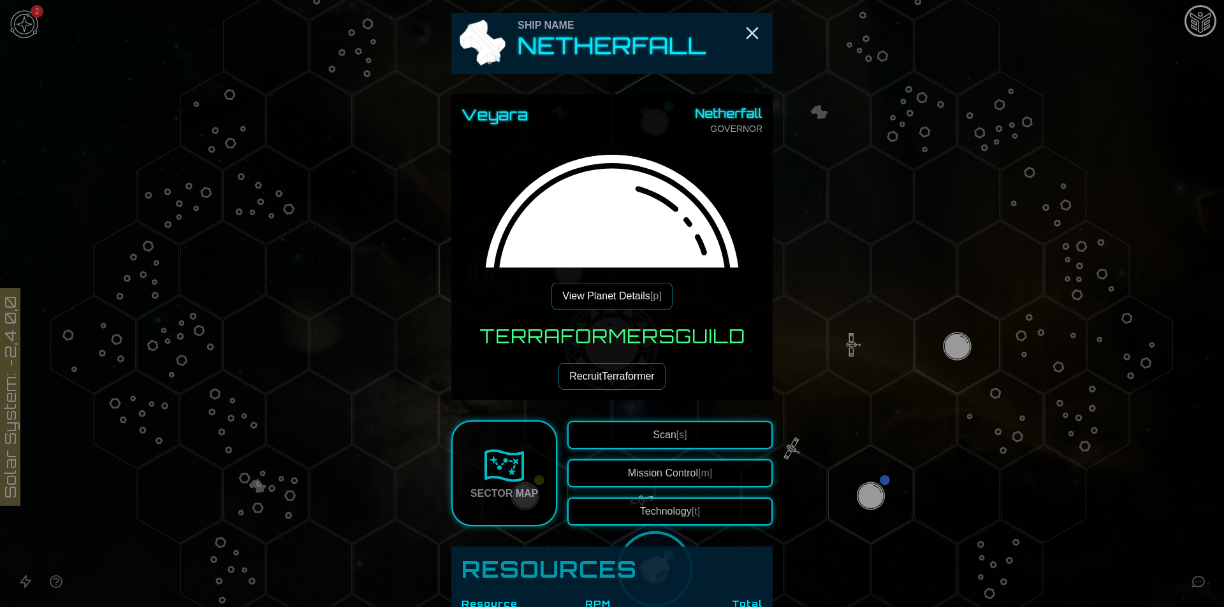
click at [636, 305] on button "View Planet Details [p]" at bounding box center [611, 296] width 120 height 27
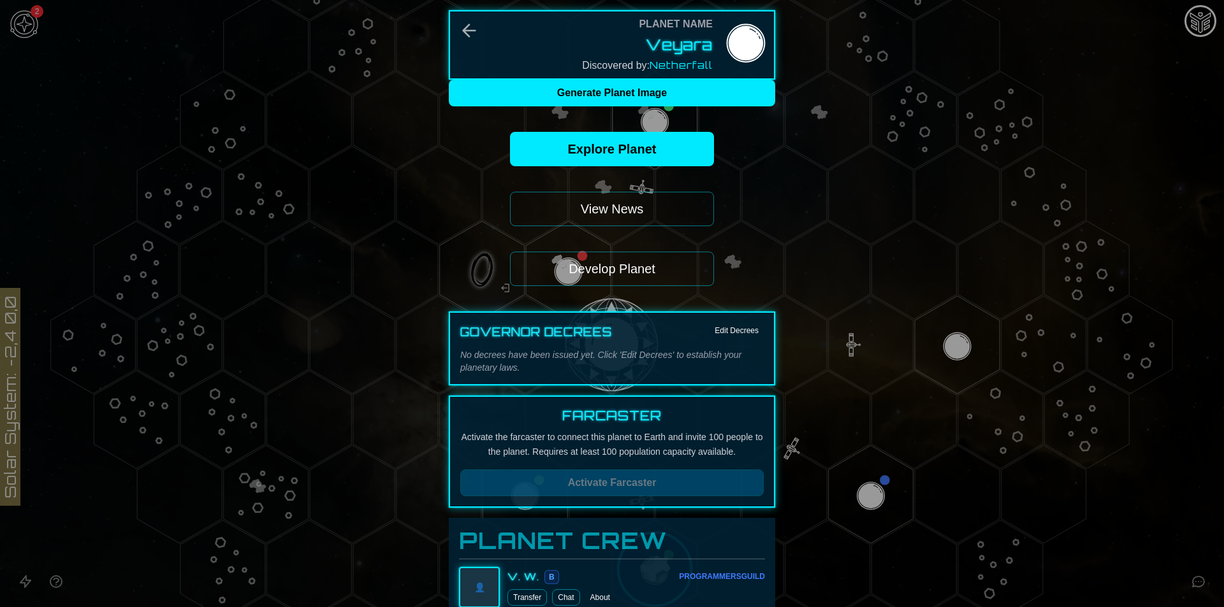
click at [630, 268] on button "Develop Planet" at bounding box center [612, 269] width 204 height 34
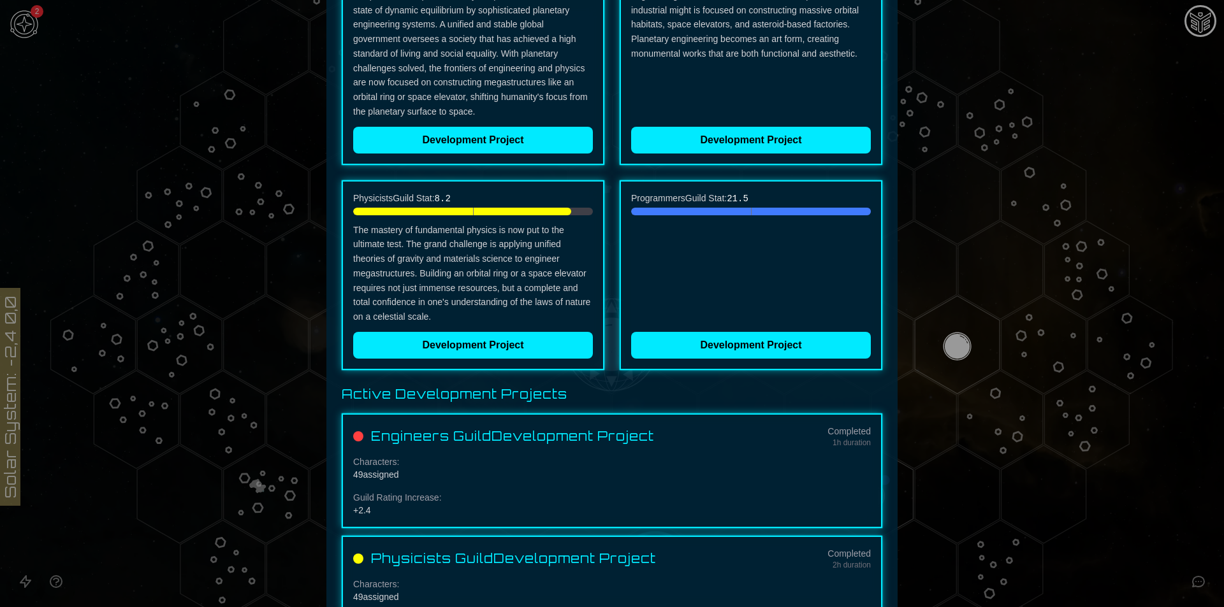
scroll to position [344, 0]
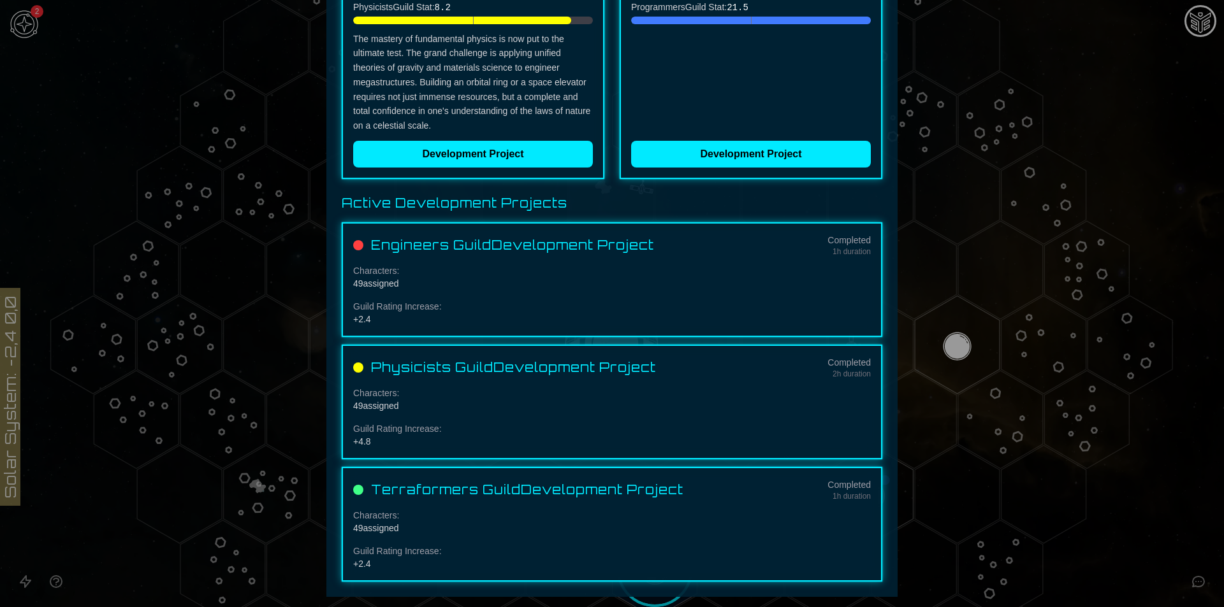
click at [367, 317] on div "+ 2.4" at bounding box center [612, 319] width 518 height 13
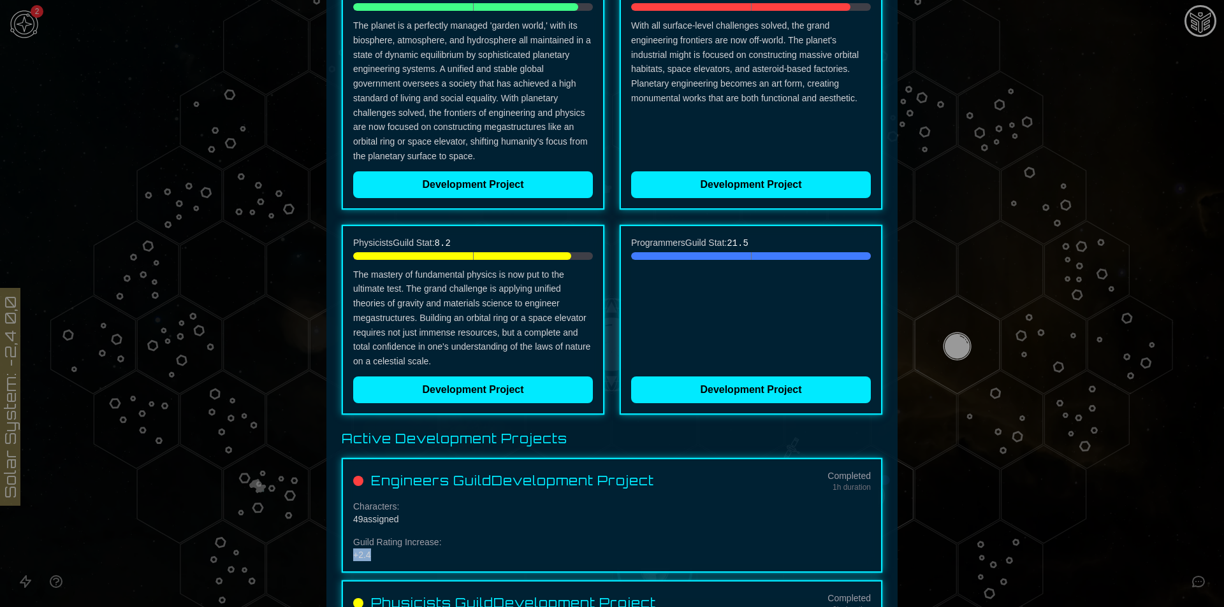
scroll to position [25, 0]
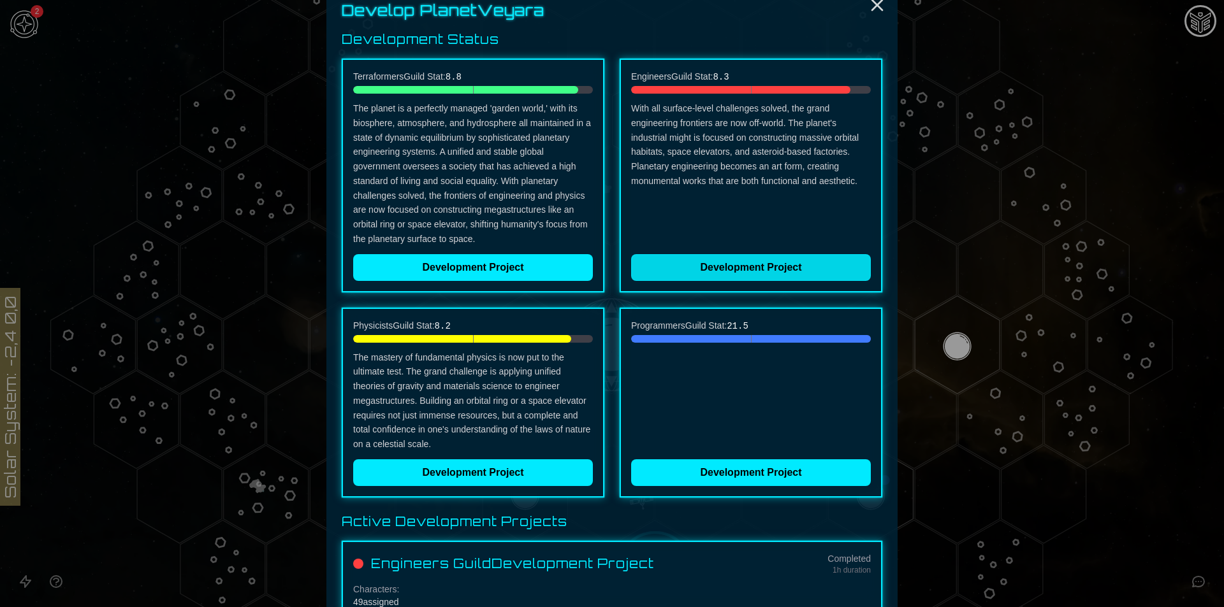
click at [672, 261] on button "Development Project" at bounding box center [751, 267] width 240 height 27
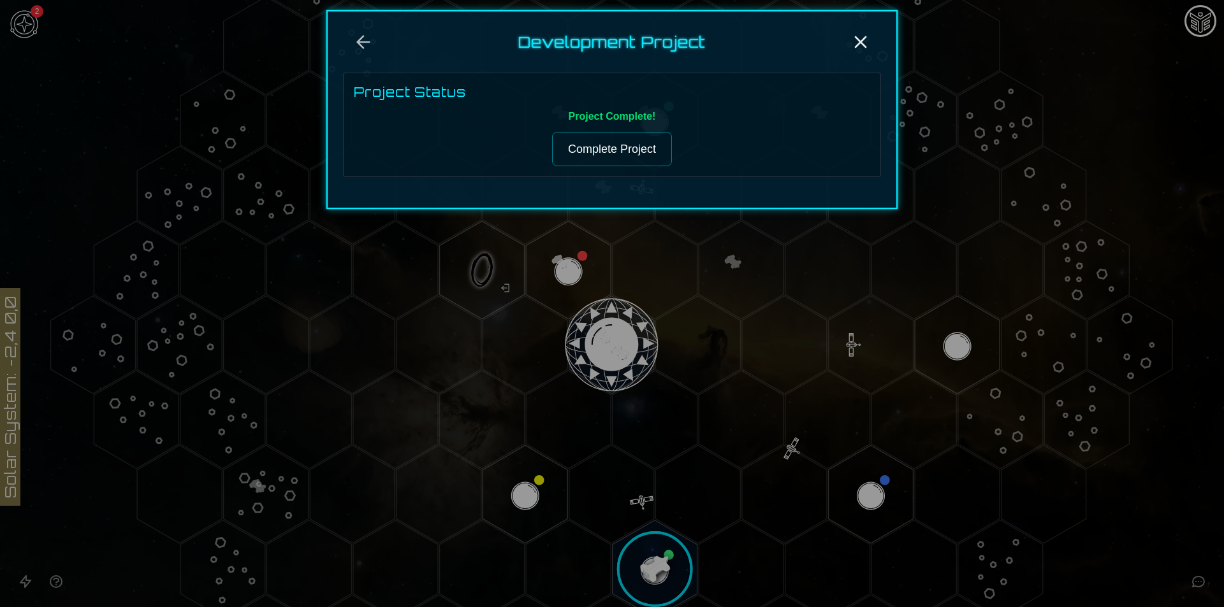
click at [594, 150] on button "Complete Project" at bounding box center [612, 149] width 120 height 34
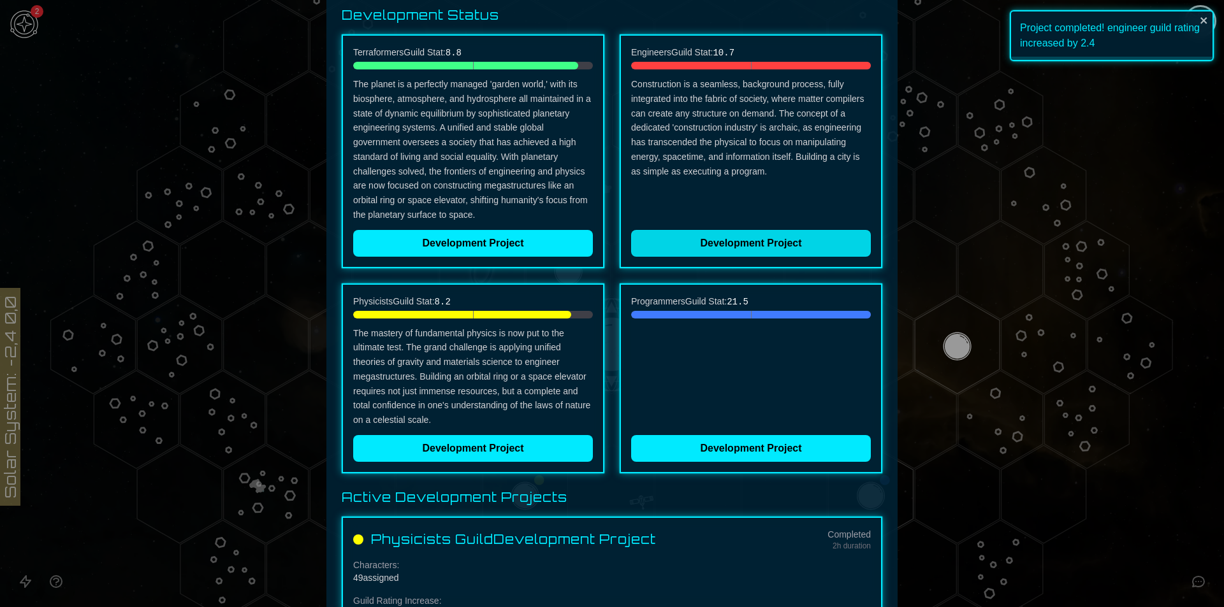
scroll to position [222, 0]
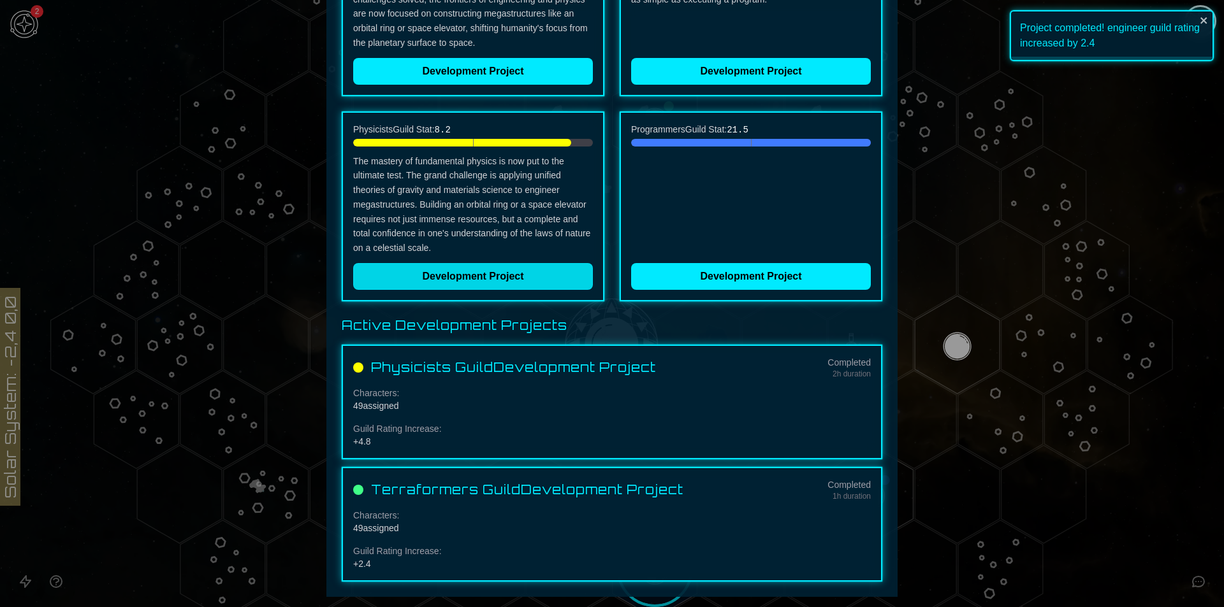
click at [493, 274] on button "Development Project" at bounding box center [473, 276] width 240 height 27
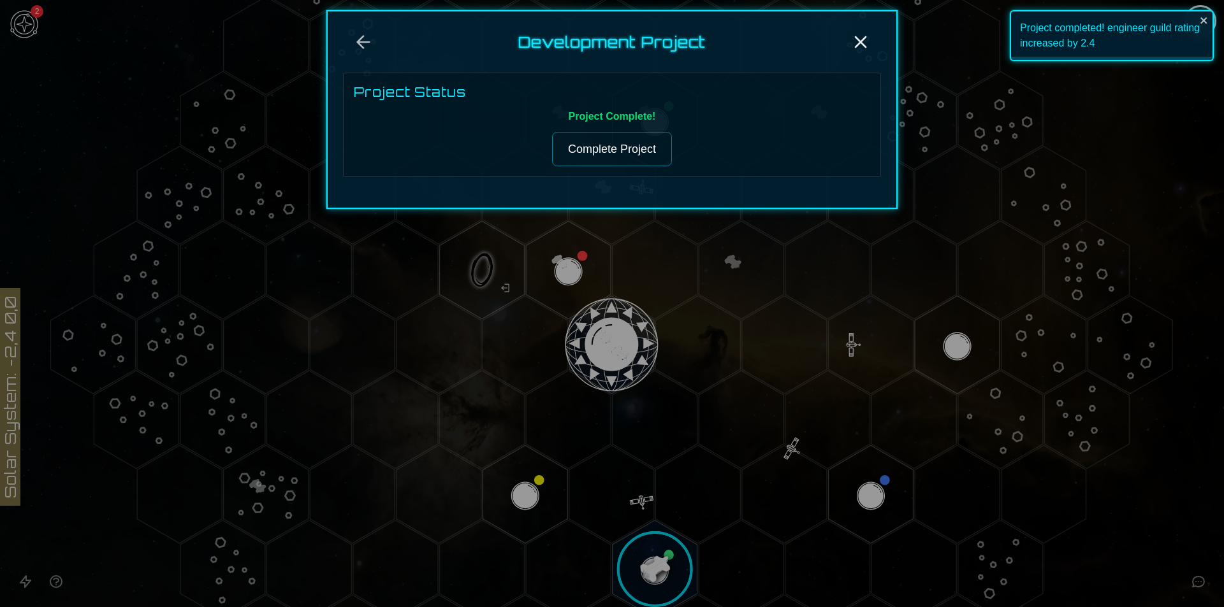
click at [632, 150] on button "Complete Project" at bounding box center [612, 149] width 120 height 34
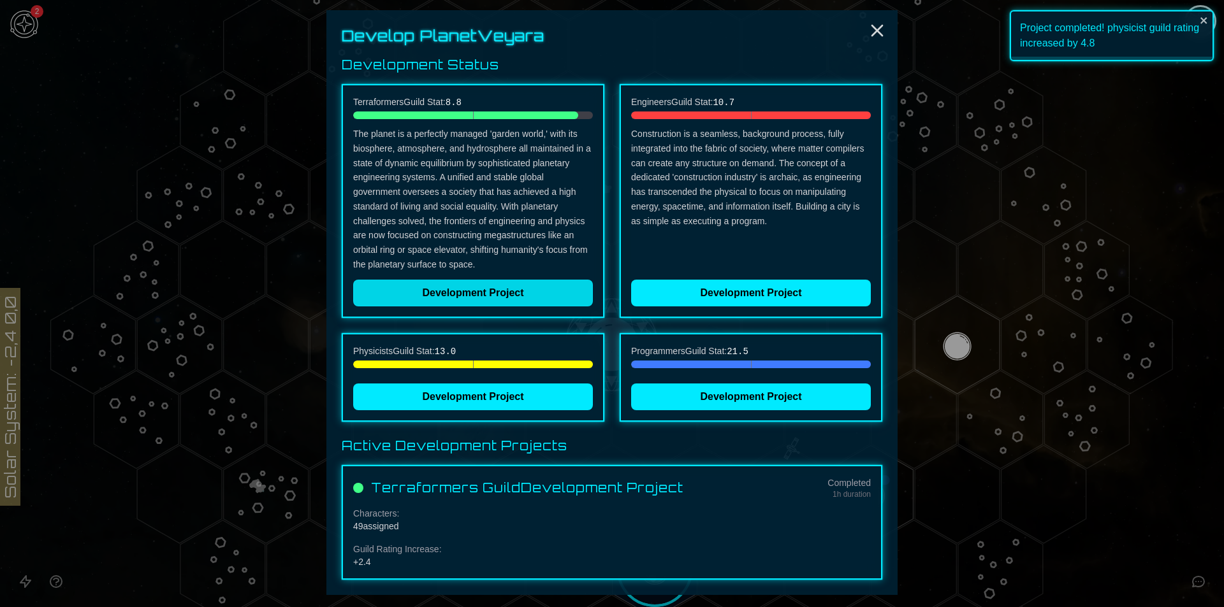
click at [502, 292] on button "Development Project" at bounding box center [473, 293] width 240 height 27
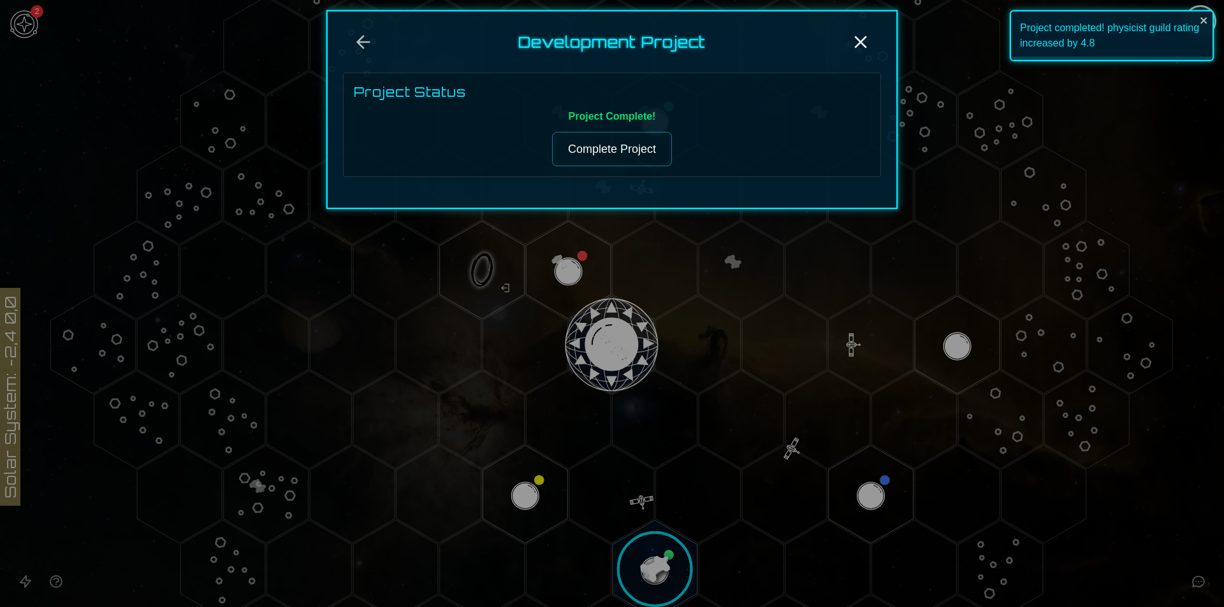
click at [620, 142] on button "Complete Project" at bounding box center [612, 149] width 120 height 34
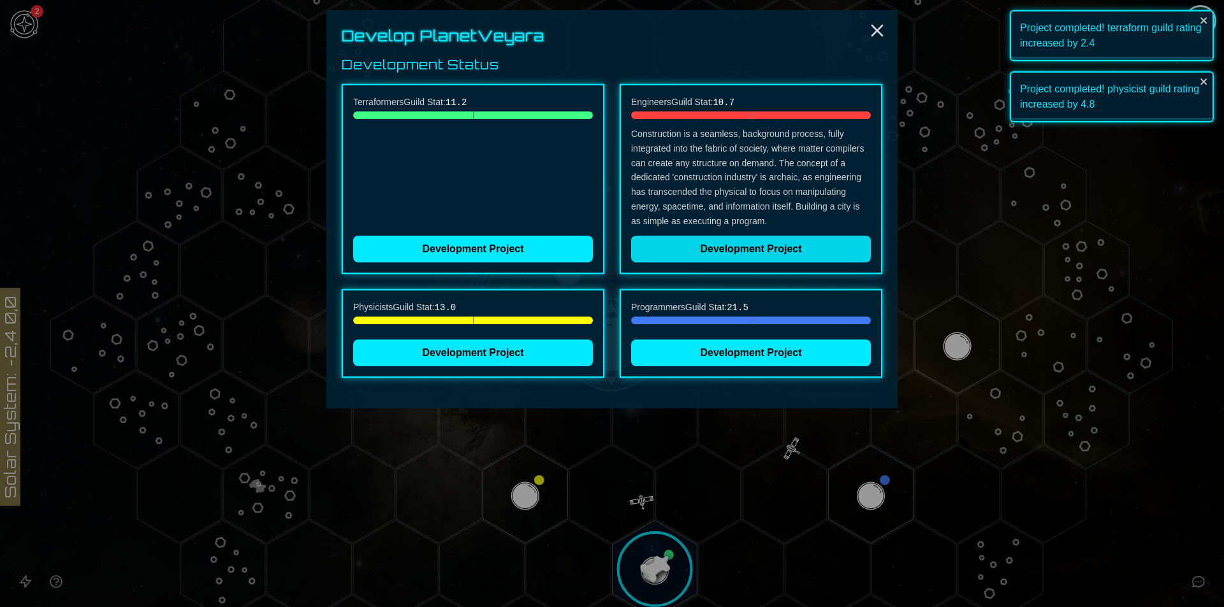
click at [717, 246] on button "Development Project" at bounding box center [751, 249] width 240 height 27
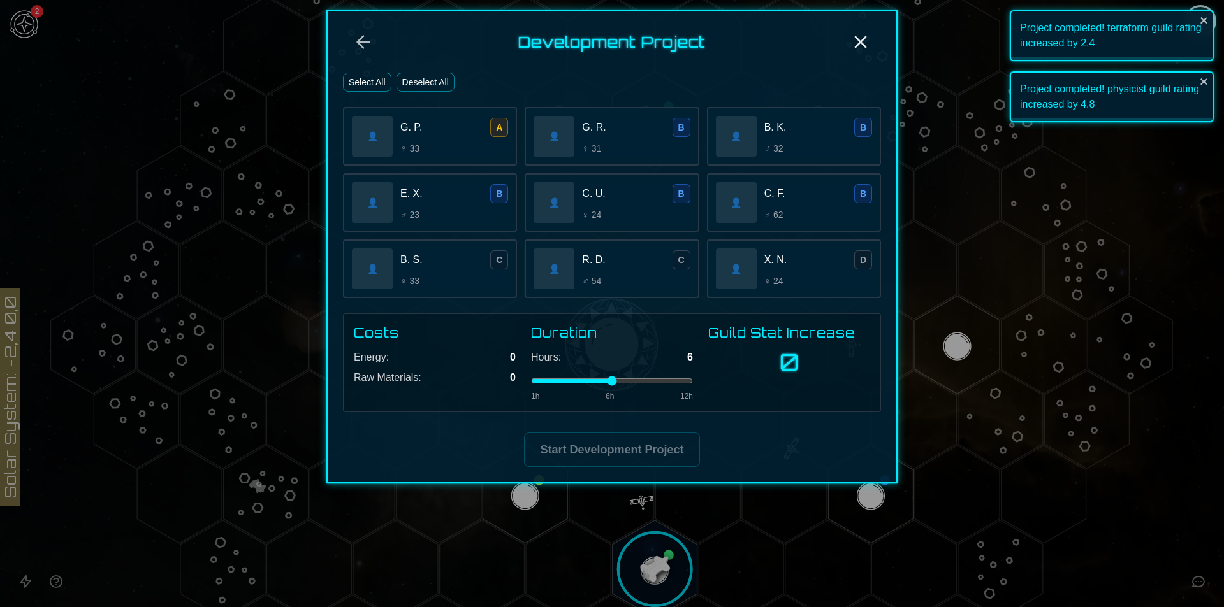
click at [361, 81] on button "Select All" at bounding box center [367, 82] width 48 height 19
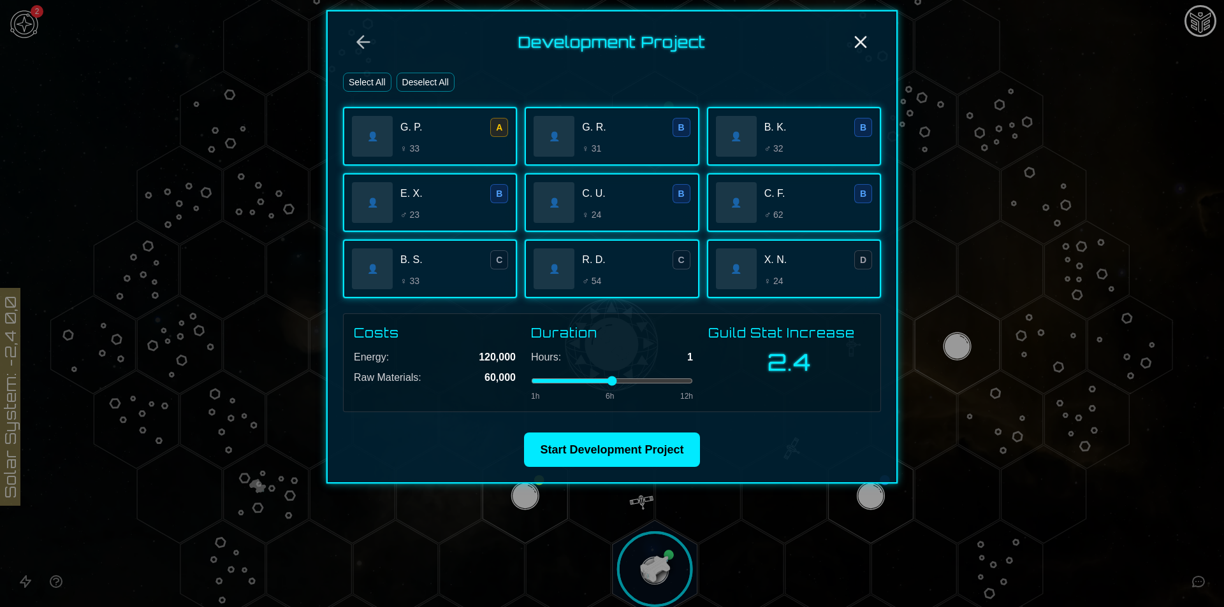
click at [531, 384] on input "range" at bounding box center [612, 381] width 162 height 5
type input "*"
drag, startPoint x: 548, startPoint y: 379, endPoint x: 531, endPoint y: 385, distance: 17.5
click at [531, 384] on input "range" at bounding box center [612, 381] width 162 height 5
click at [627, 432] on div "Development Project Select All Deselect All 👤 G. P. A ♀ 33 👤 G. R. B ♀ 31 👤 B. …" at bounding box center [611, 247] width 571 height 474
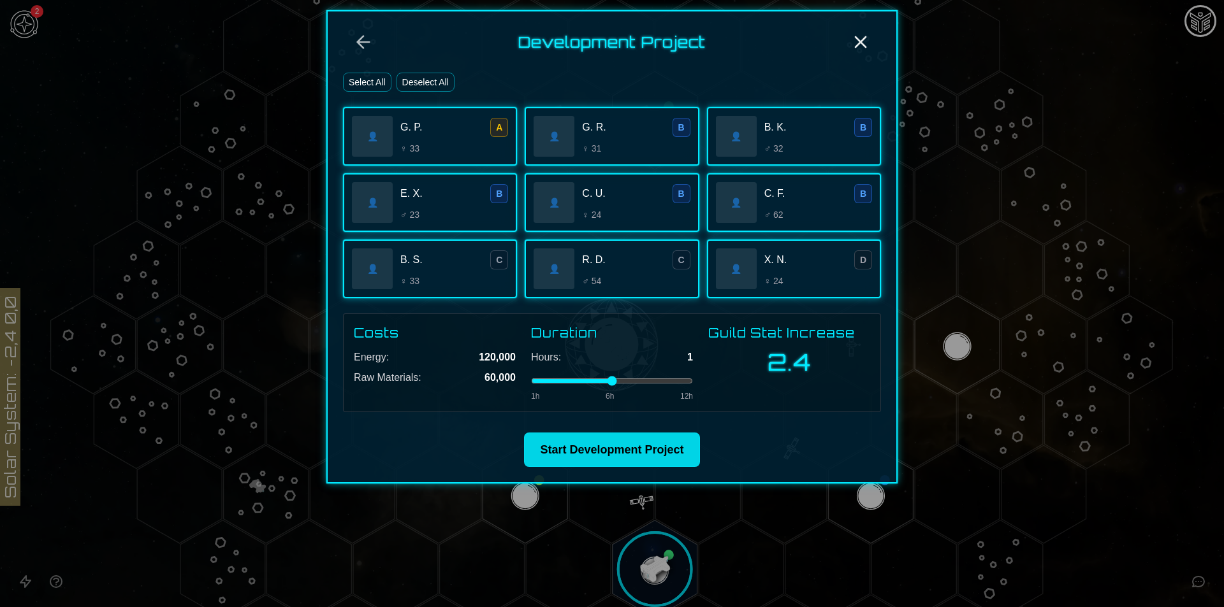
click at [692, 453] on button "Start Development Project" at bounding box center [611, 450] width 175 height 34
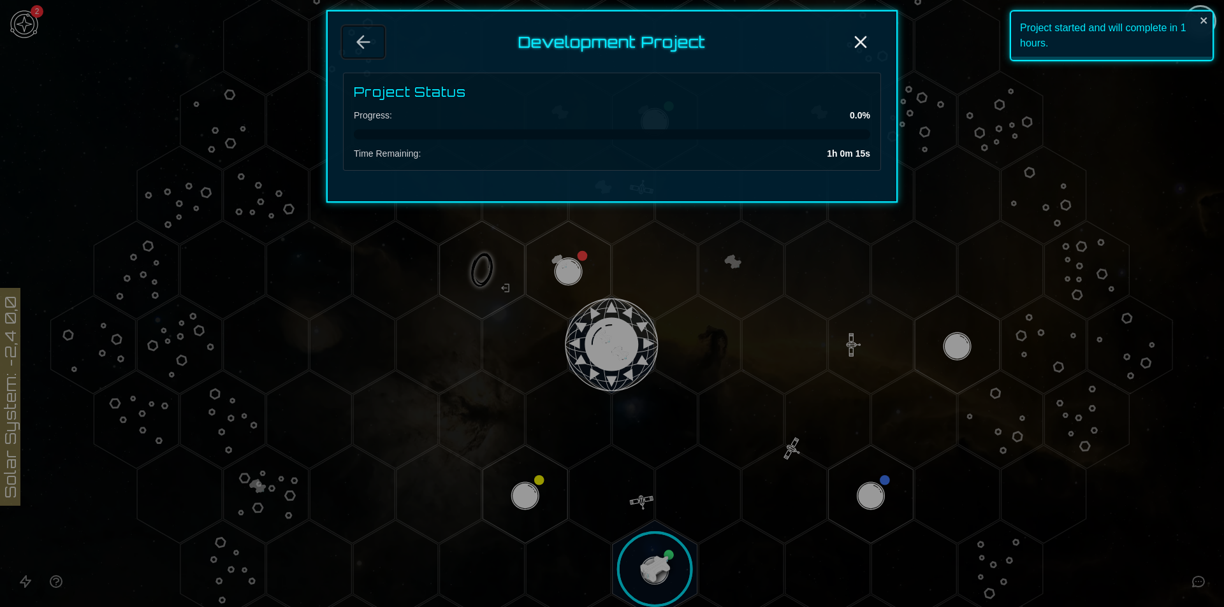
click at [360, 38] on icon "Back" at bounding box center [363, 42] width 20 height 20
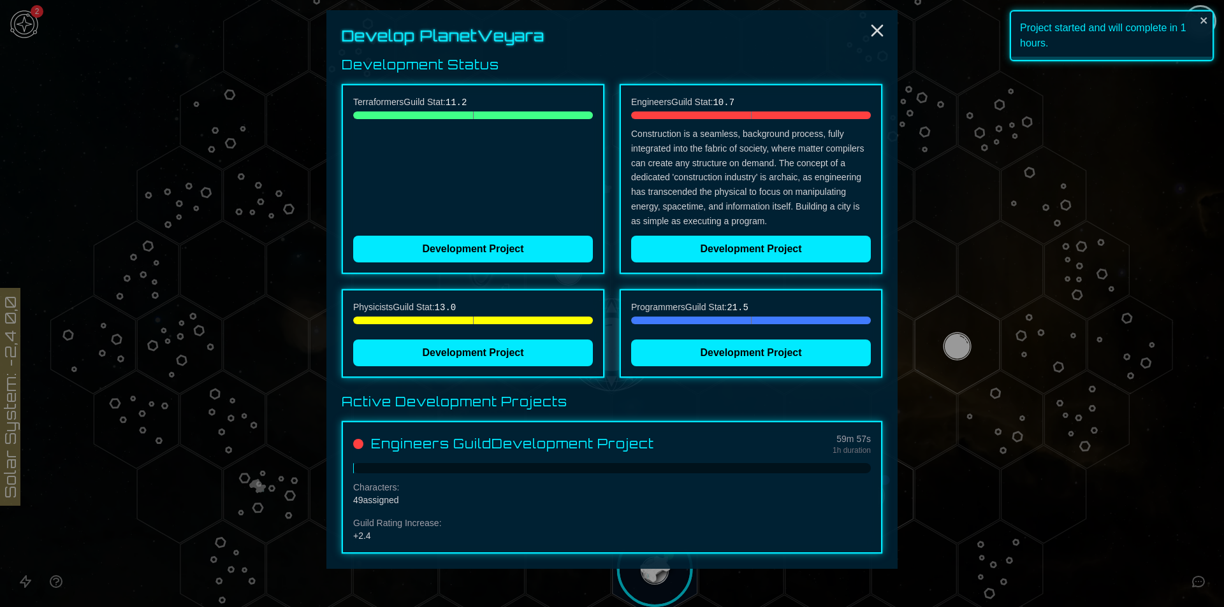
click at [1054, 467] on div at bounding box center [612, 303] width 1224 height 607
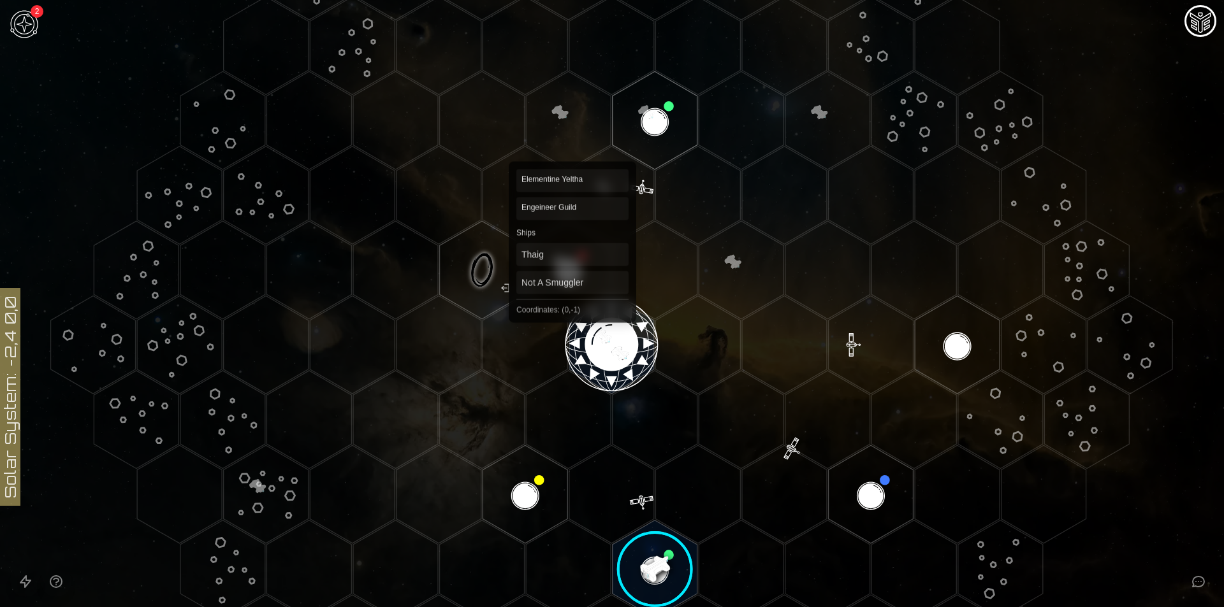
click at [573, 275] on polygon "Hex at coordinates 0,-1, clickable" at bounding box center [568, 270] width 85 height 98
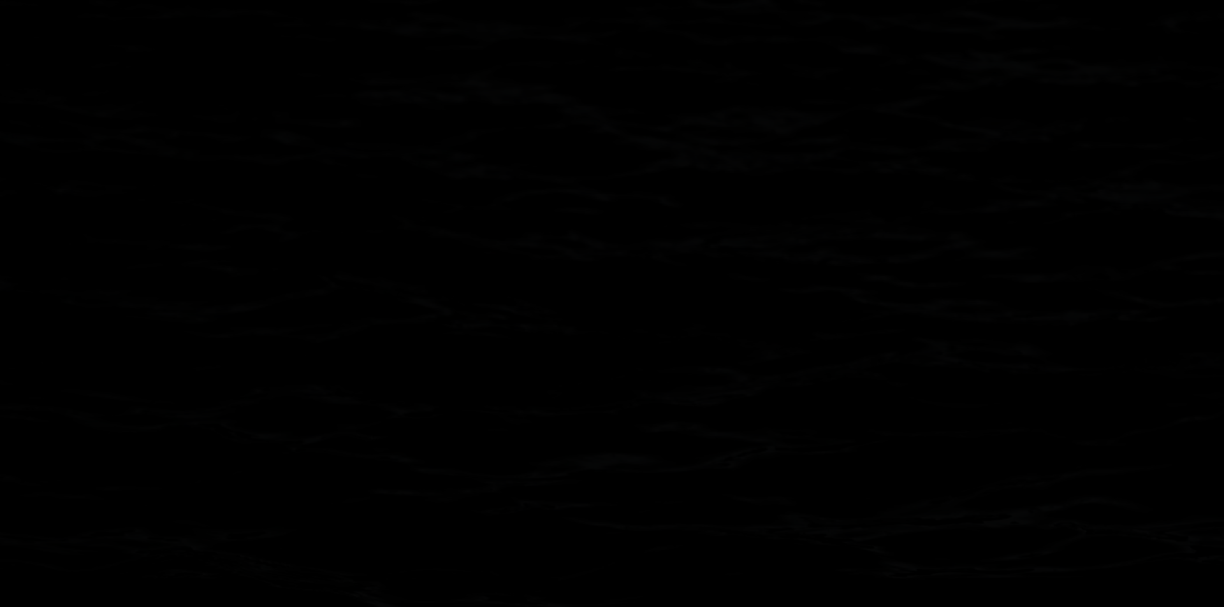
click at [573, 275] on image at bounding box center [568, 271] width 100 height 100
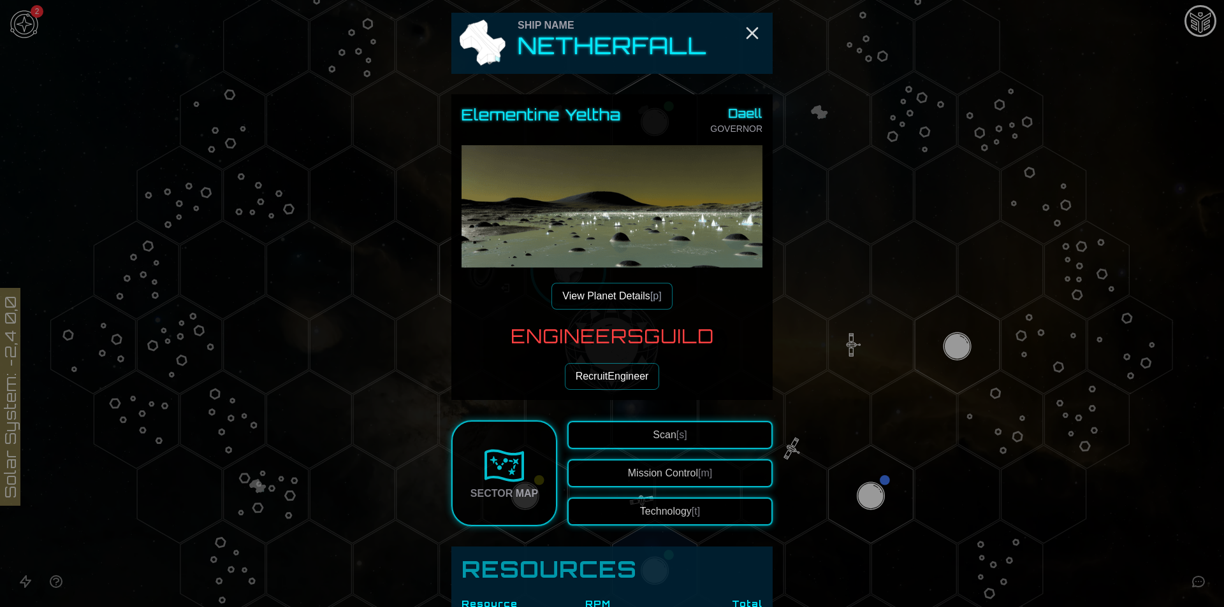
click at [630, 309] on button "View Planet Details [p]" at bounding box center [611, 296] width 120 height 27
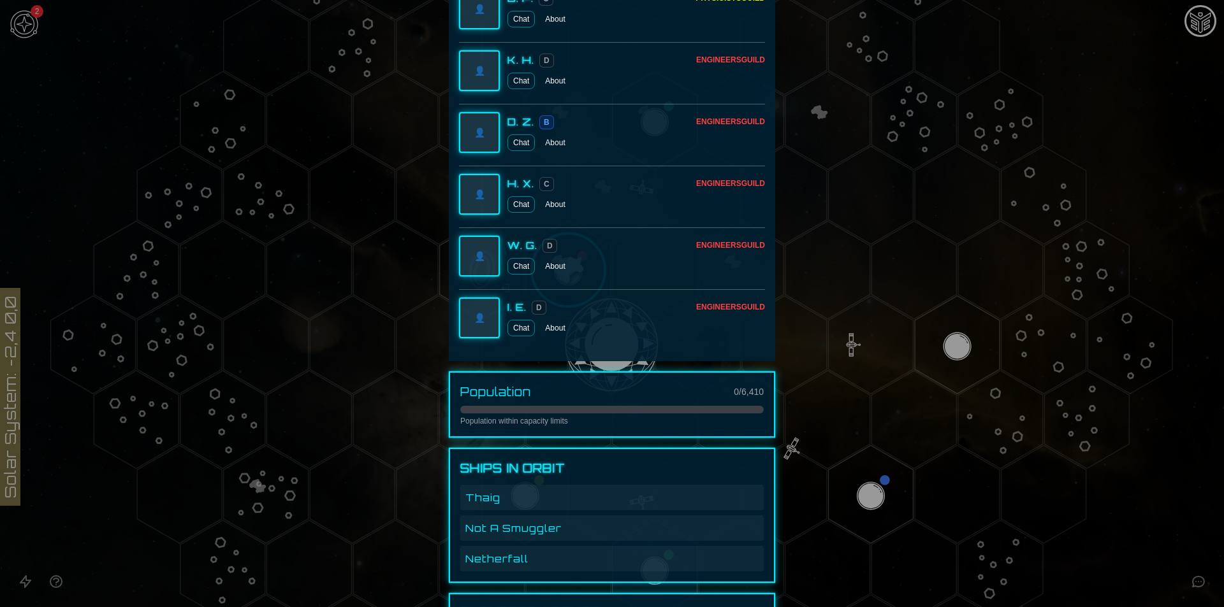
scroll to position [1721, 0]
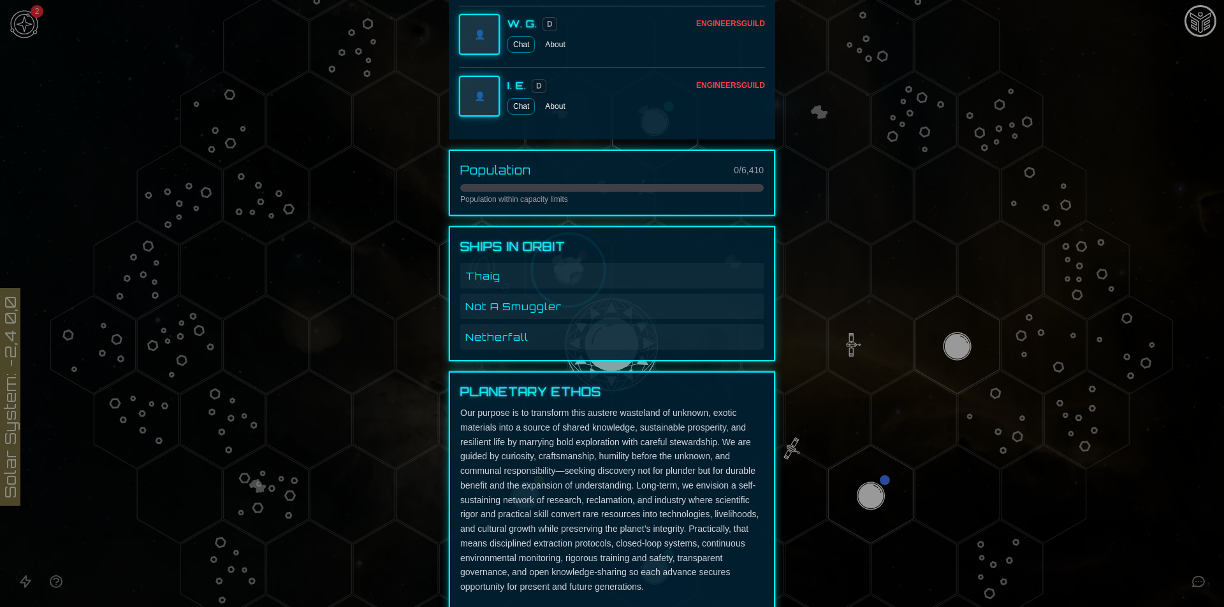
click at [469, 277] on span "Thaig" at bounding box center [482, 275] width 35 height 15
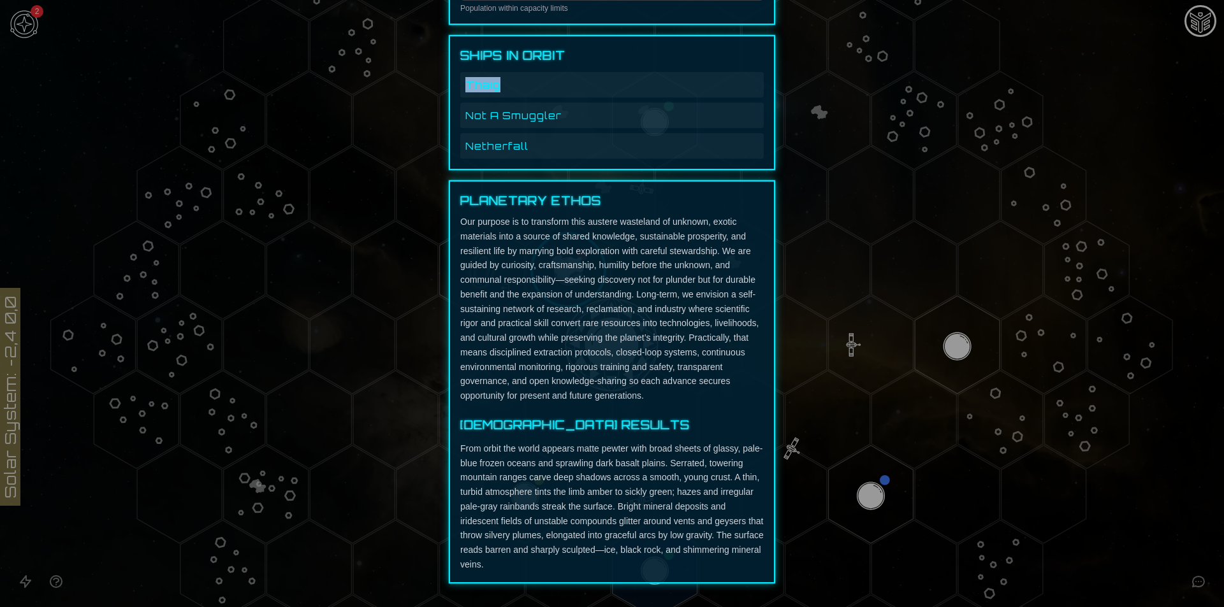
scroll to position [1950, 0]
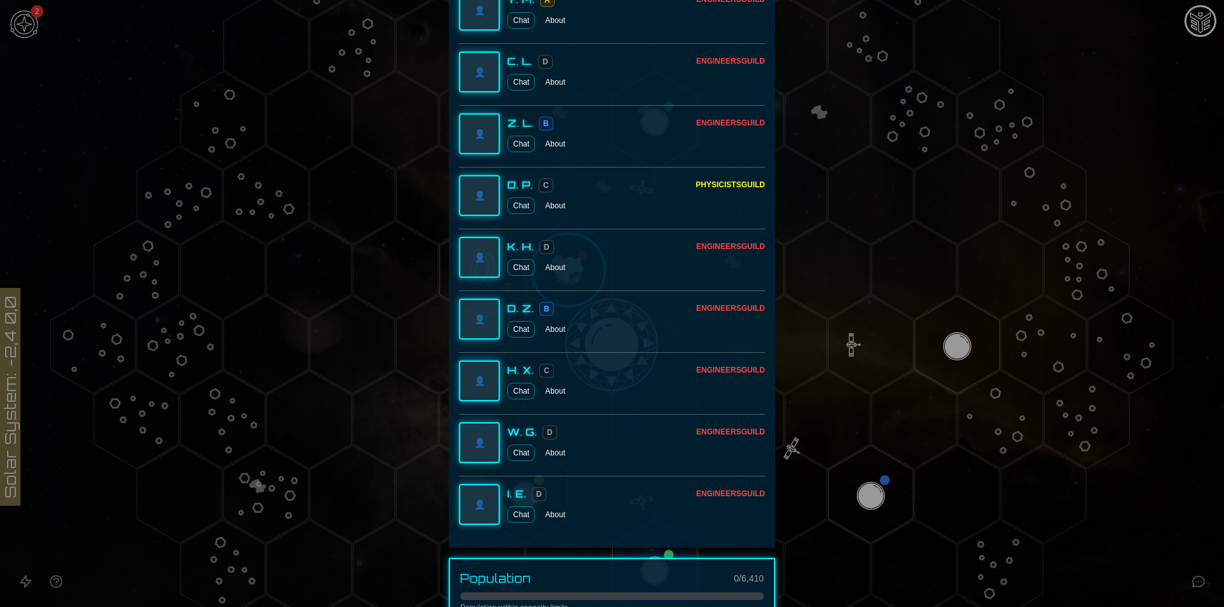
click at [595, 371] on div "H. X. C" at bounding box center [601, 370] width 189 height 15
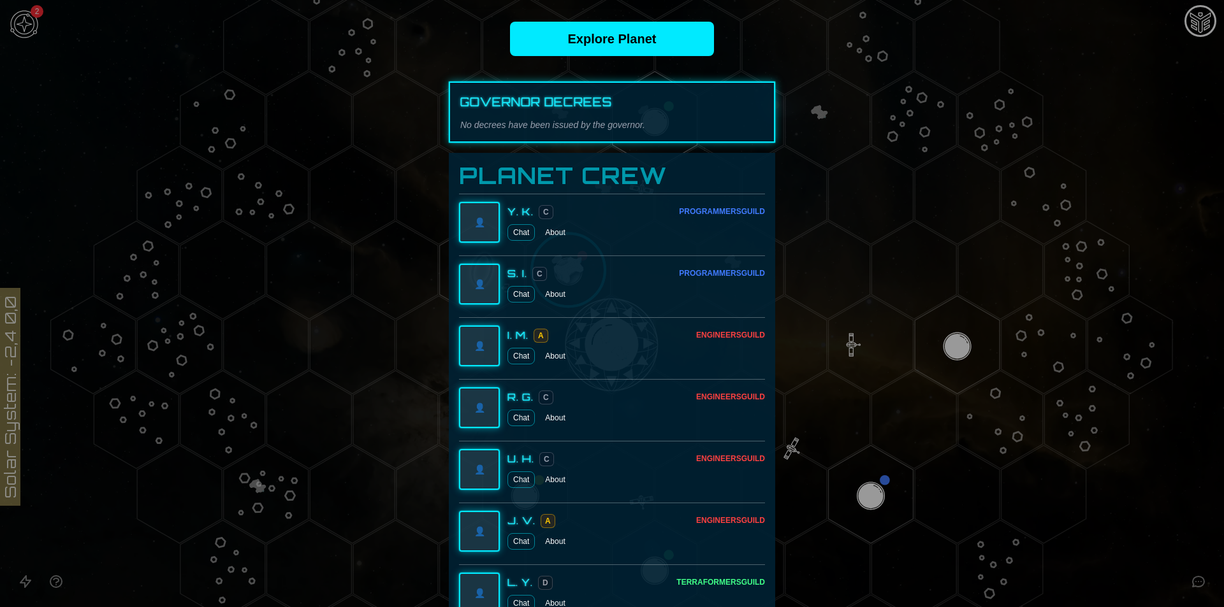
scroll to position [229, 0]
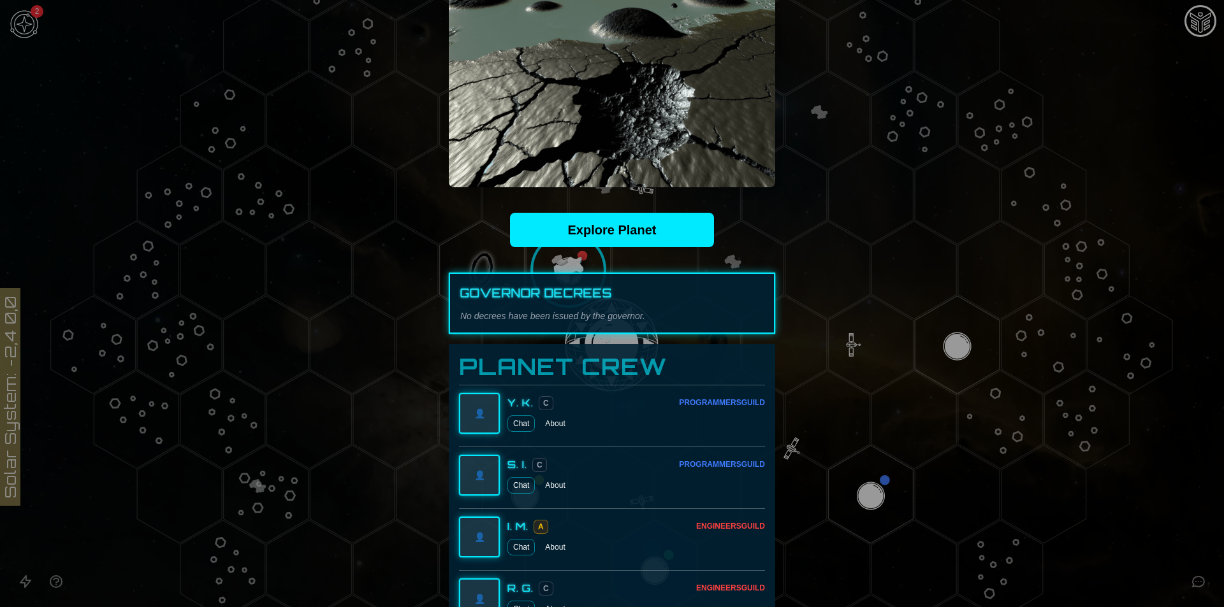
click at [593, 318] on p "No decrees have been issued by the governor." at bounding box center [611, 316] width 303 height 13
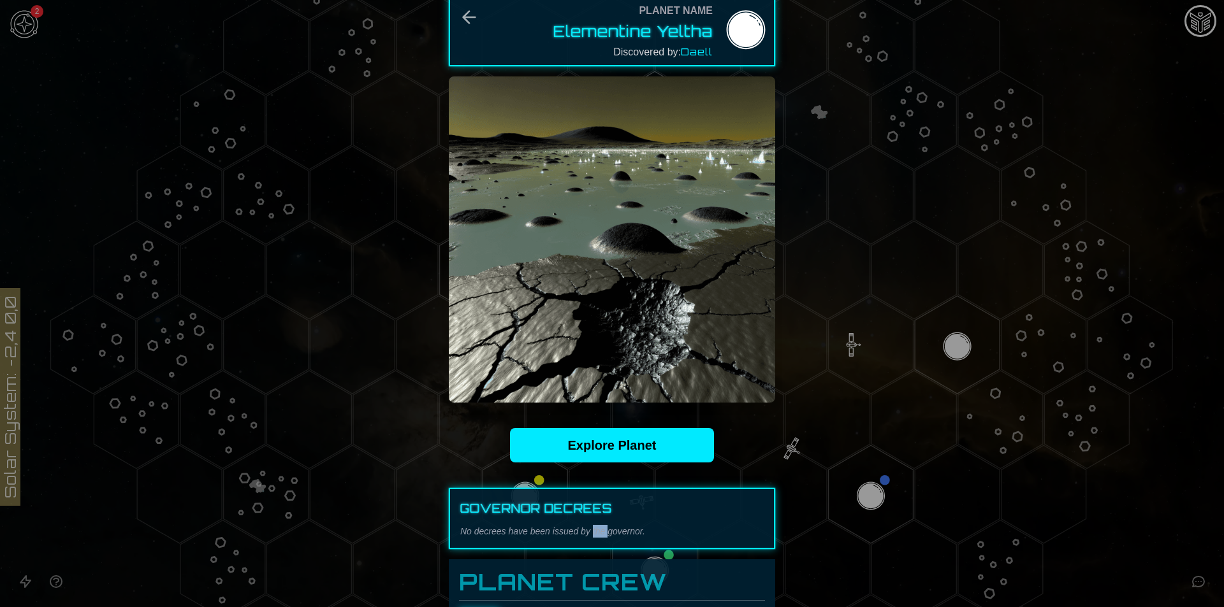
scroll to position [0, 0]
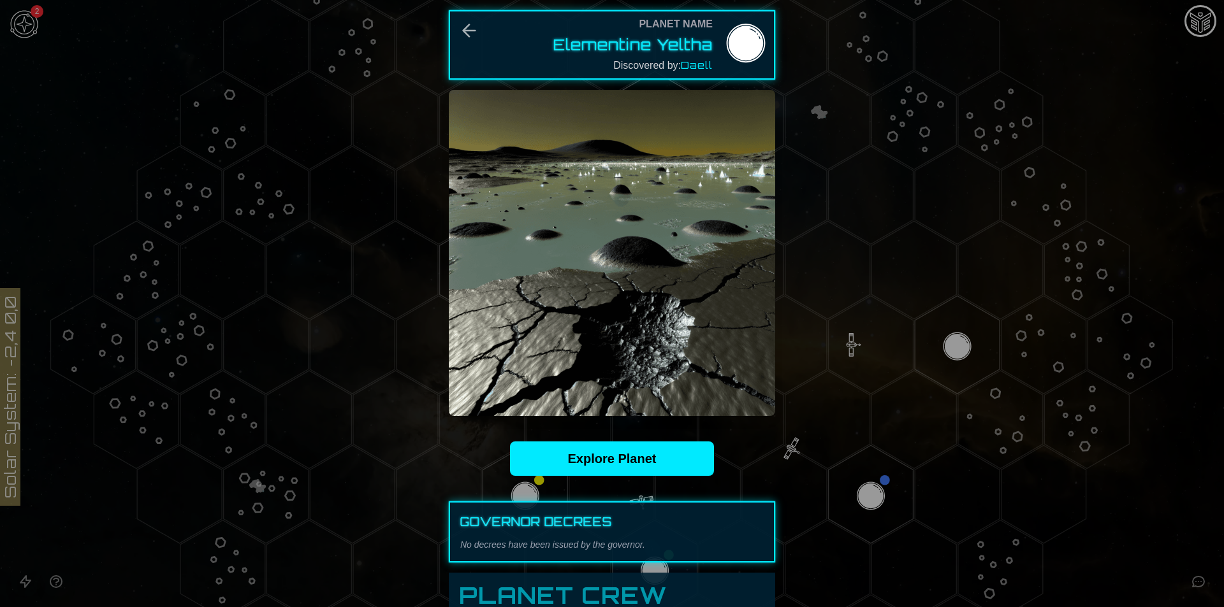
click at [912, 334] on div at bounding box center [612, 303] width 1224 height 607
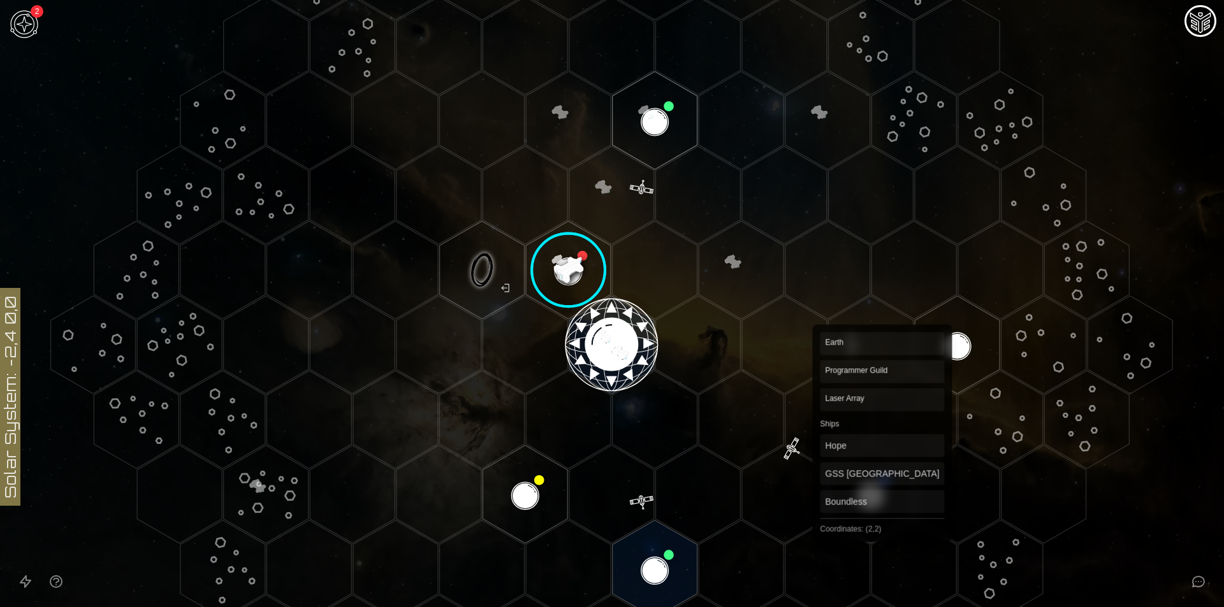
click at [882, 482] on polygon "Hex at coordinates 2,2, clickable" at bounding box center [871, 495] width 85 height 98
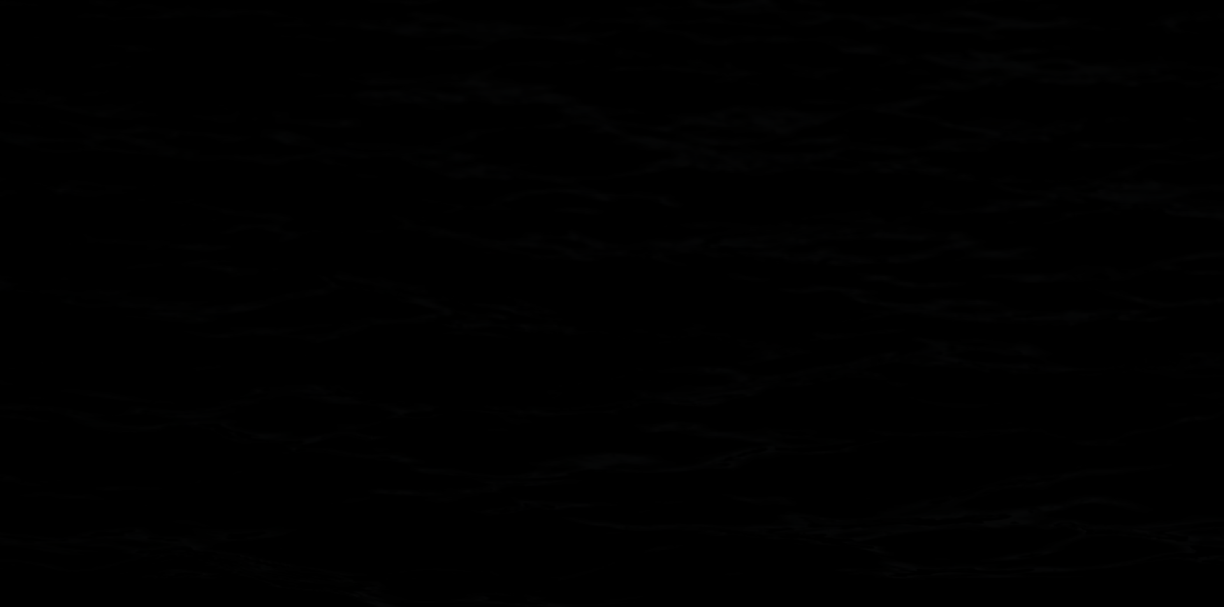
click at [882, 482] on image at bounding box center [871, 495] width 100 height 100
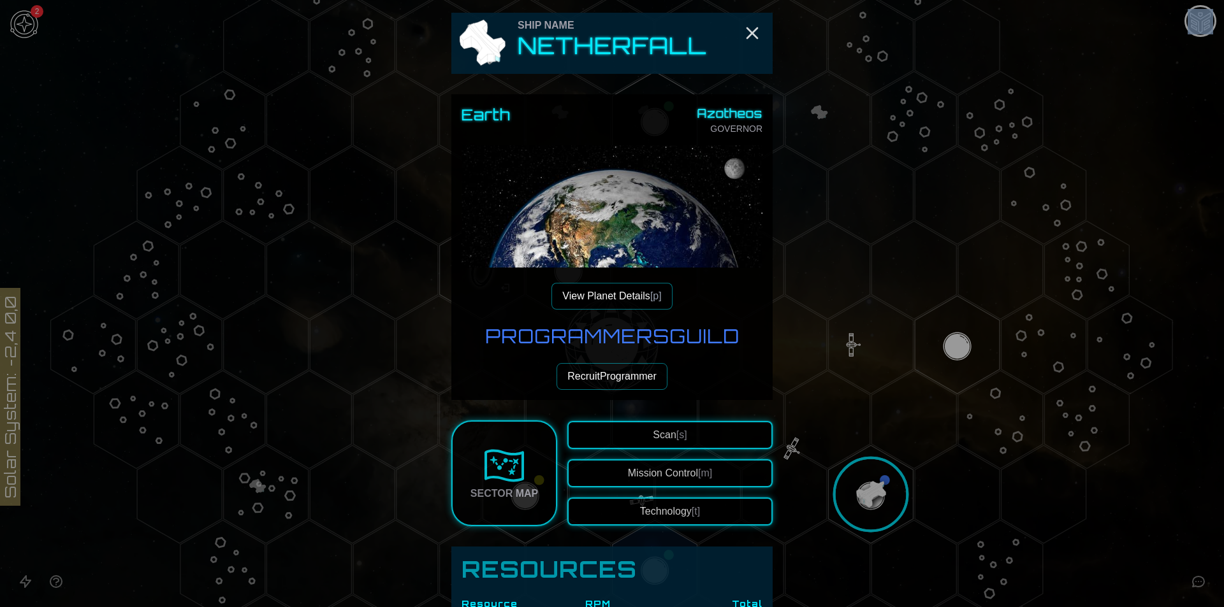
click at [639, 295] on button "View Planet Details [p]" at bounding box center [611, 296] width 120 height 27
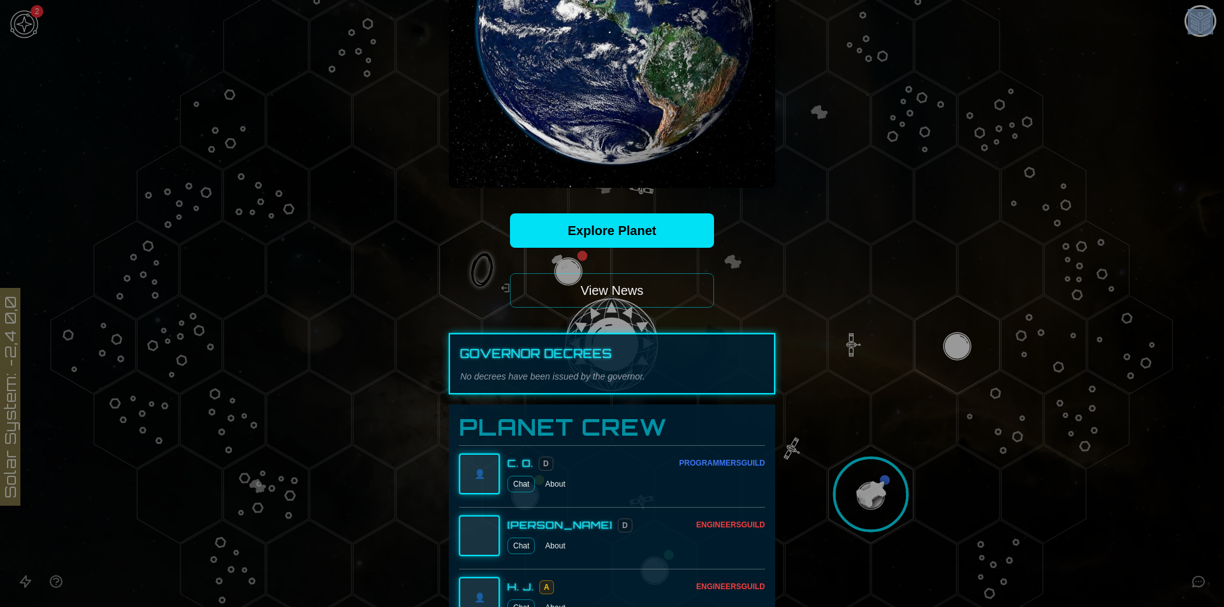
scroll to position [255, 0]
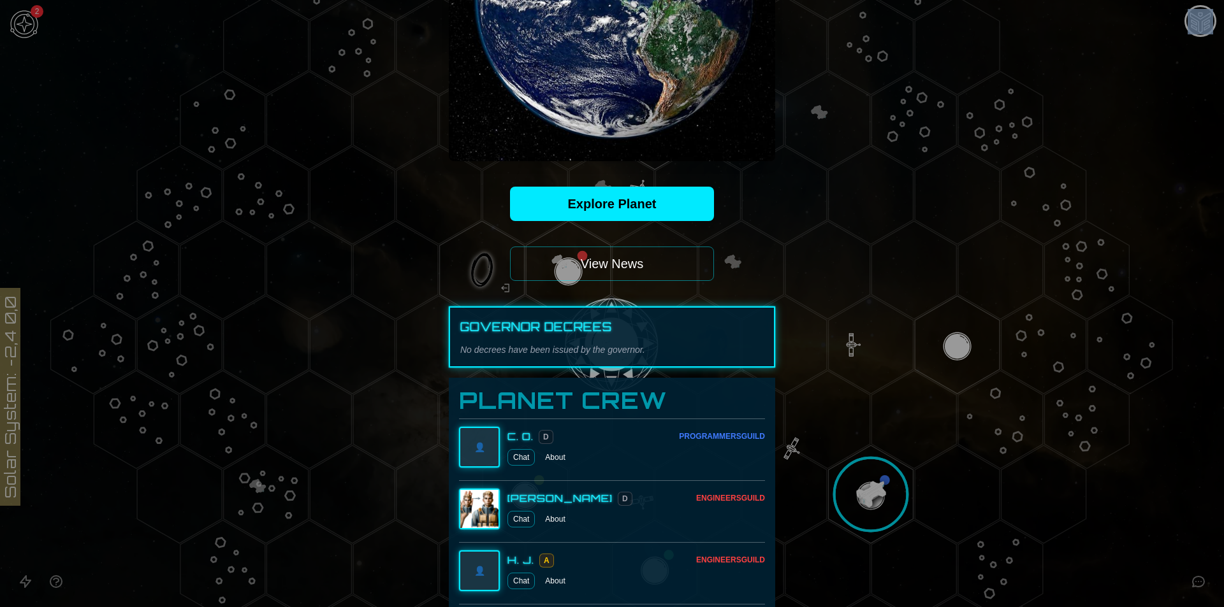
click at [655, 268] on button "View News" at bounding box center [612, 264] width 204 height 34
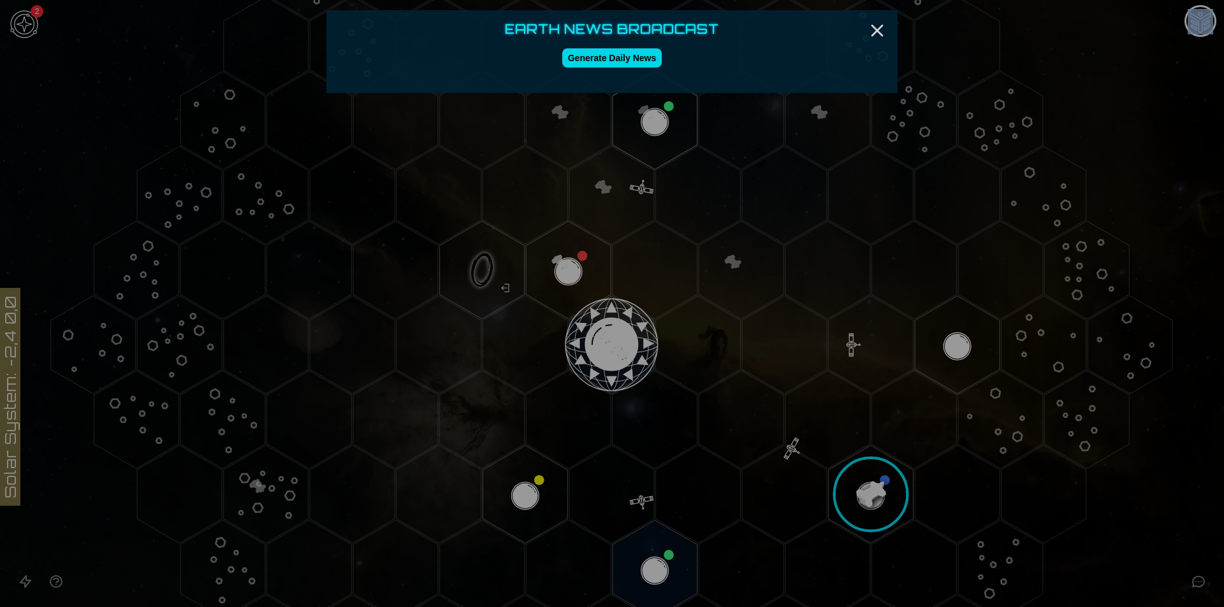
click at [597, 62] on button "Generate Daily News" at bounding box center [612, 57] width 100 height 19
click at [873, 33] on icon "Close" at bounding box center [877, 30] width 20 height 20
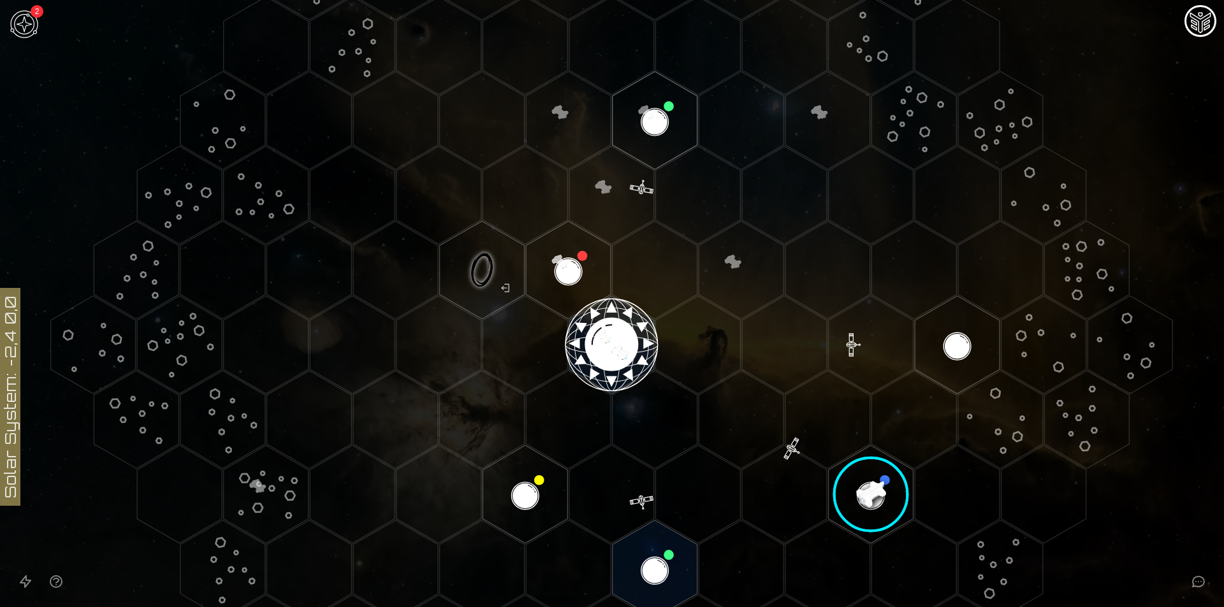
click at [1189, 46] on icon at bounding box center [612, 345] width 1224 height 1073
click at [1201, 6] on button "Mission Control" at bounding box center [1200, 21] width 32 height 32
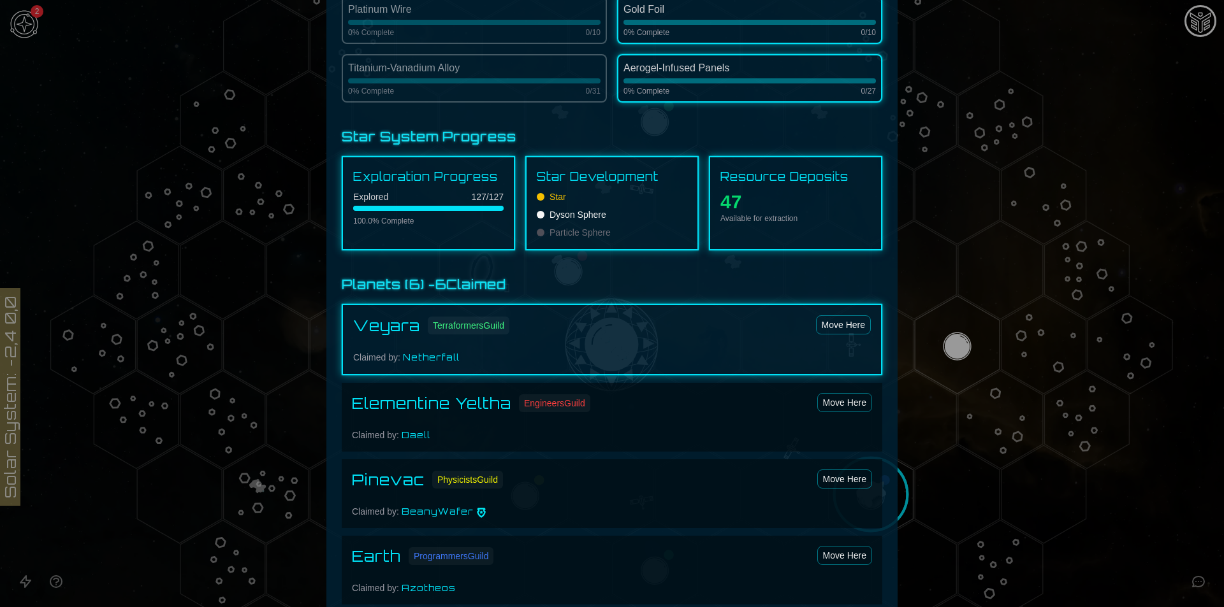
scroll to position [574, 0]
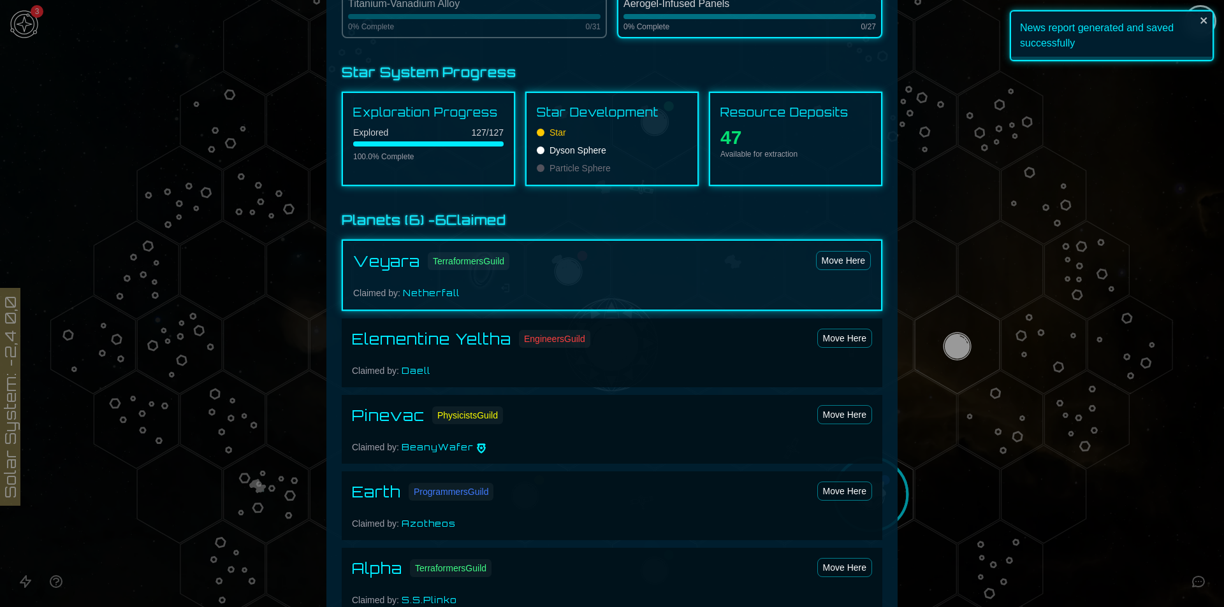
click at [592, 170] on span "Particle Sphere" at bounding box center [579, 168] width 61 height 13
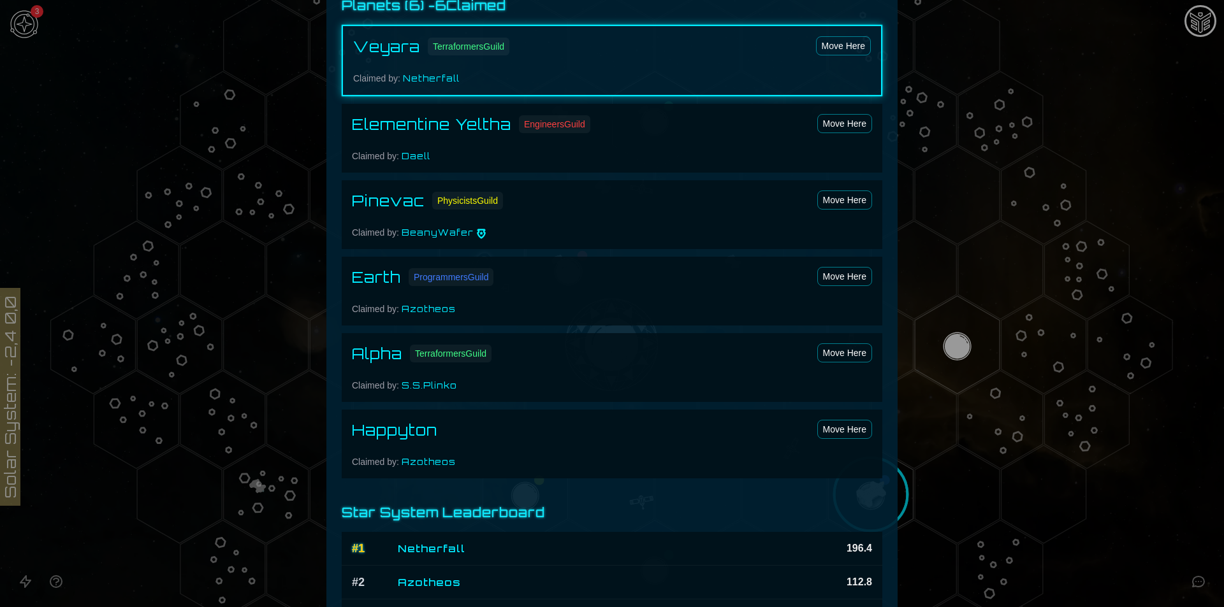
scroll to position [1002, 0]
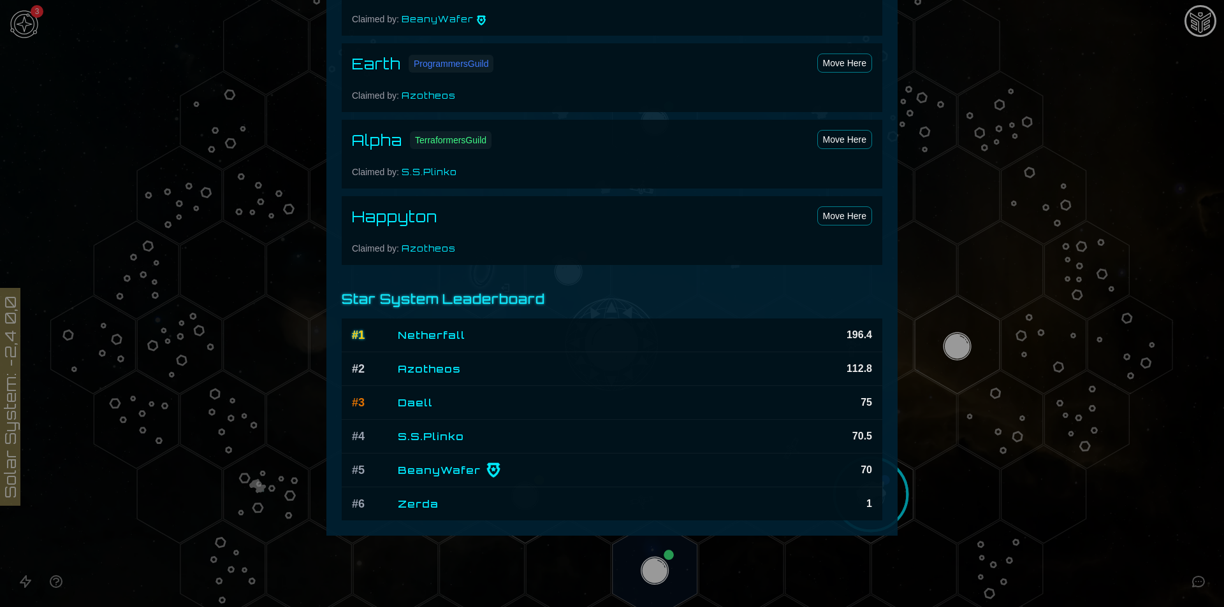
click at [1107, 212] on div at bounding box center [612, 303] width 1224 height 607
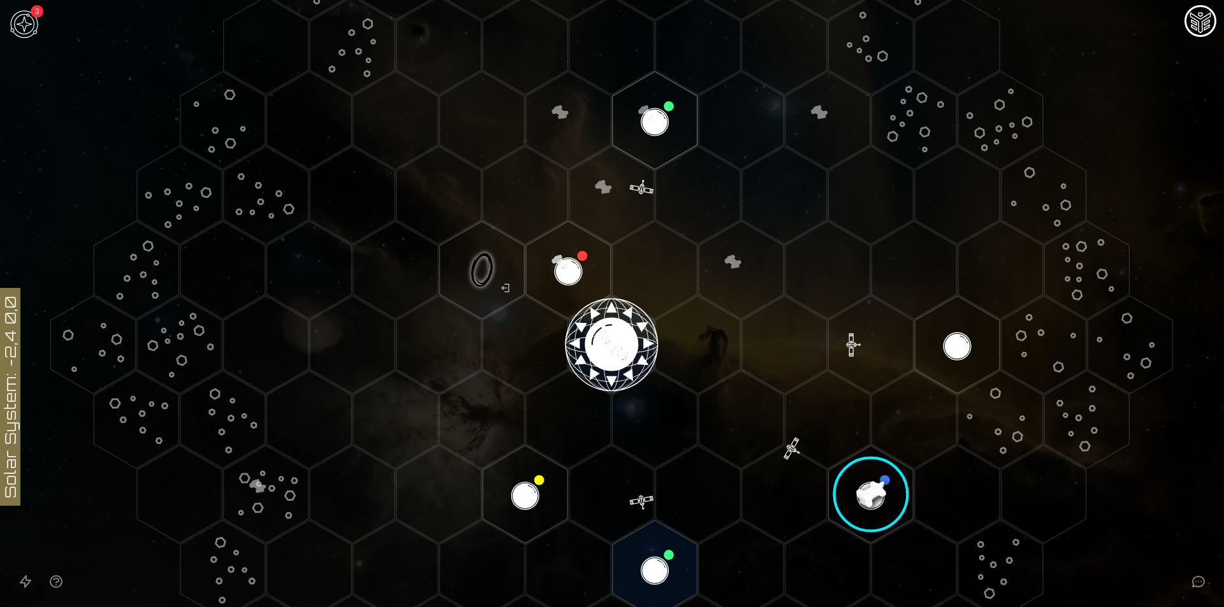
click at [477, 256] on polygon "Hex at coordinates -1,-1, clickable" at bounding box center [482, 270] width 85 height 98
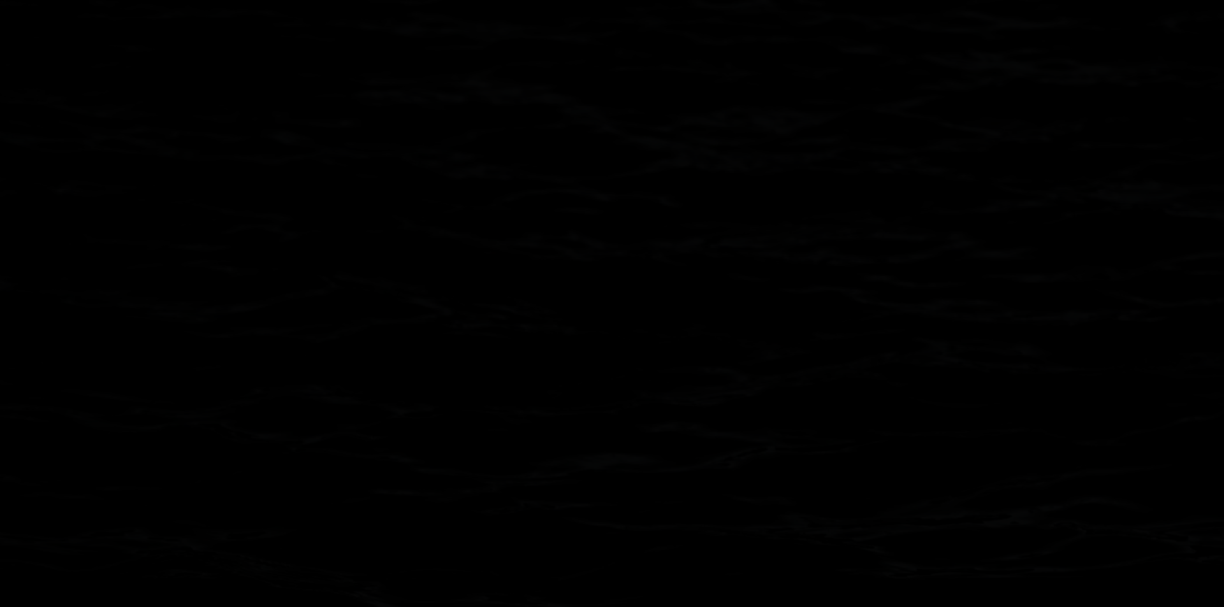
click at [477, 257] on image at bounding box center [482, 271] width 100 height 100
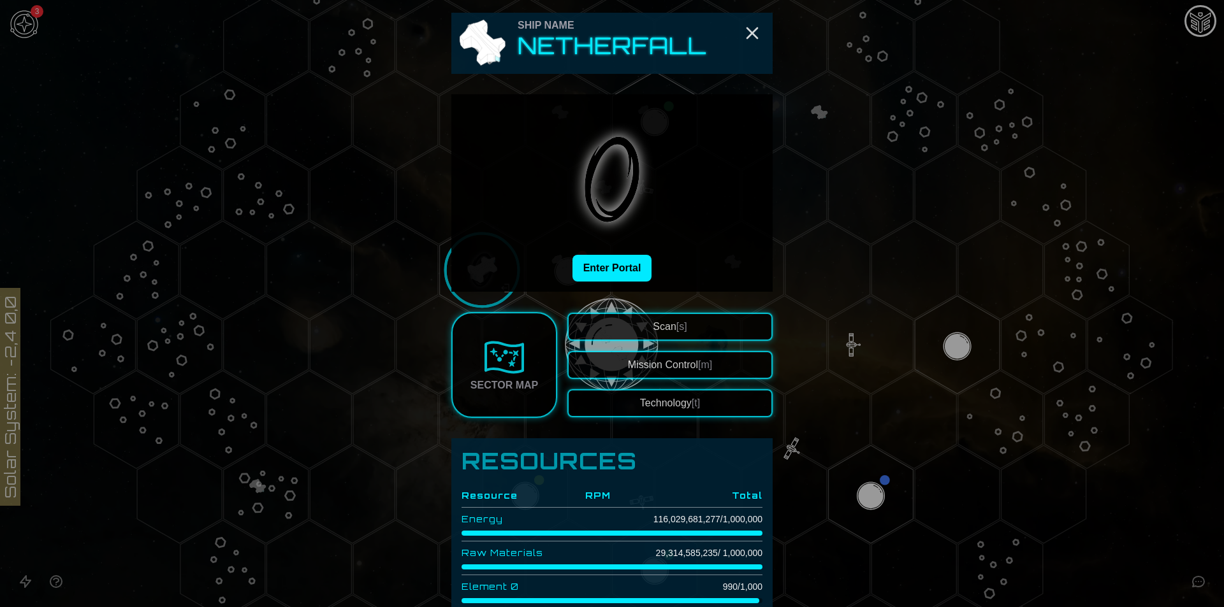
click at [476, 357] on link "Sector Map" at bounding box center [504, 365] width 106 height 106
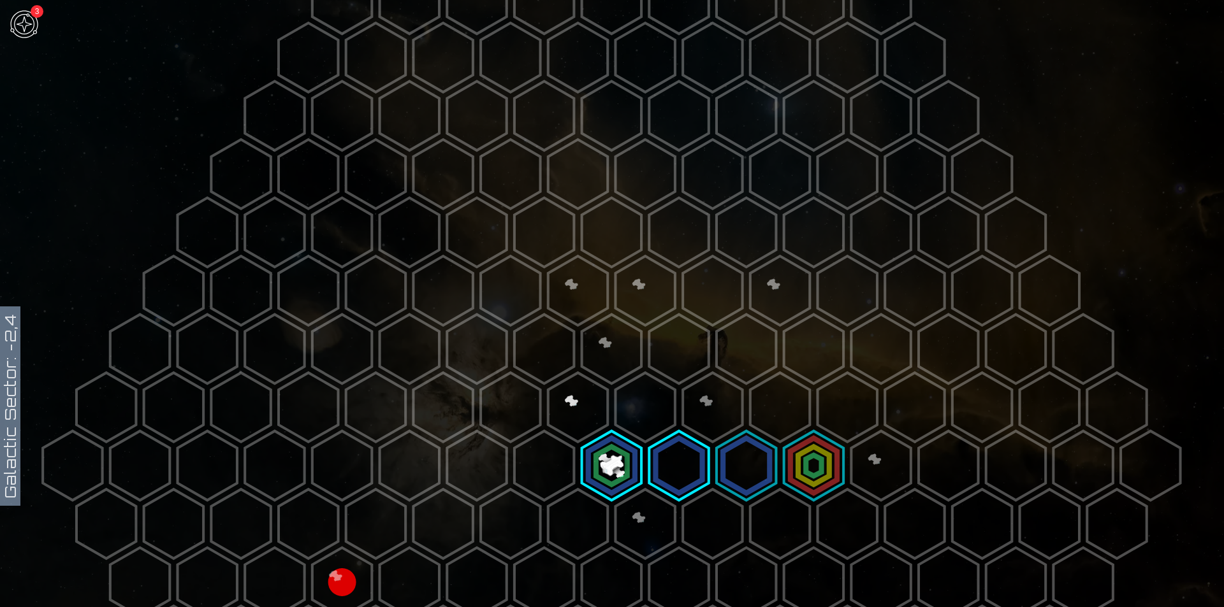
scroll to position [191, 0]
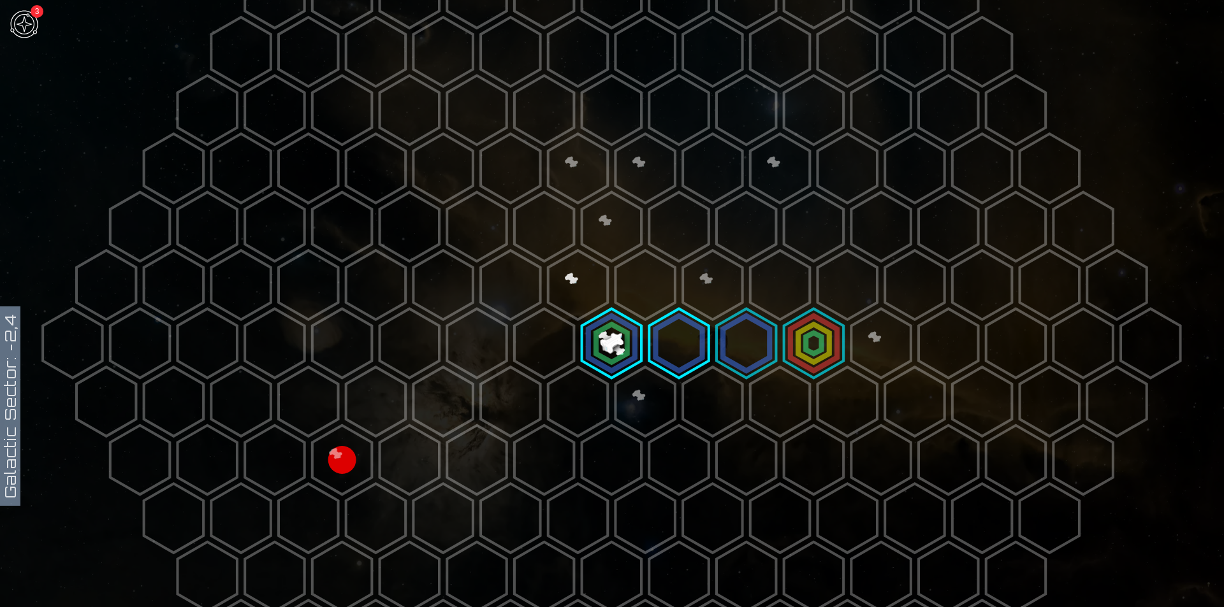
click at [676, 331] on polygon at bounding box center [678, 343] width 59 height 69
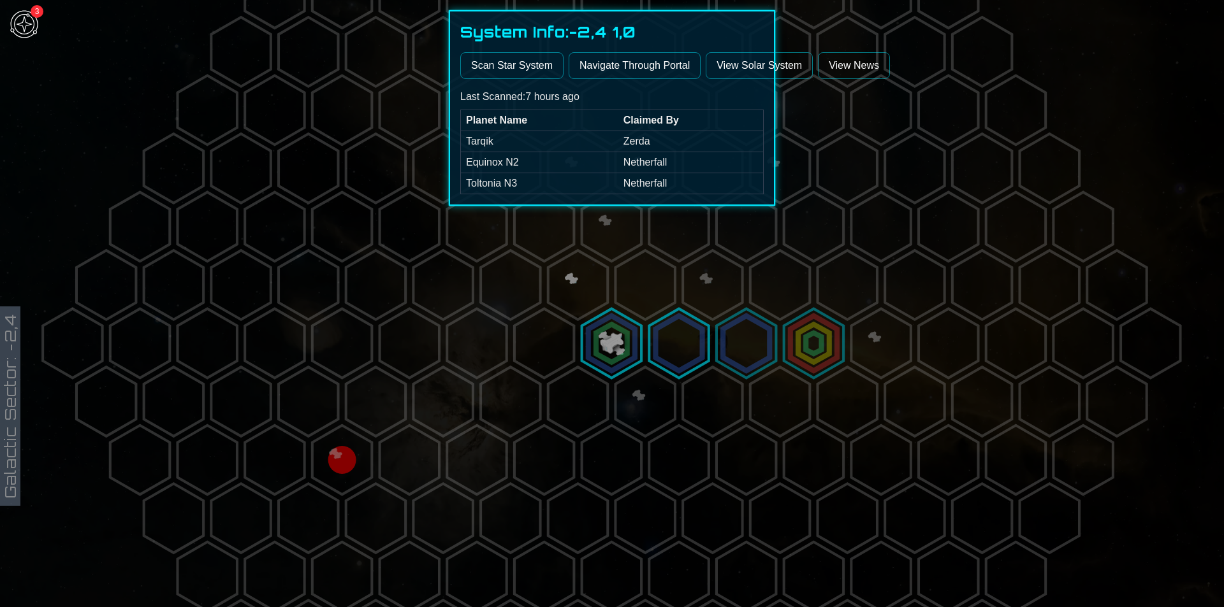
click at [619, 64] on button "Navigate Through Portal" at bounding box center [635, 65] width 132 height 27
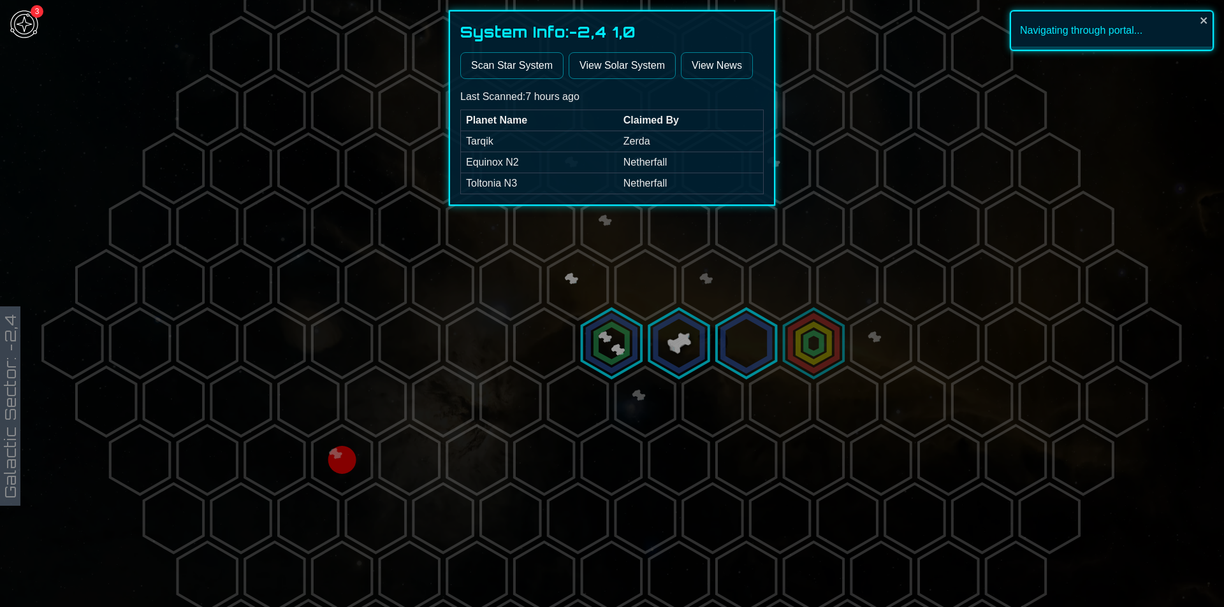
click at [755, 337] on div at bounding box center [612, 303] width 1224 height 607
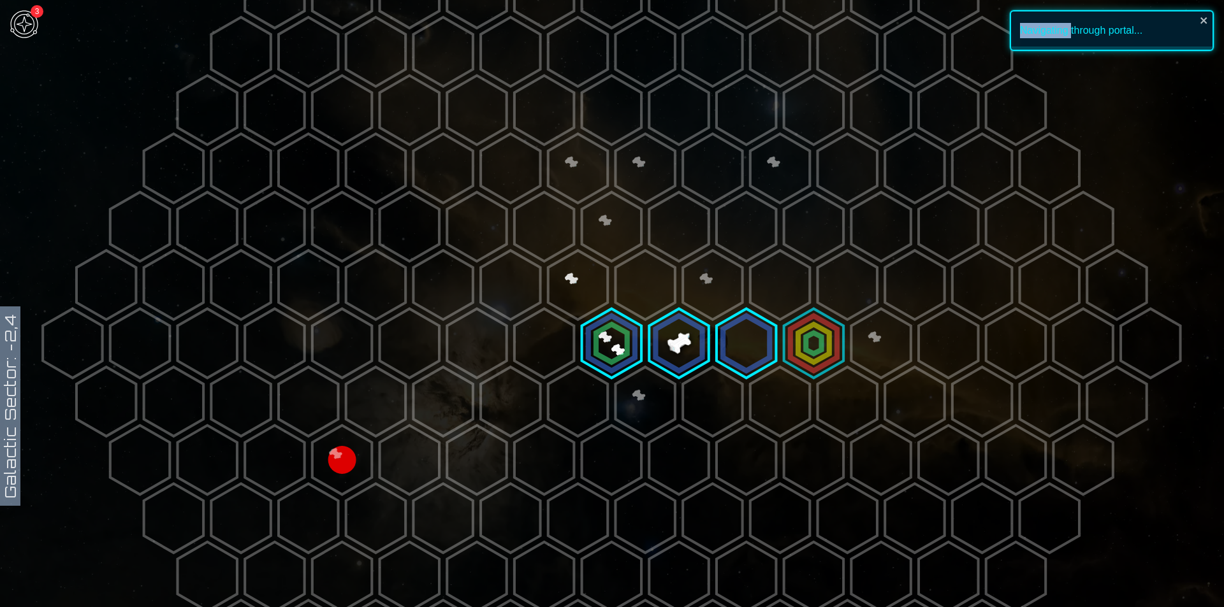
click at [755, 337] on polygon at bounding box center [745, 343] width 59 height 69
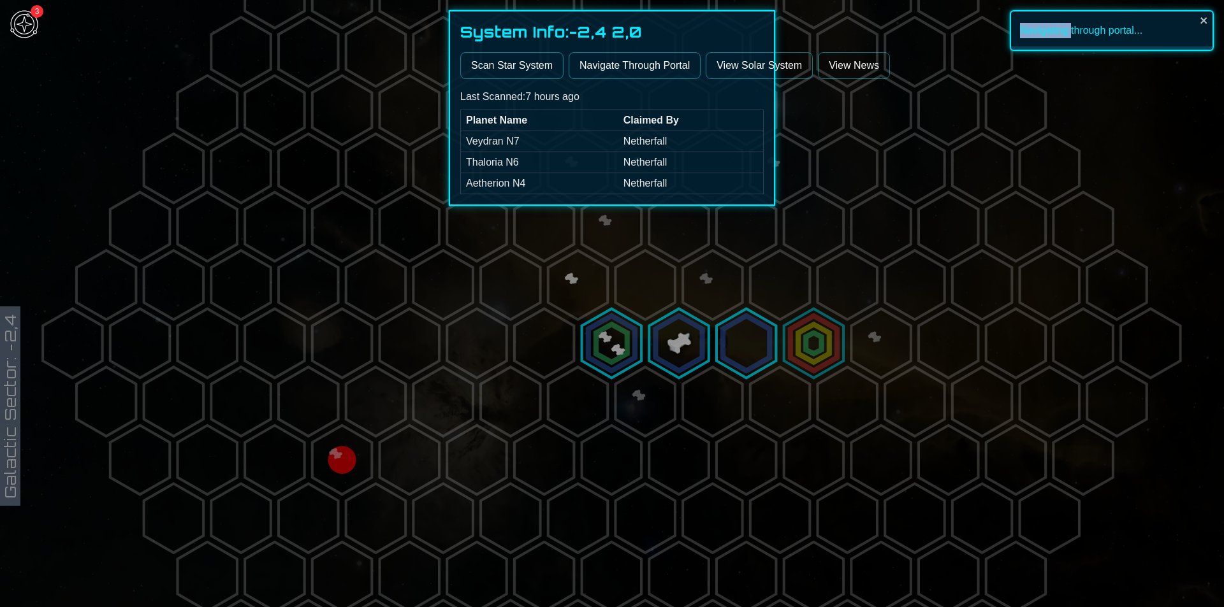
click at [624, 64] on button "Navigate Through Portal" at bounding box center [635, 65] width 132 height 27
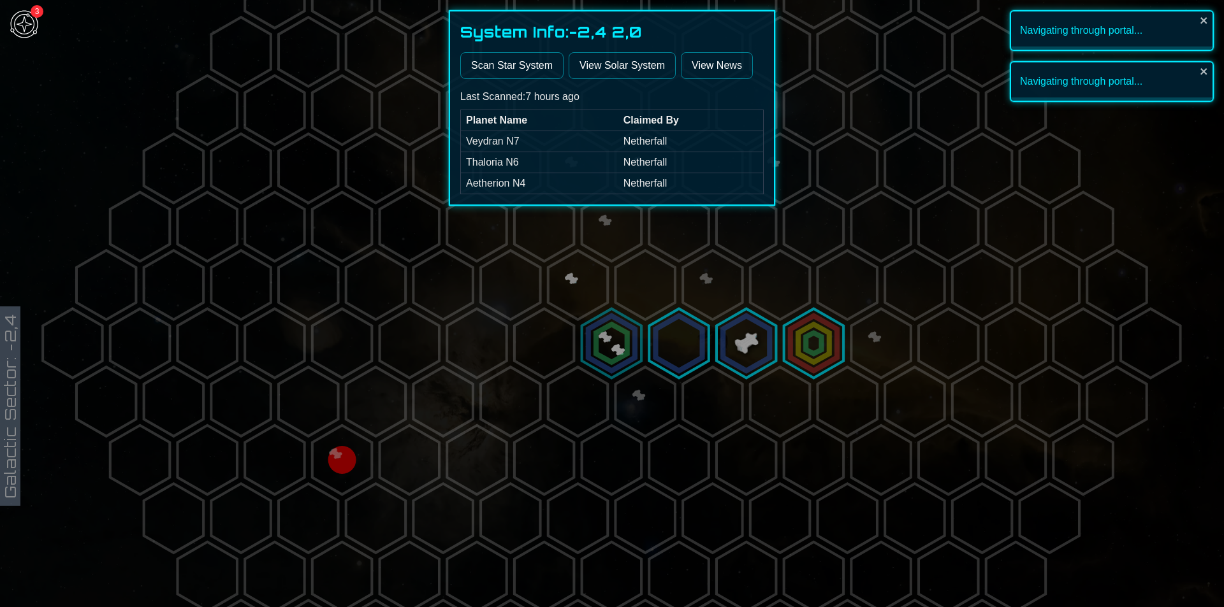
click at [806, 341] on div at bounding box center [612, 303] width 1224 height 607
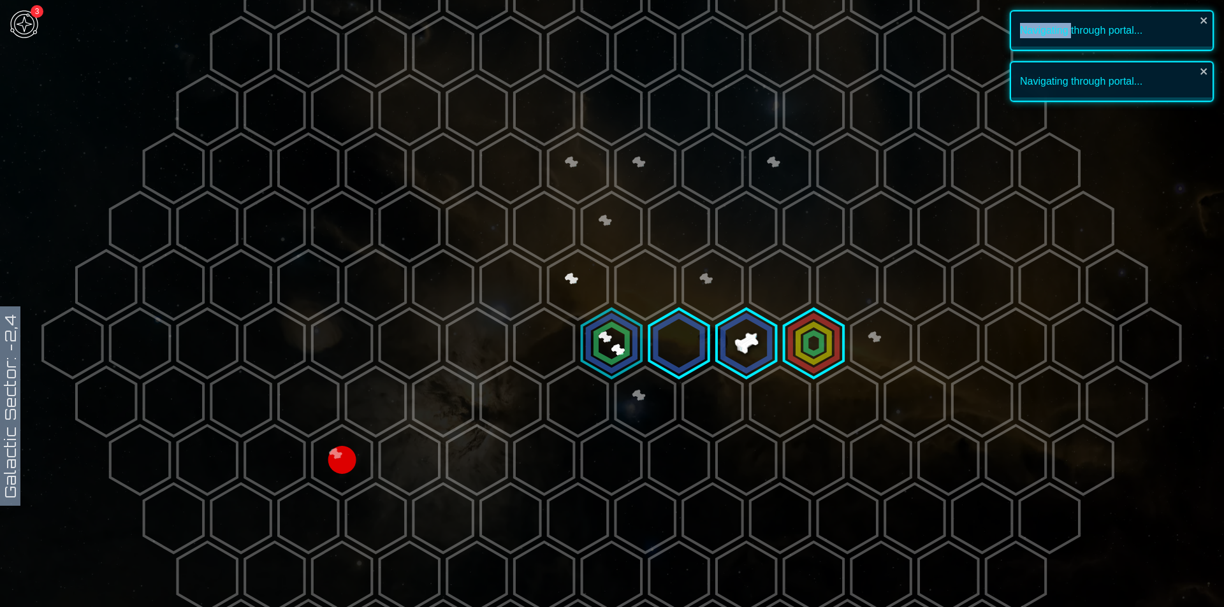
click at [806, 341] on polygon at bounding box center [813, 343] width 59 height 69
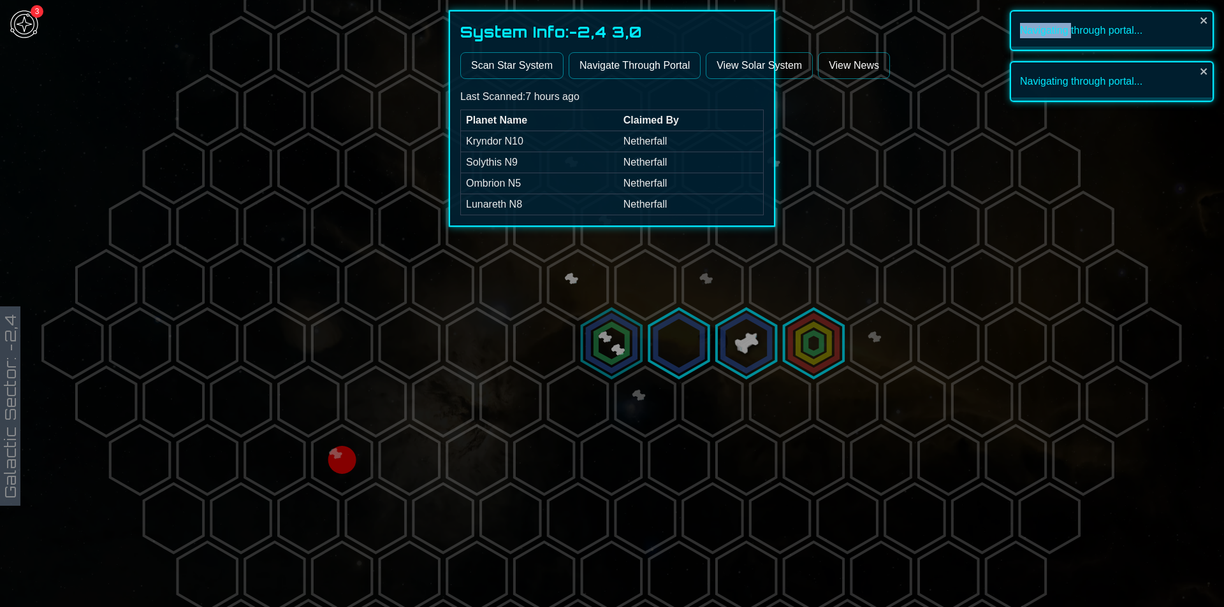
click at [602, 65] on button "Navigate Through Portal" at bounding box center [635, 65] width 132 height 27
click at [514, 372] on div at bounding box center [612, 303] width 1224 height 607
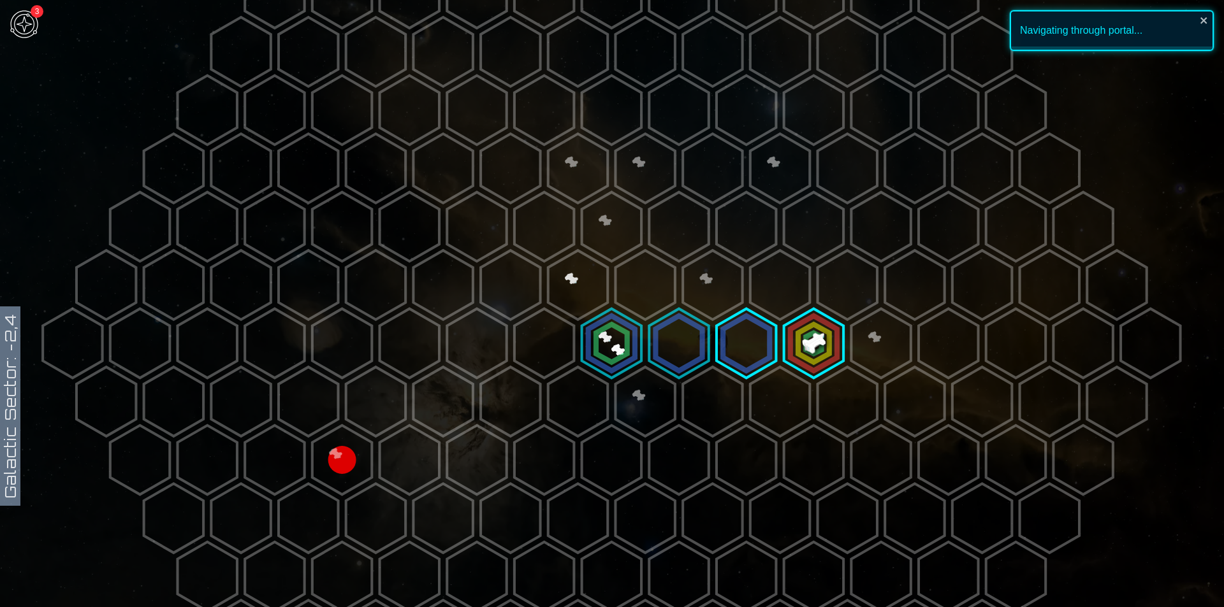
click at [804, 338] on polygon at bounding box center [813, 343] width 59 height 69
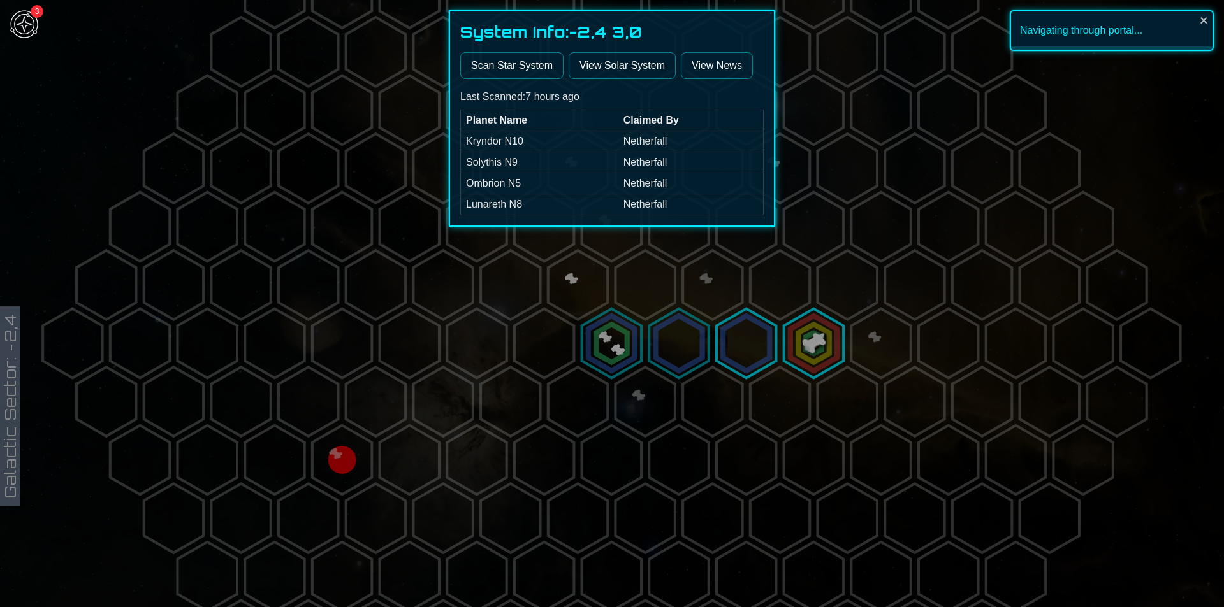
click at [804, 338] on div at bounding box center [612, 303] width 1224 height 607
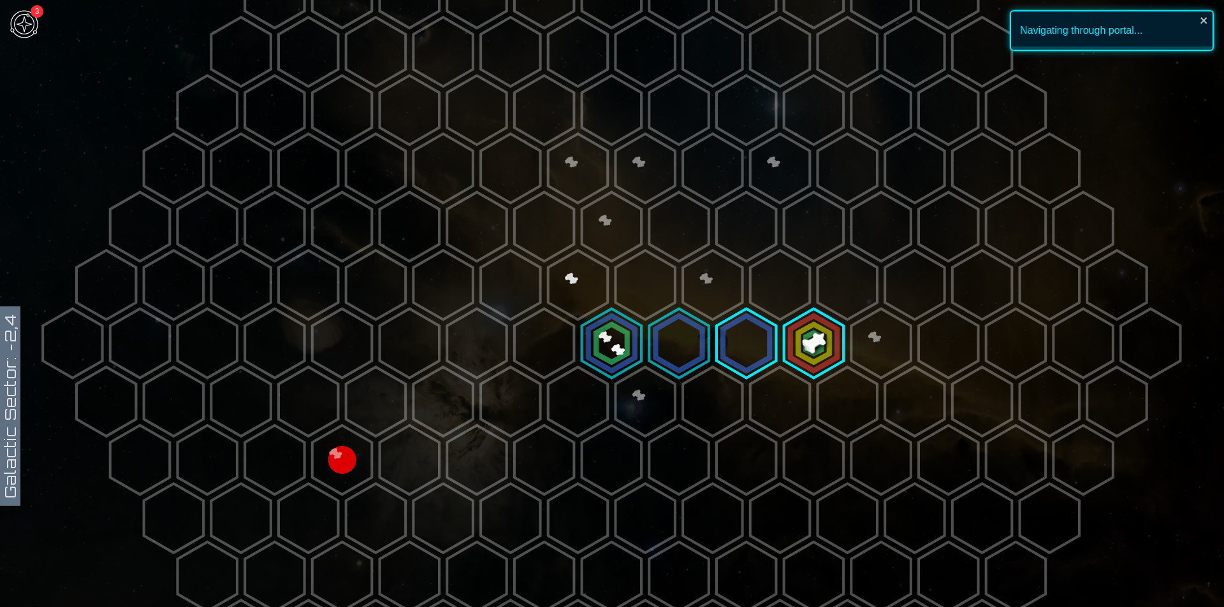
click at [829, 323] on polygon at bounding box center [813, 343] width 59 height 69
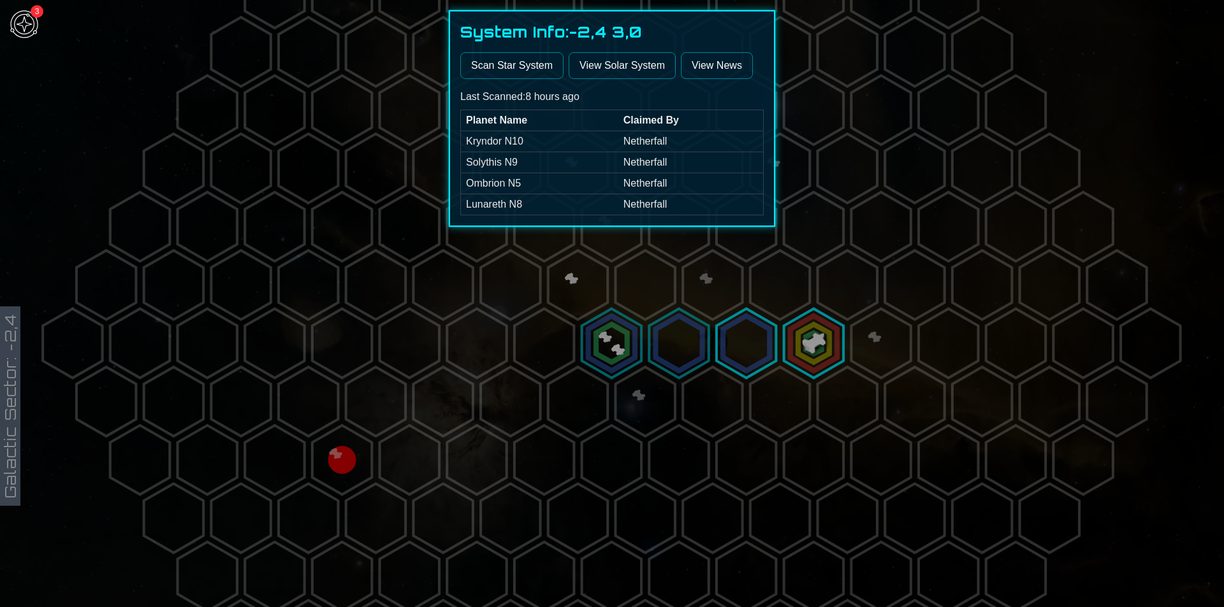
click at [665, 68] on link "View Solar System" at bounding box center [622, 65] width 107 height 27
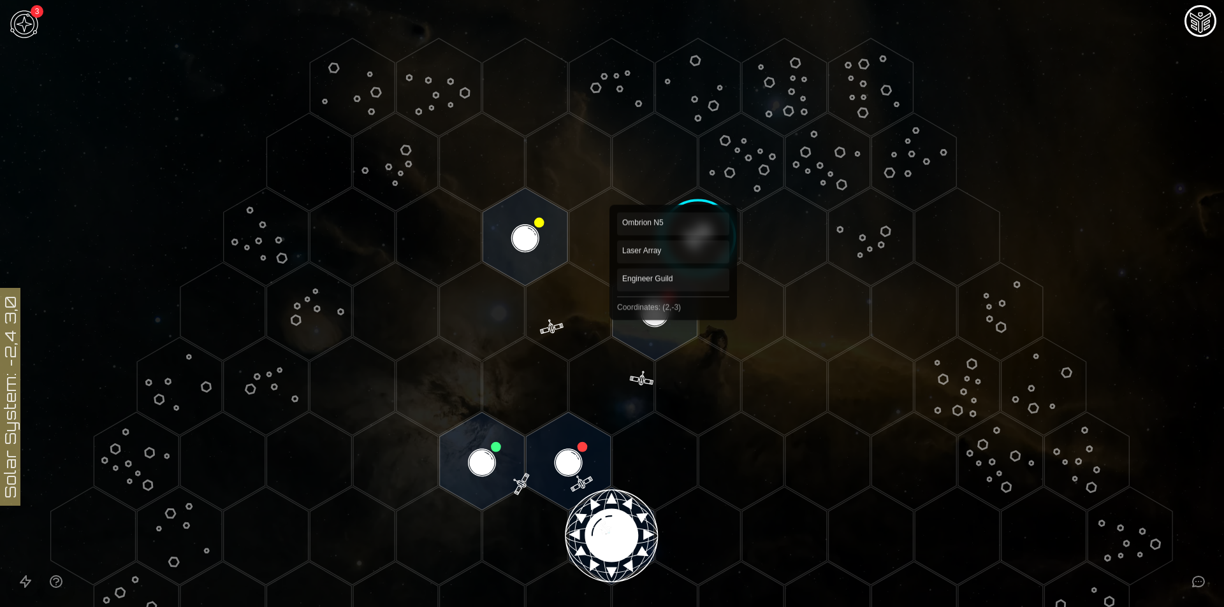
click at [677, 307] on polygon "Hex at coordinates 2,-3, clickable" at bounding box center [655, 312] width 85 height 98
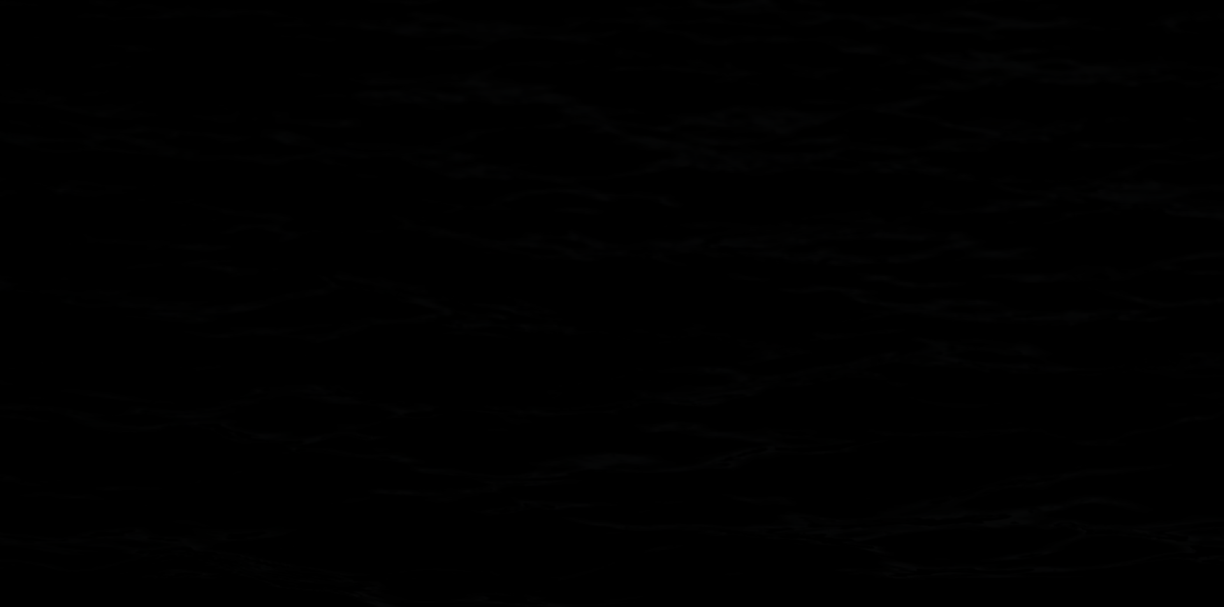
click at [677, 307] on image at bounding box center [655, 312] width 100 height 100
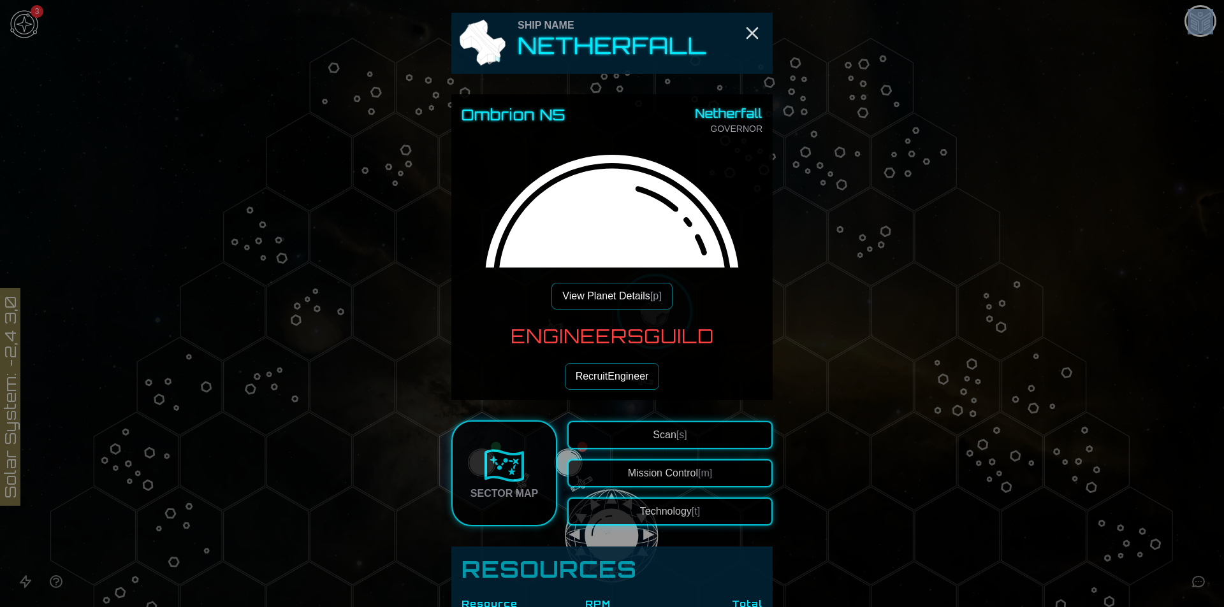
click at [614, 308] on button "View Planet Details [p]" at bounding box center [611, 296] width 120 height 27
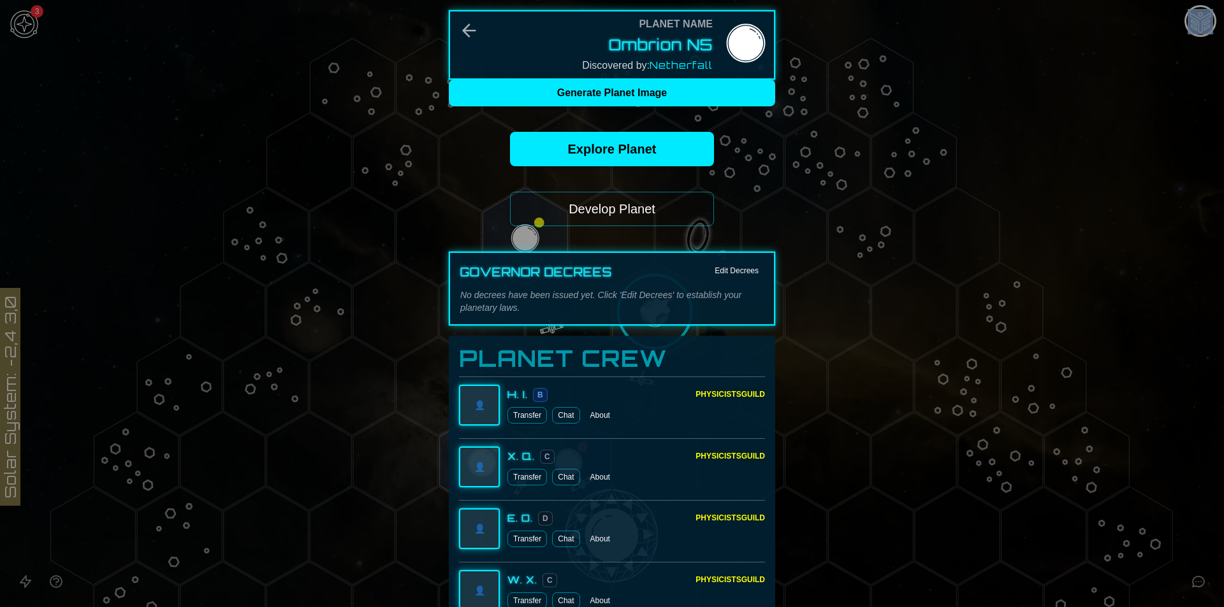
click at [608, 214] on button "Develop Planet" at bounding box center [612, 209] width 204 height 34
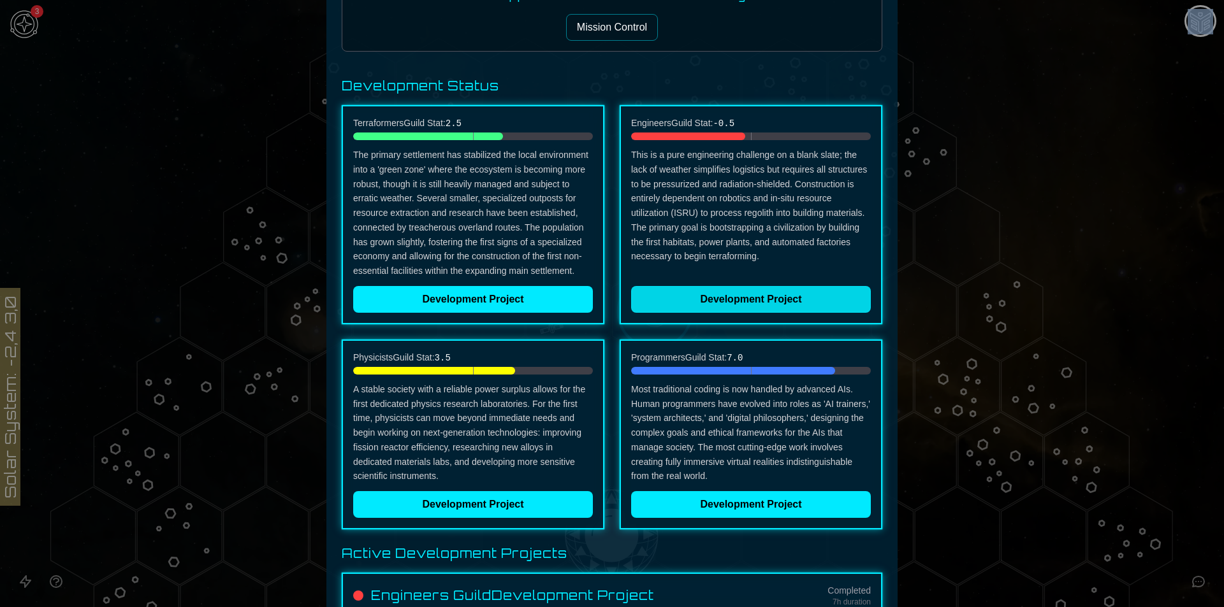
scroll to position [337, 0]
